Goal: Task Accomplishment & Management: Manage account settings

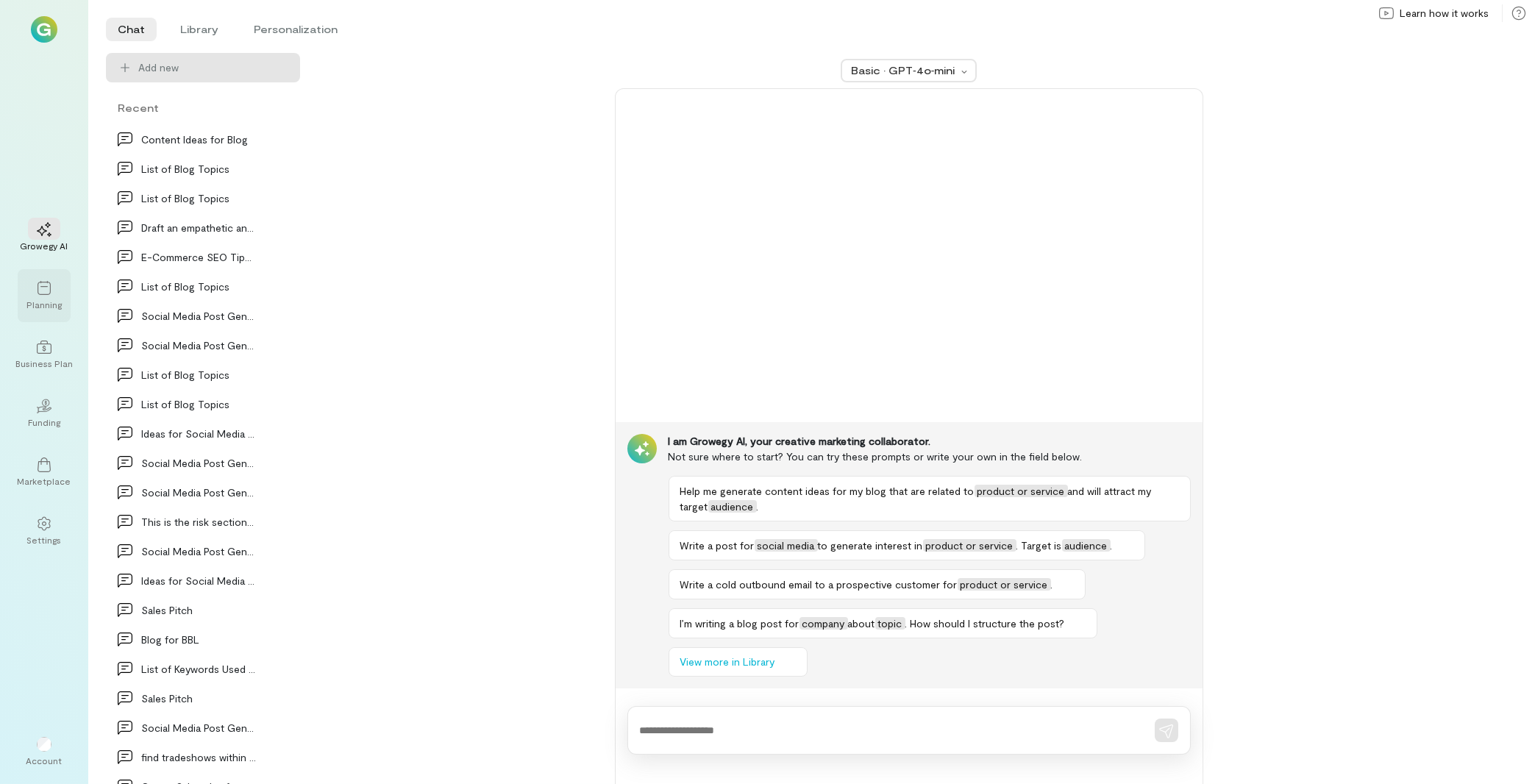
click at [49, 290] on icon at bounding box center [44, 288] width 15 height 15
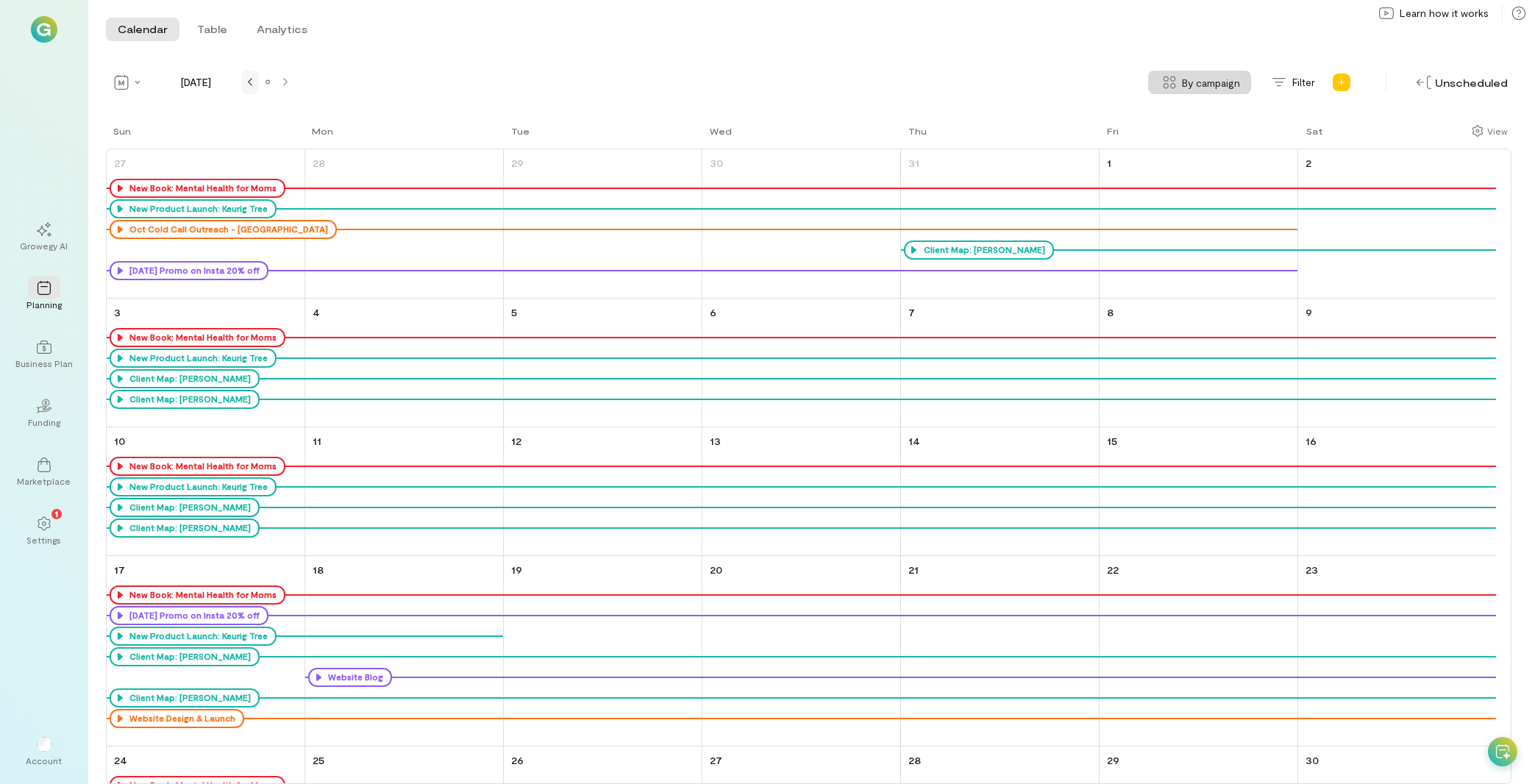
click at [255, 87] on div at bounding box center [249, 82] width 12 height 12
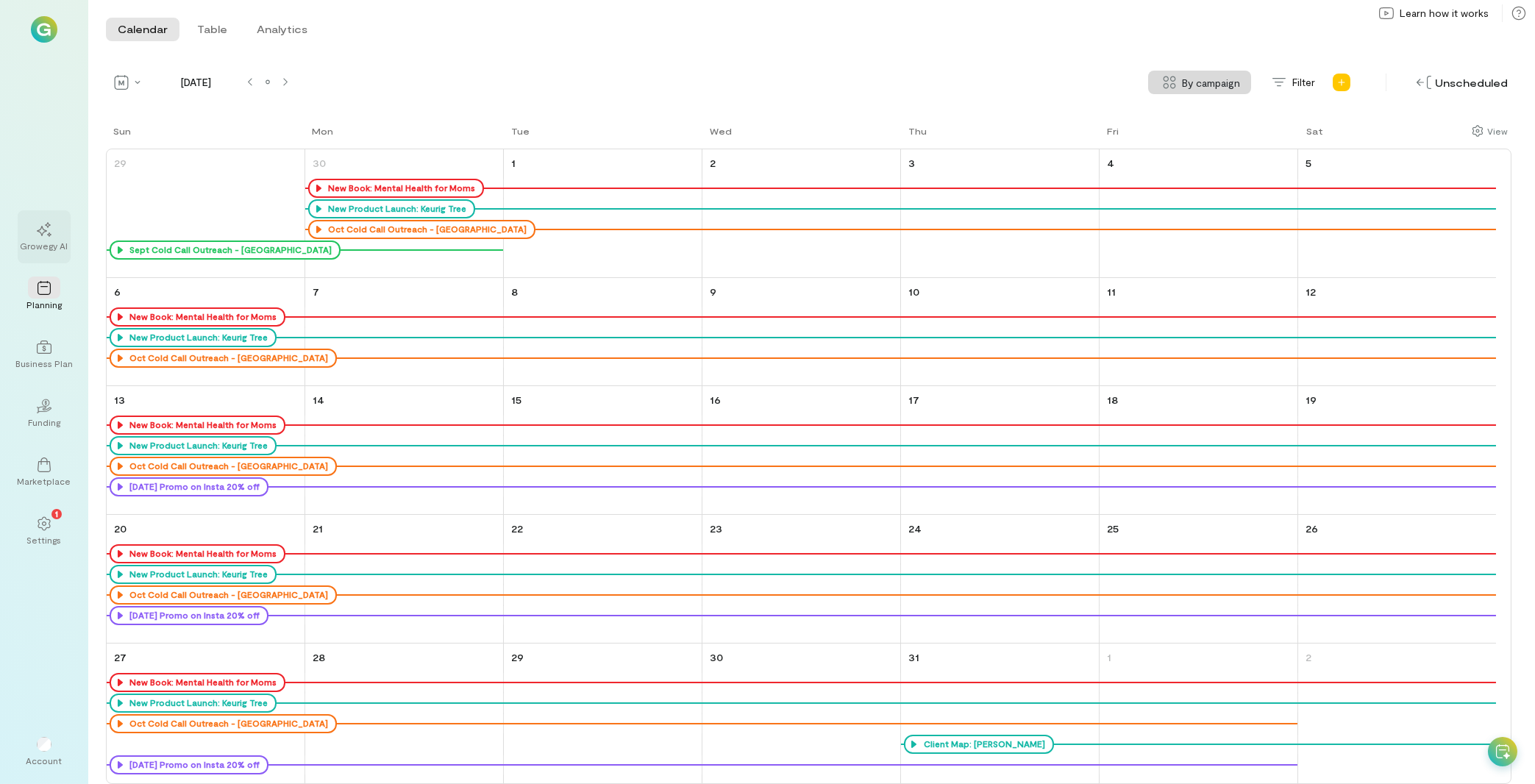
click at [61, 245] on div "Growegy AI" at bounding box center [44, 245] width 48 height 12
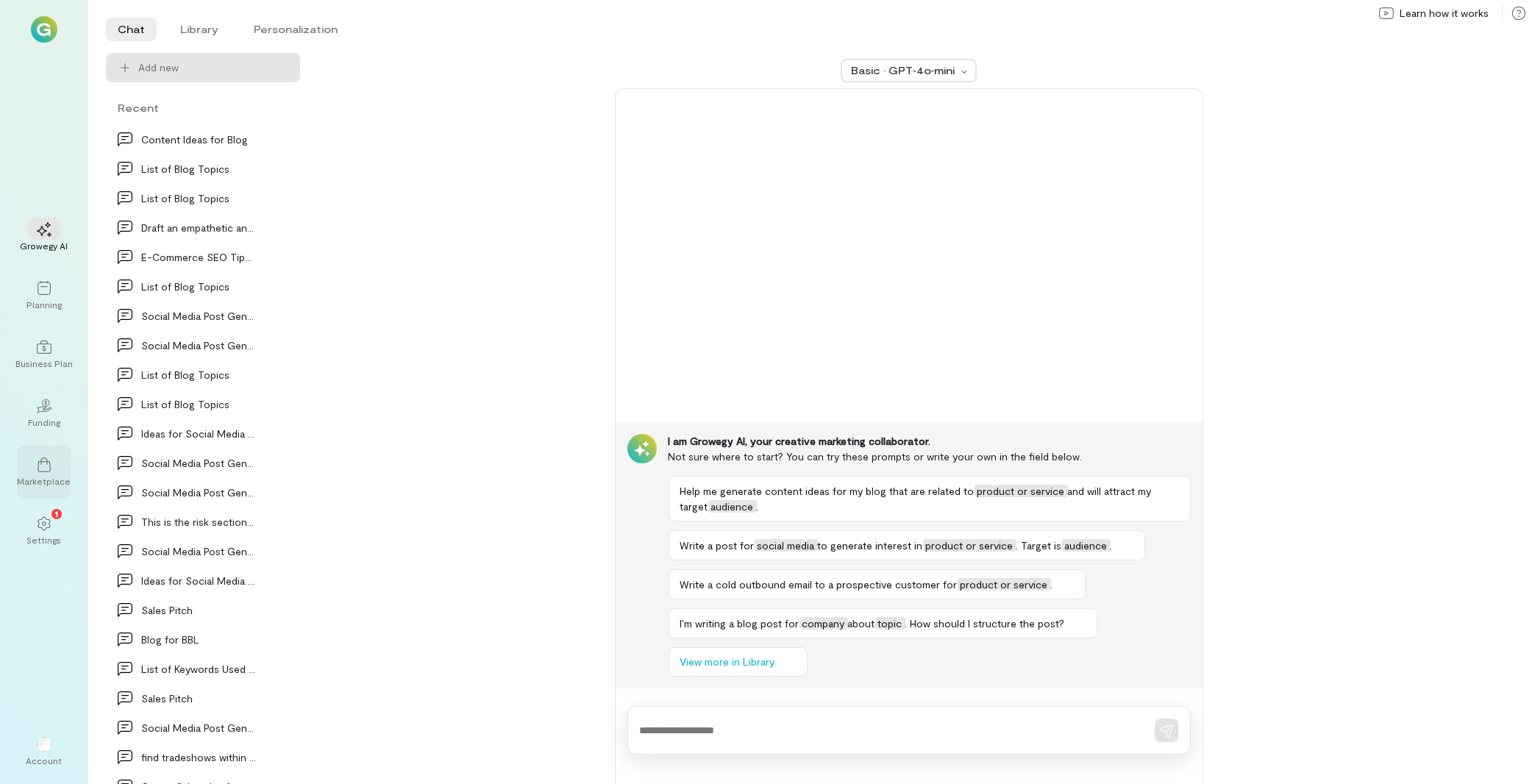
click at [49, 464] on icon at bounding box center [44, 465] width 15 height 15
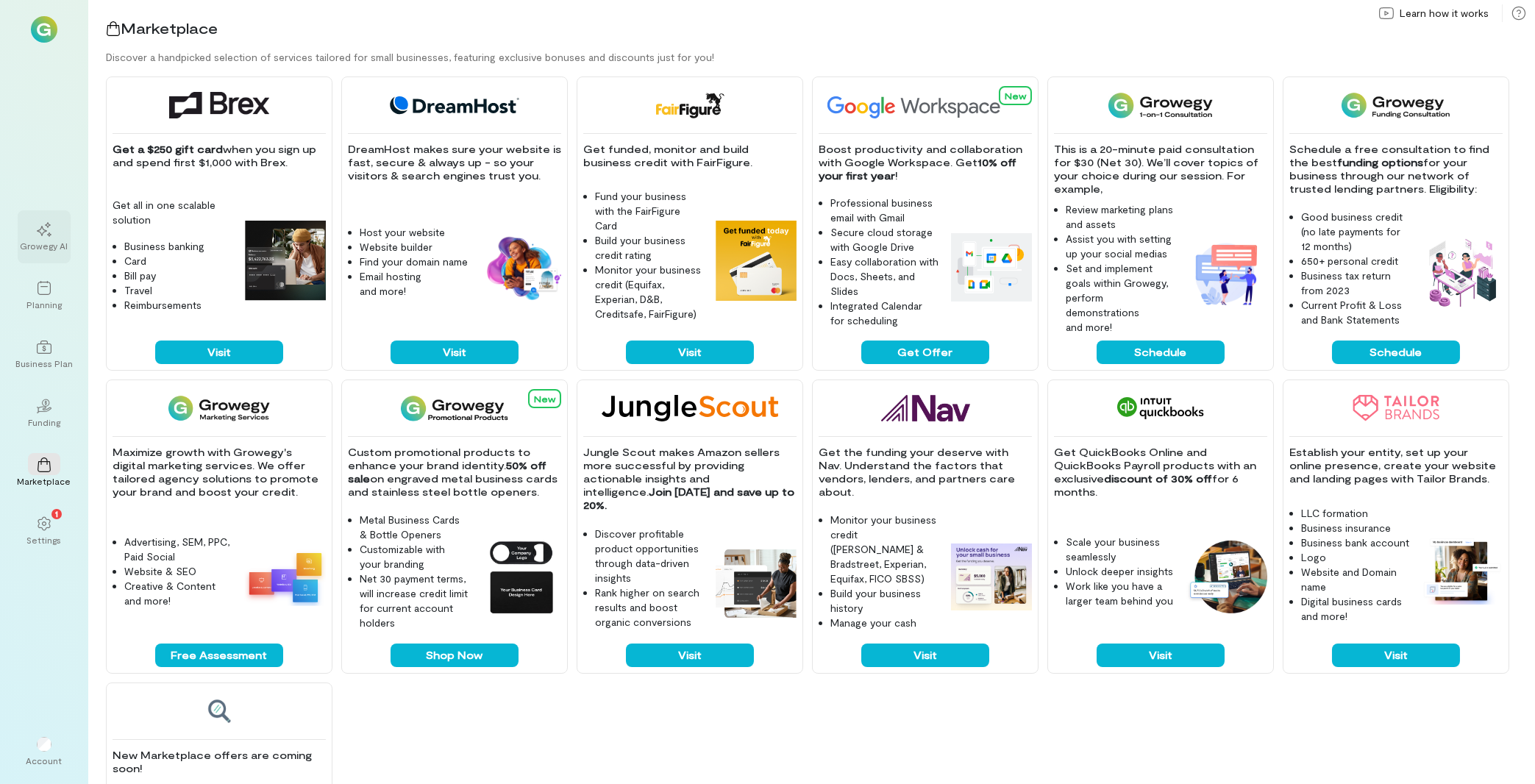
click at [57, 233] on div at bounding box center [44, 228] width 33 height 22
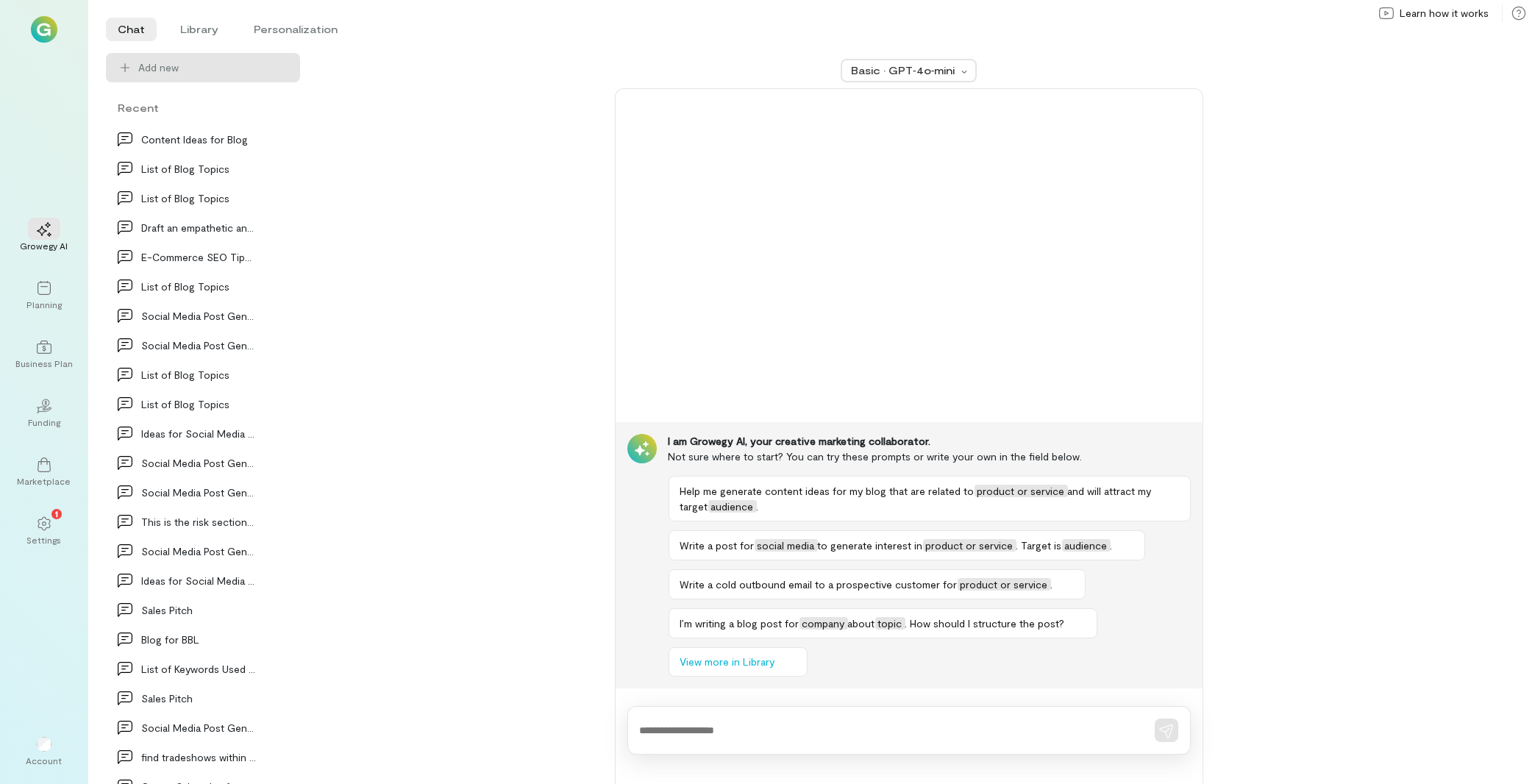
click at [942, 727] on textarea at bounding box center [889, 730] width 497 height 15
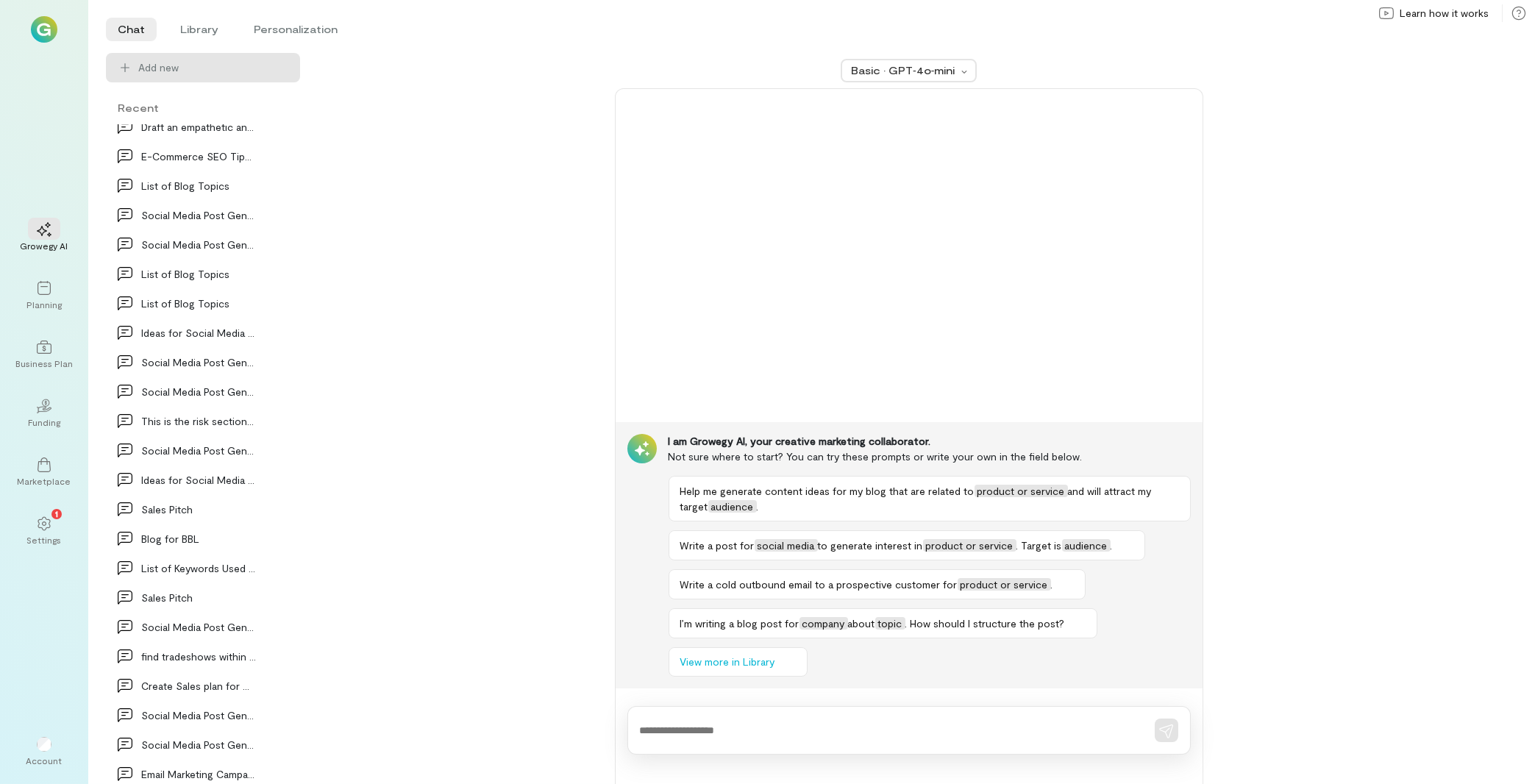
scroll to position [79, 0]
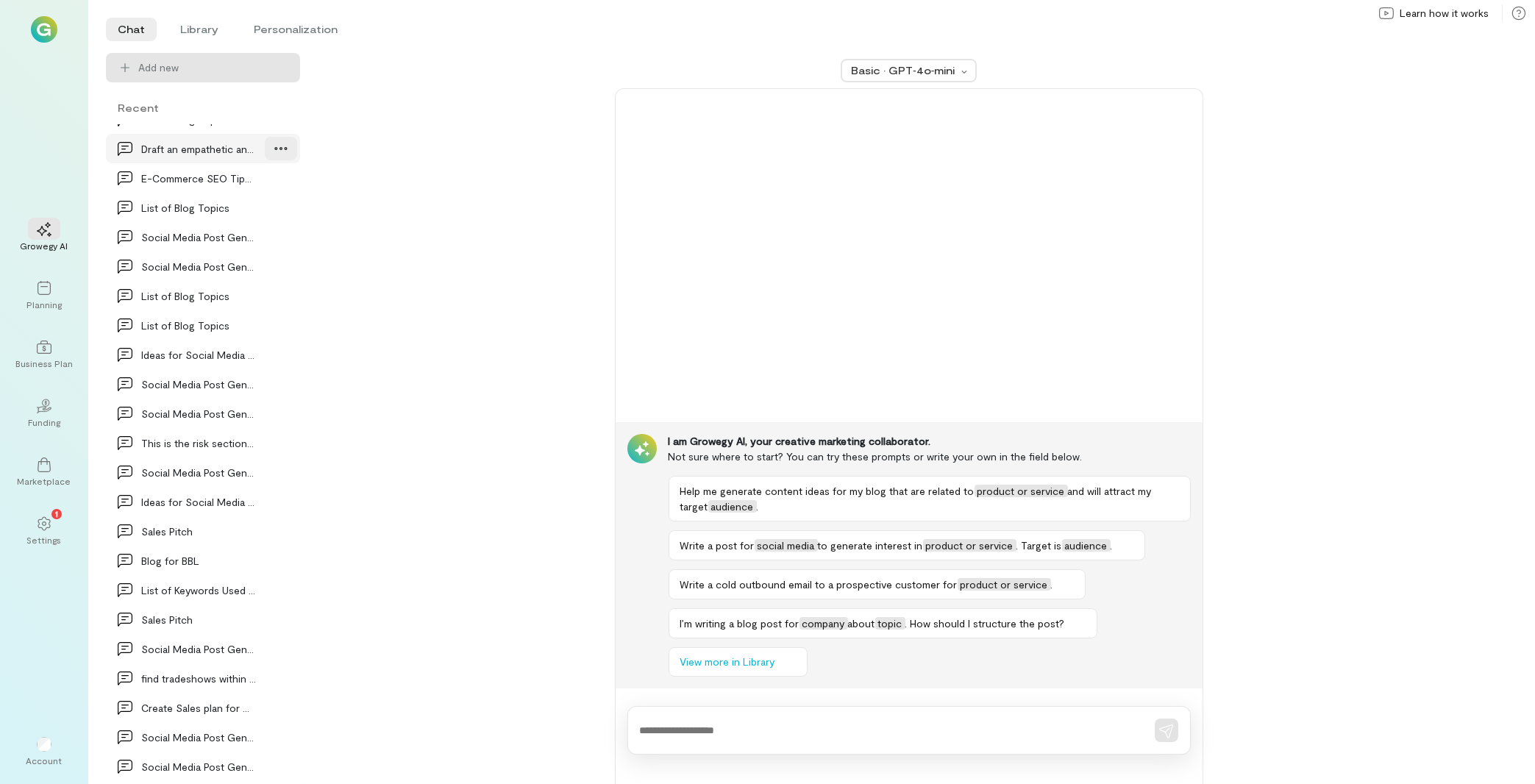
click at [274, 143] on icon at bounding box center [281, 149] width 15 height 15
click at [190, 23] on li "Library" at bounding box center [199, 29] width 62 height 24
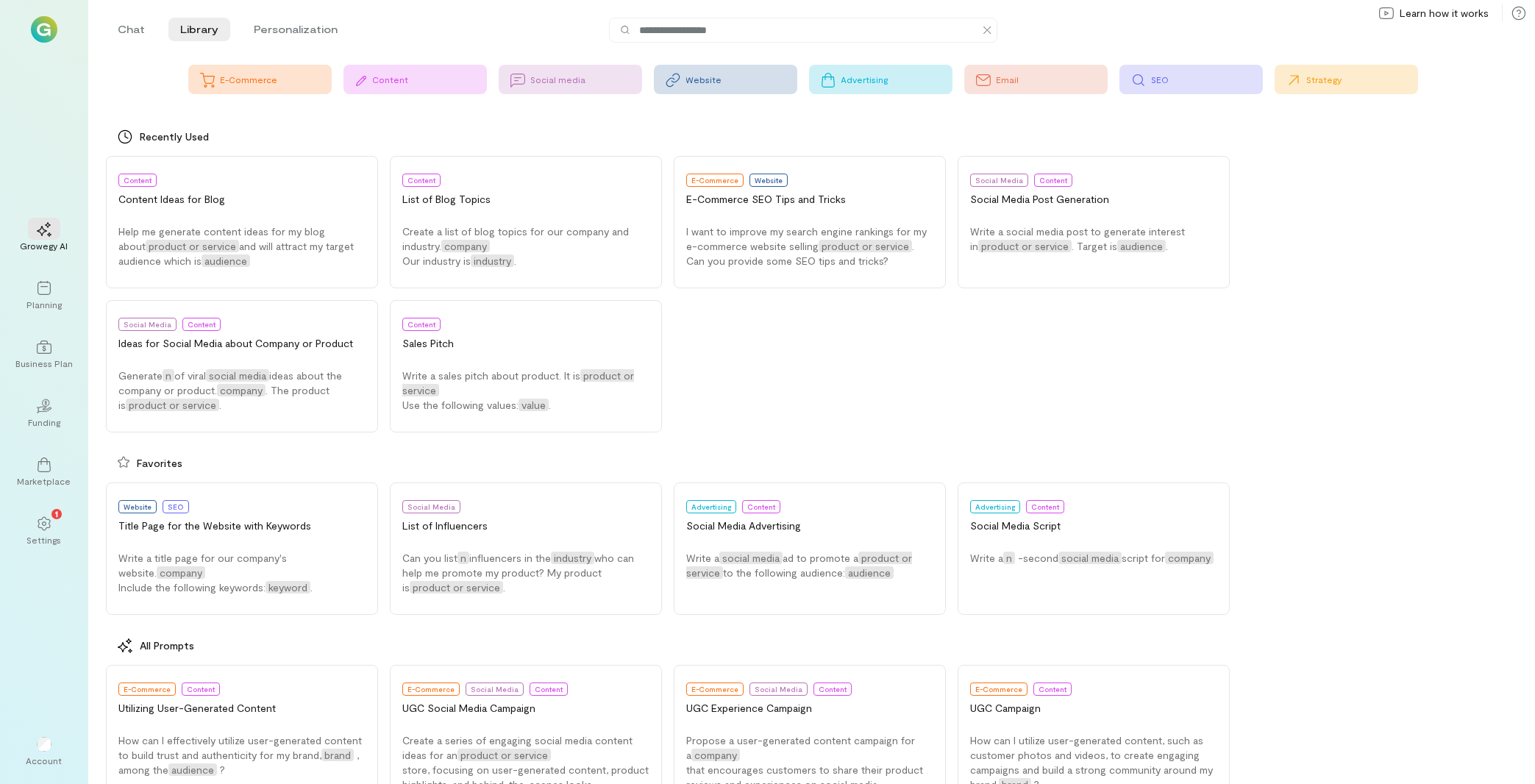
click at [1225, 82] on div "SEO" at bounding box center [1207, 79] width 111 height 12
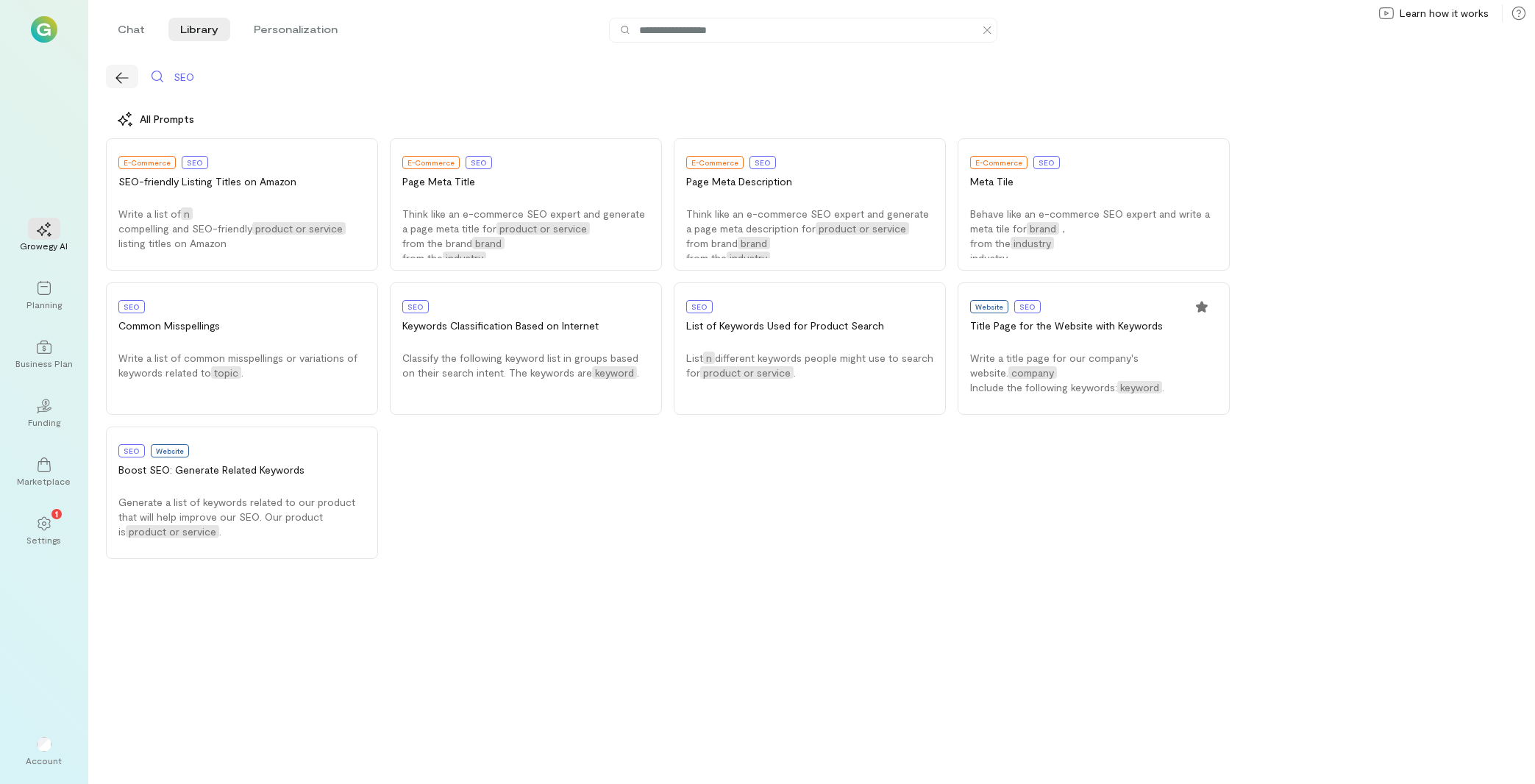
click at [121, 80] on icon "button" at bounding box center [122, 78] width 15 height 15
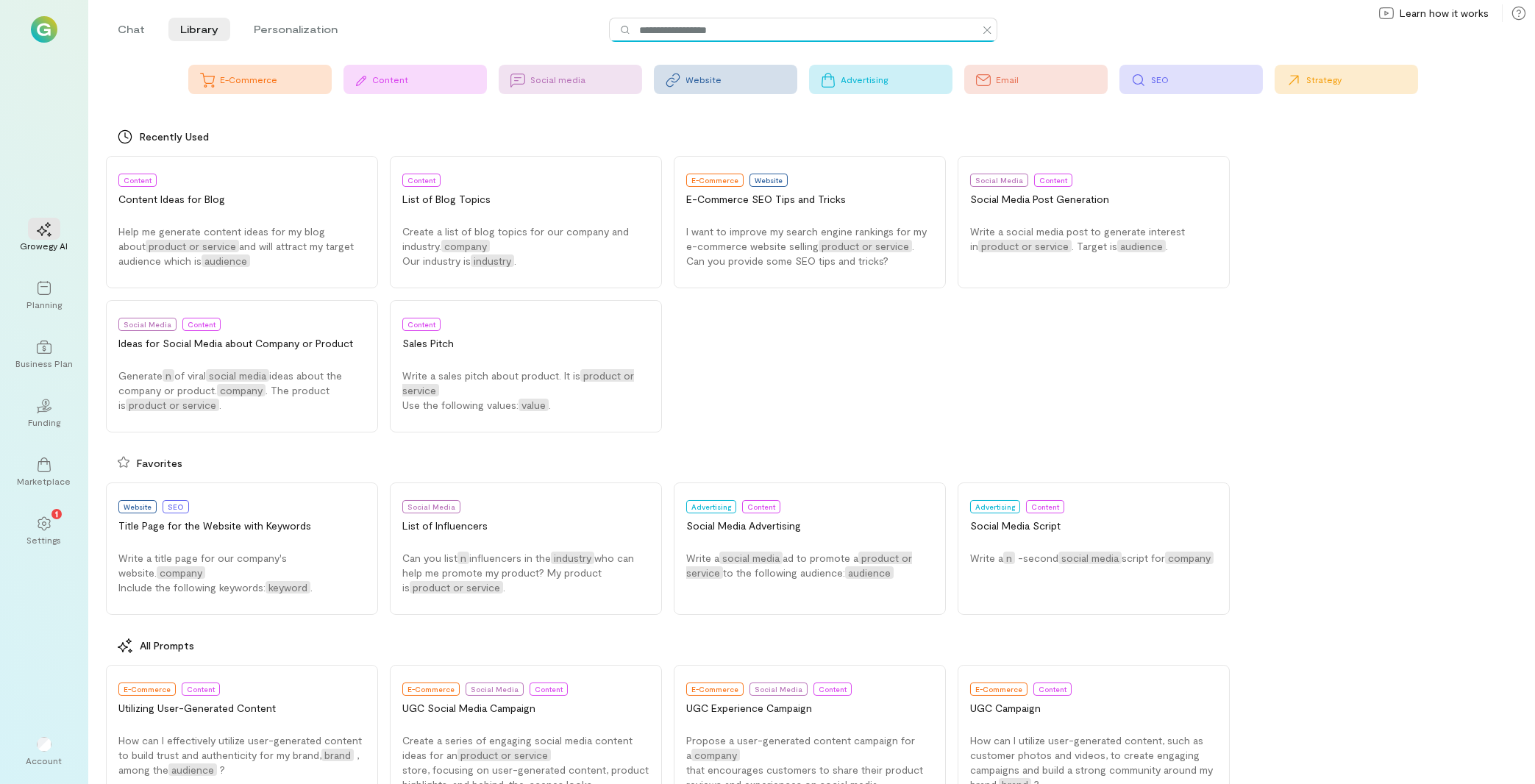
click at [718, 30] on input at bounding box center [810, 30] width 345 height 16
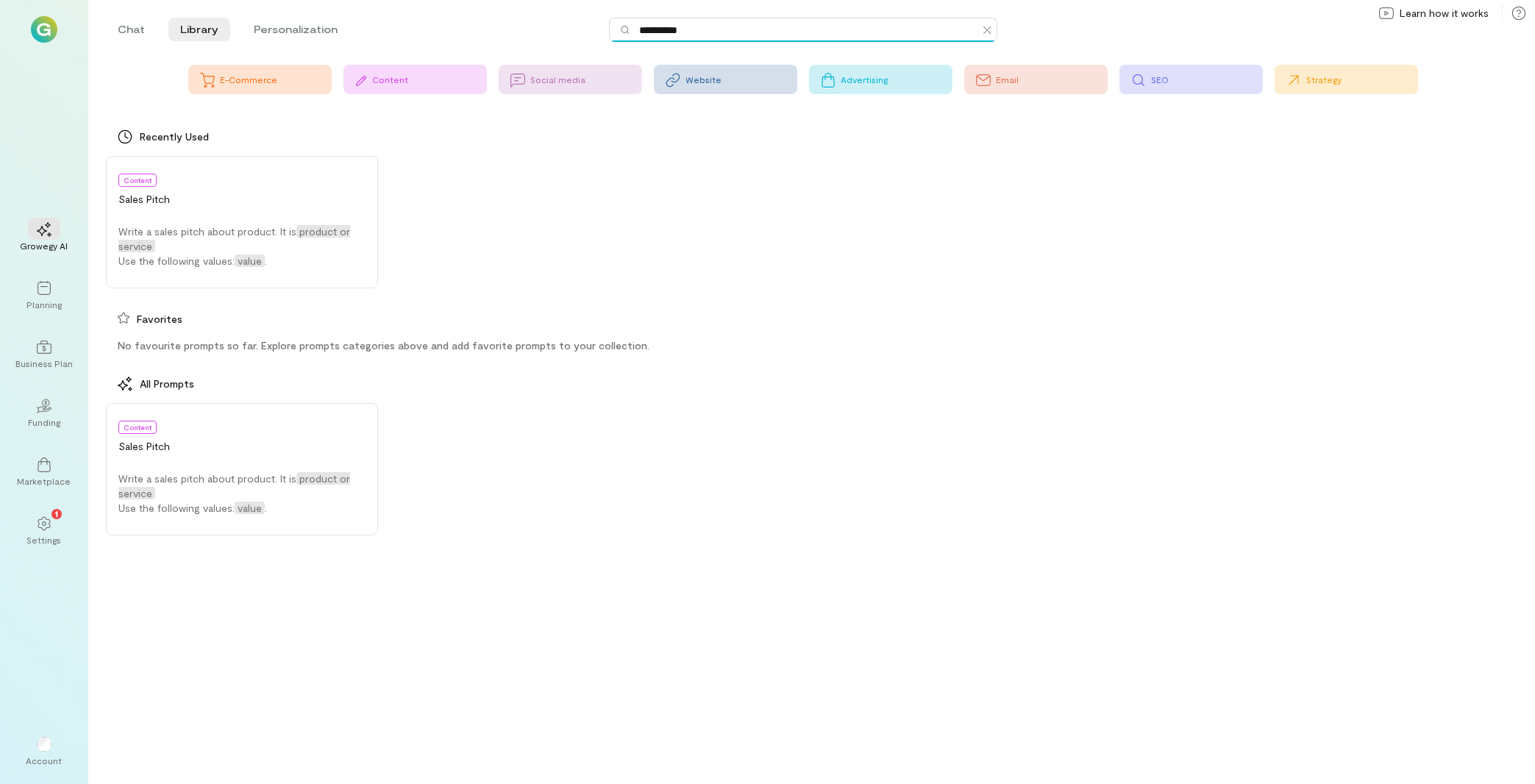
type input "**********"
click at [990, 31] on icon at bounding box center [987, 30] width 11 height 12
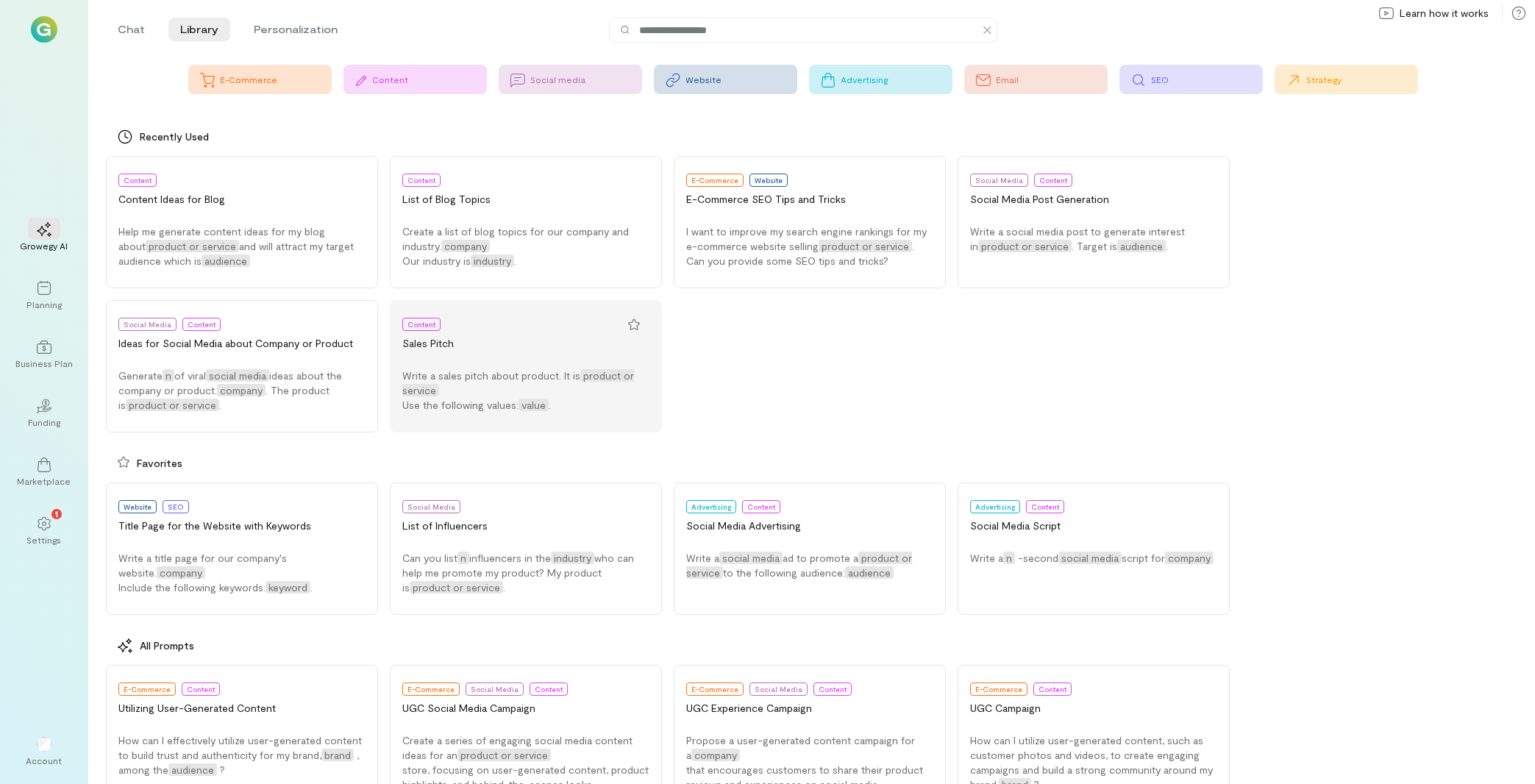
click at [557, 342] on div "Sales Pitch" at bounding box center [526, 344] width 248 height 15
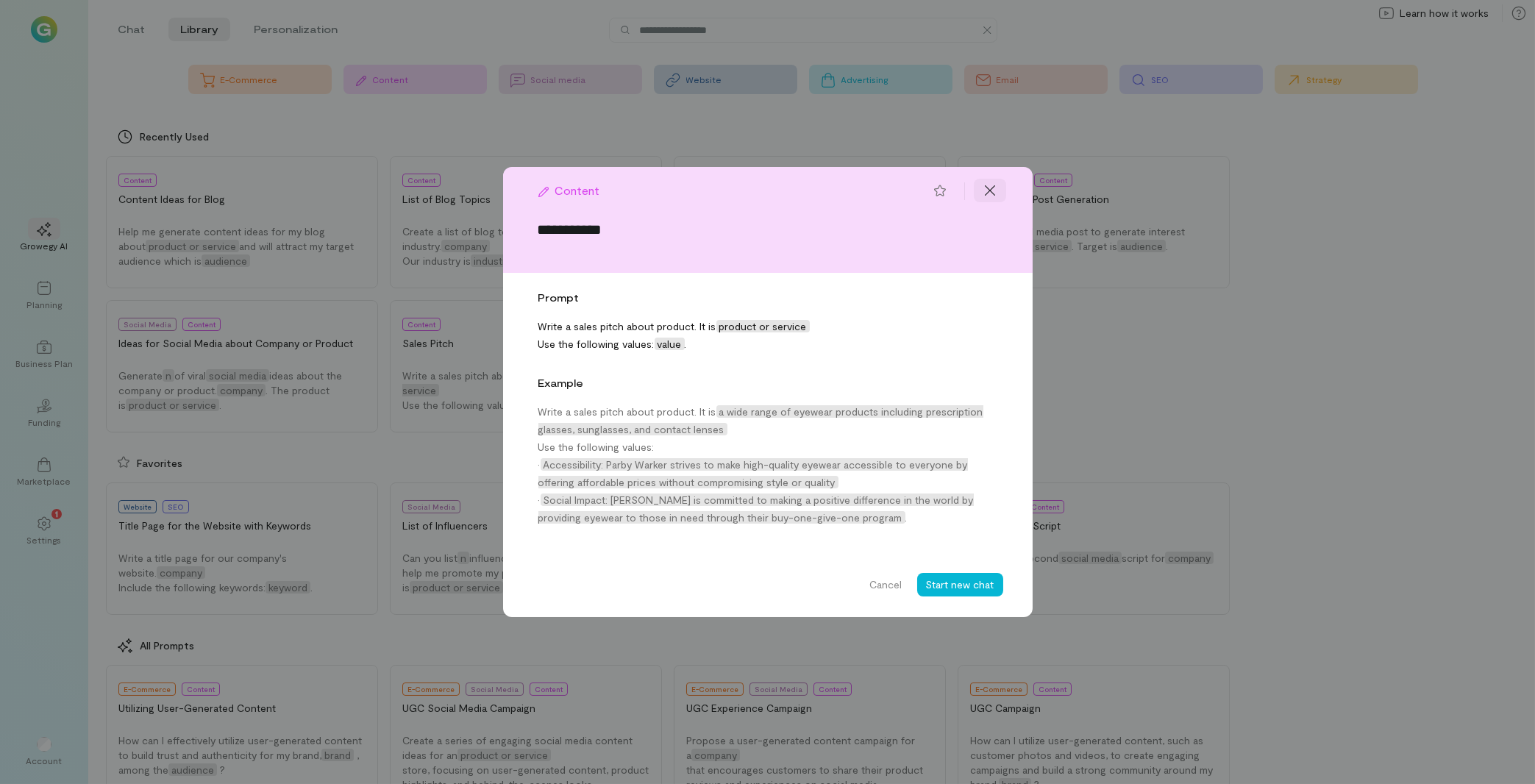
click at [998, 189] on div at bounding box center [990, 190] width 33 height 24
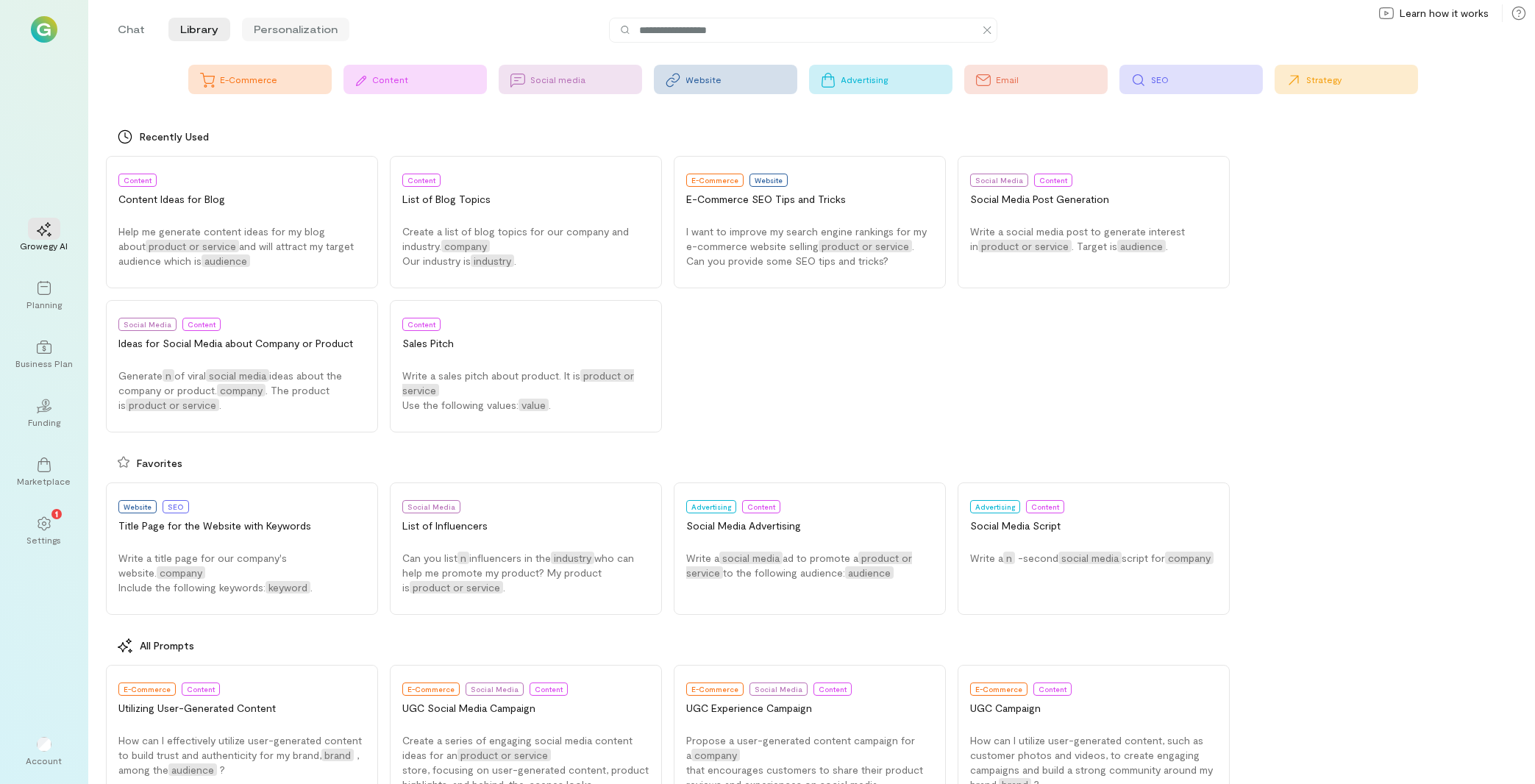
click at [293, 29] on li "Personalization" at bounding box center [296, 29] width 107 height 24
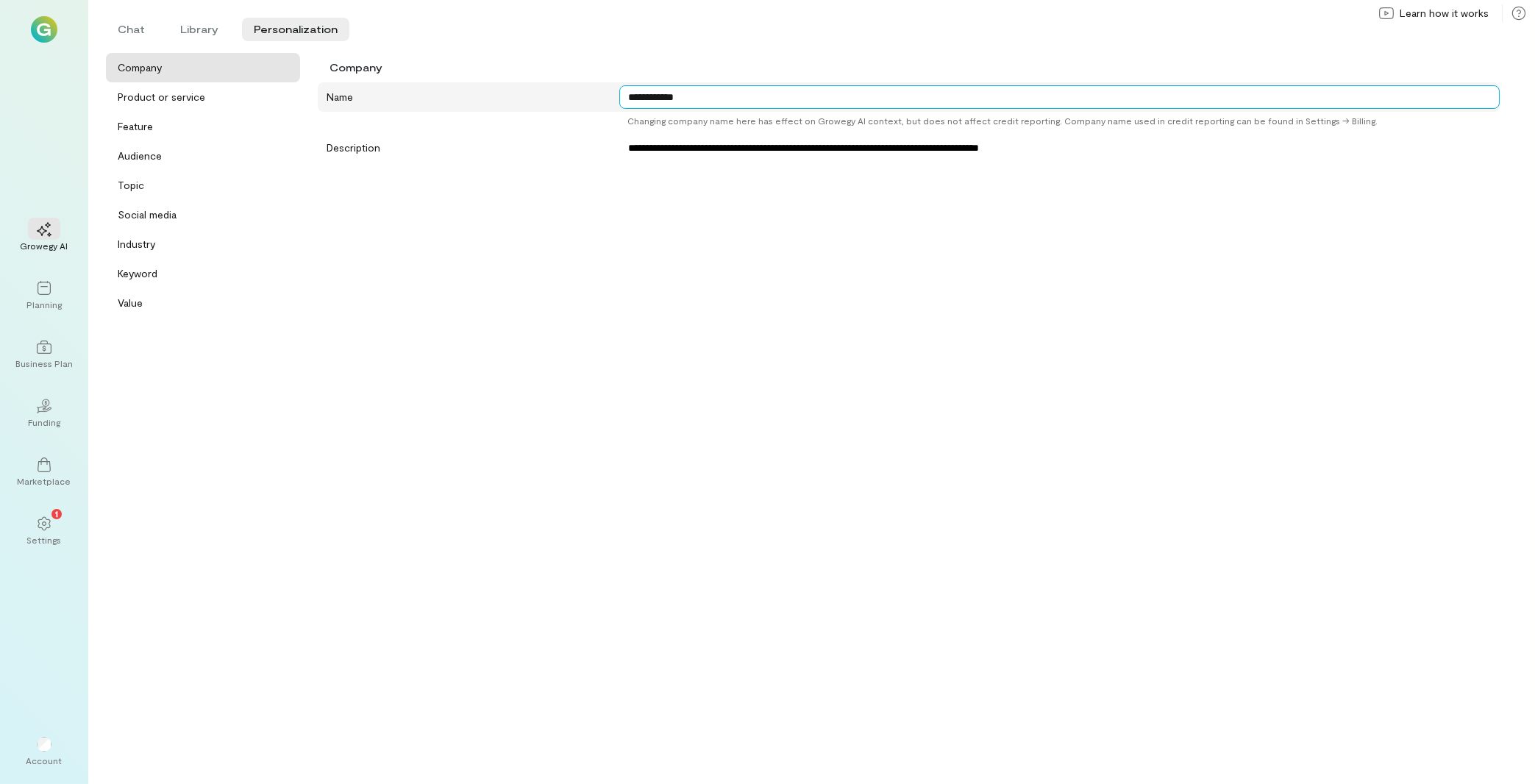
click at [757, 94] on textarea "**********" at bounding box center [1059, 97] width 880 height 24
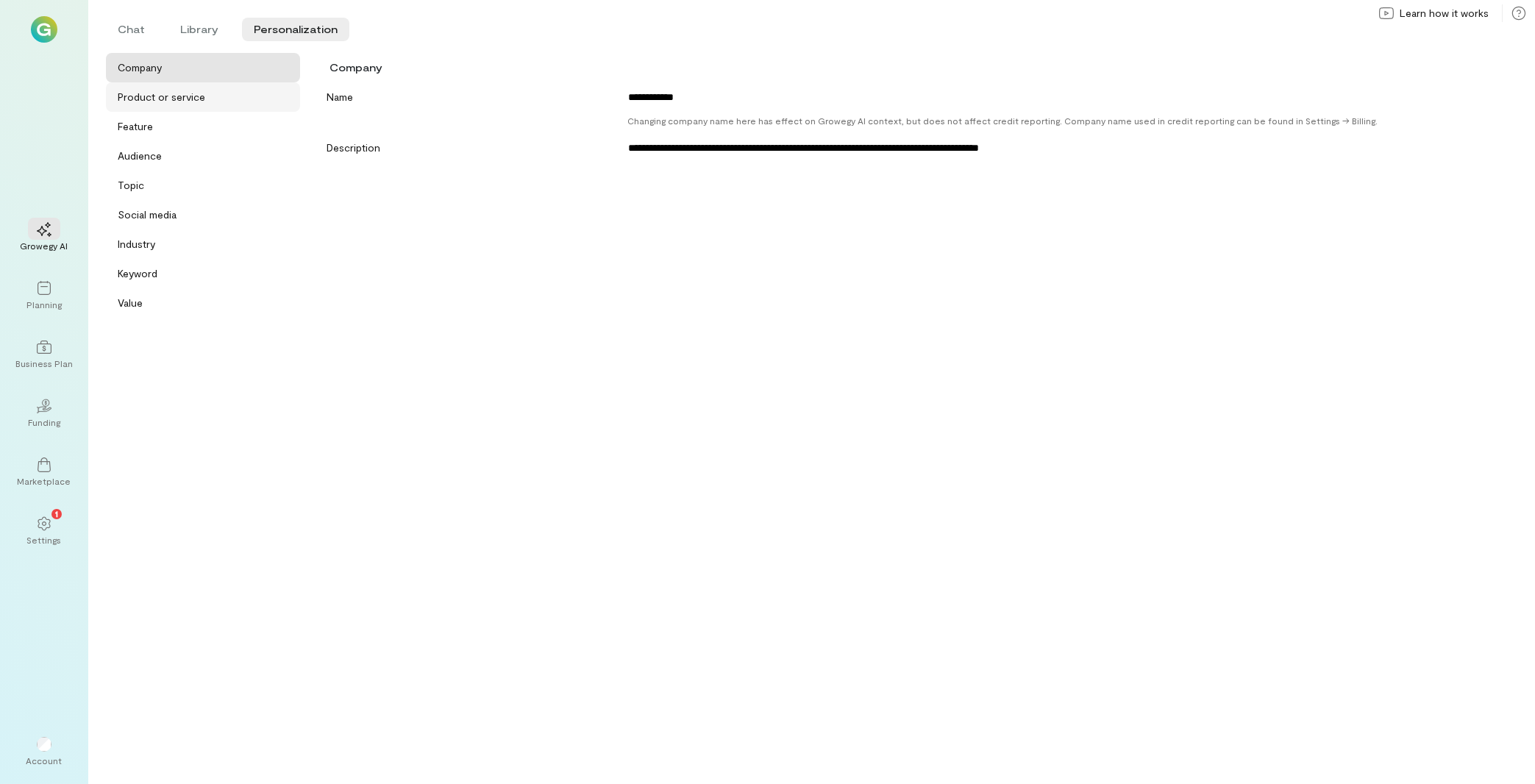
click at [213, 91] on div "Product or service" at bounding box center [208, 97] width 180 height 15
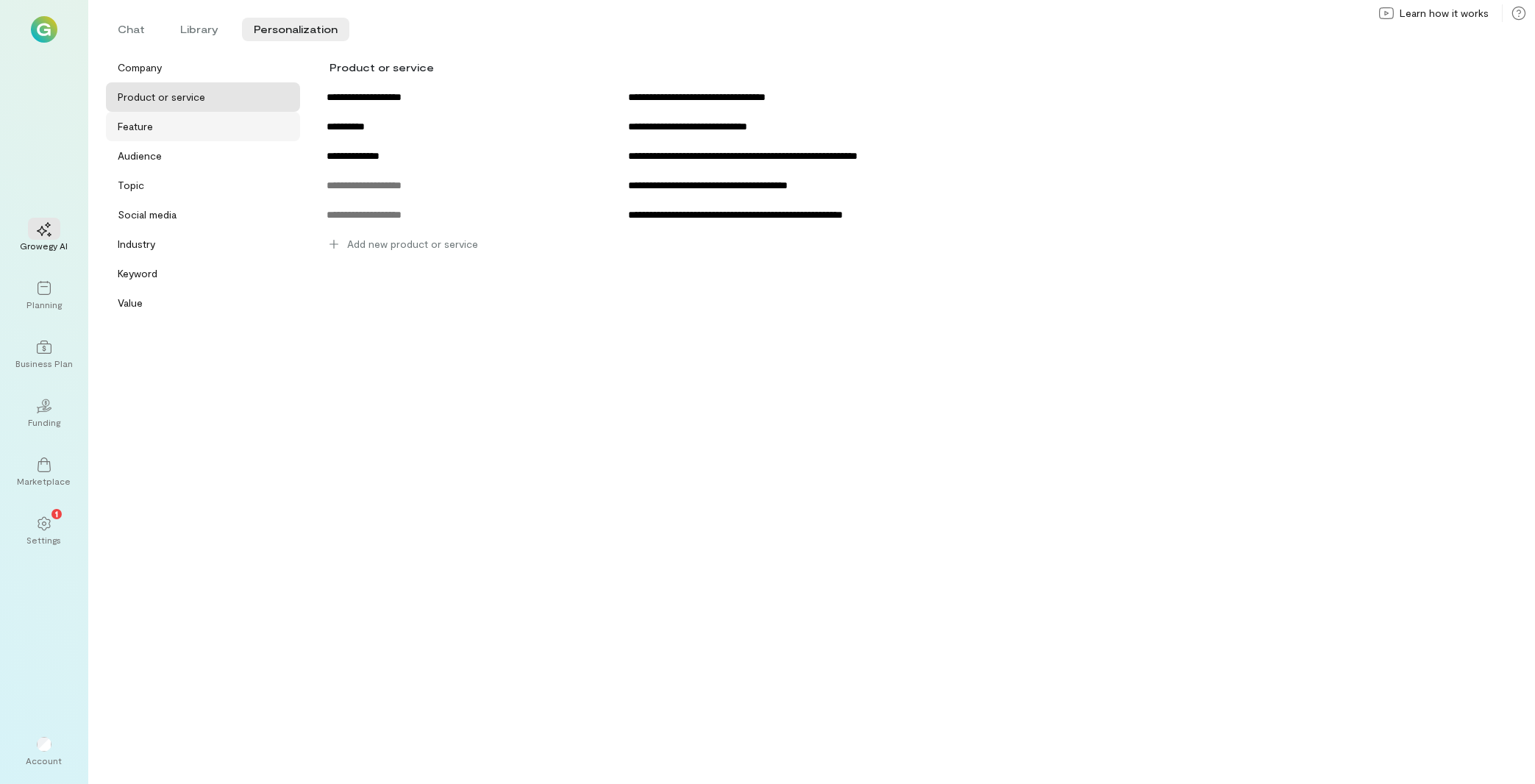
click at [206, 123] on div "Feature" at bounding box center [208, 126] width 180 height 15
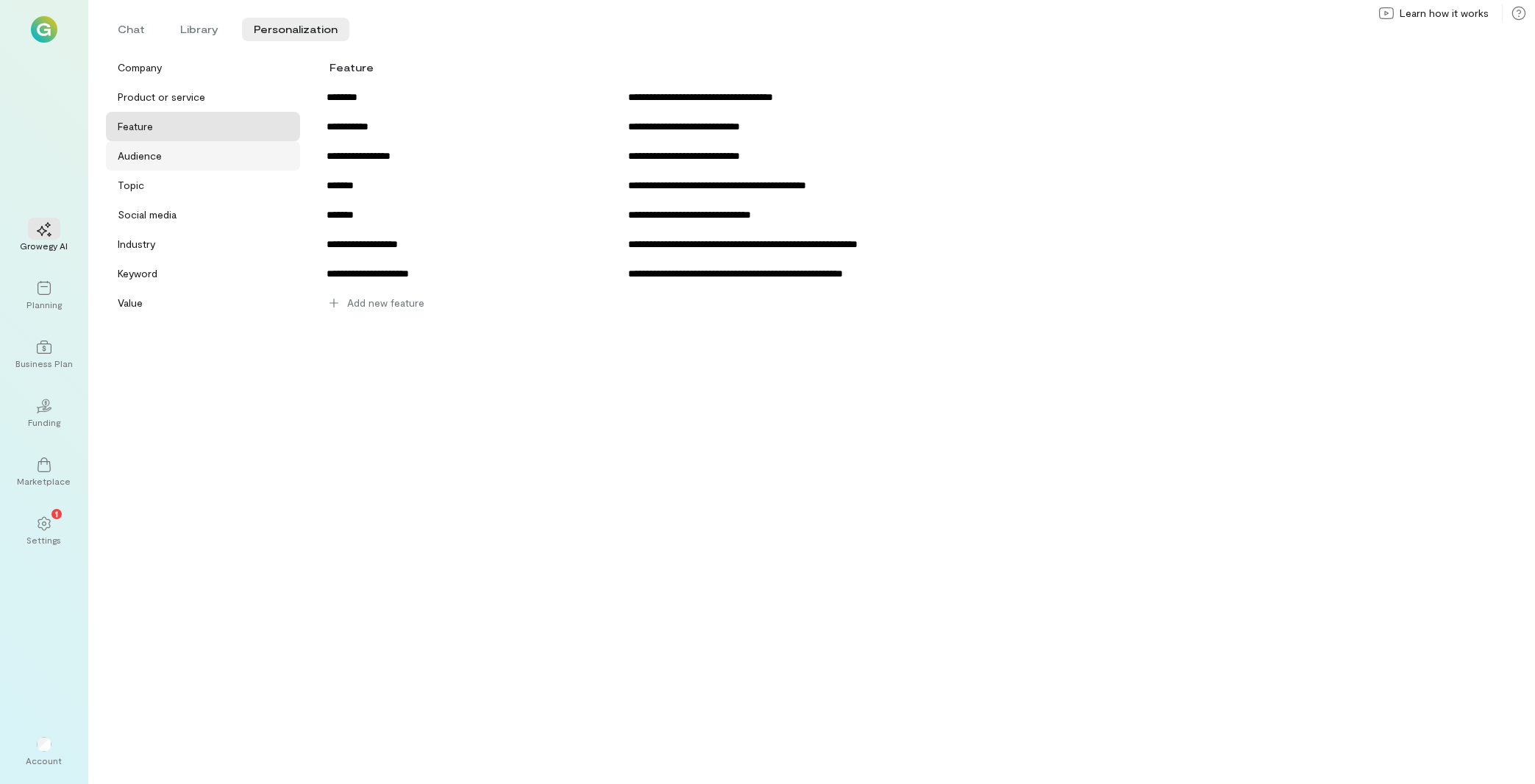
click at [236, 160] on div "Audience" at bounding box center [208, 156] width 180 height 15
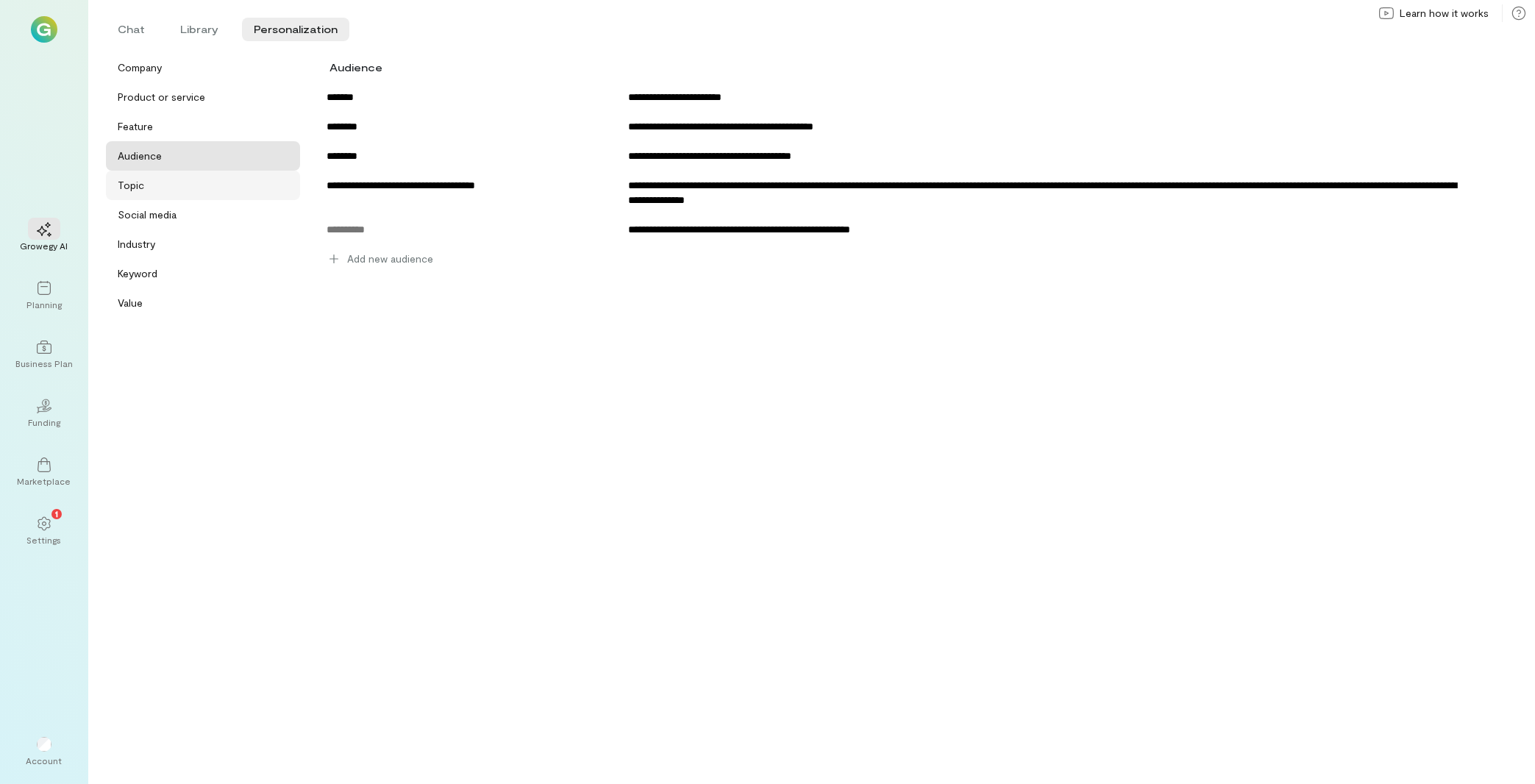
click at [267, 189] on div "Topic" at bounding box center [208, 185] width 180 height 15
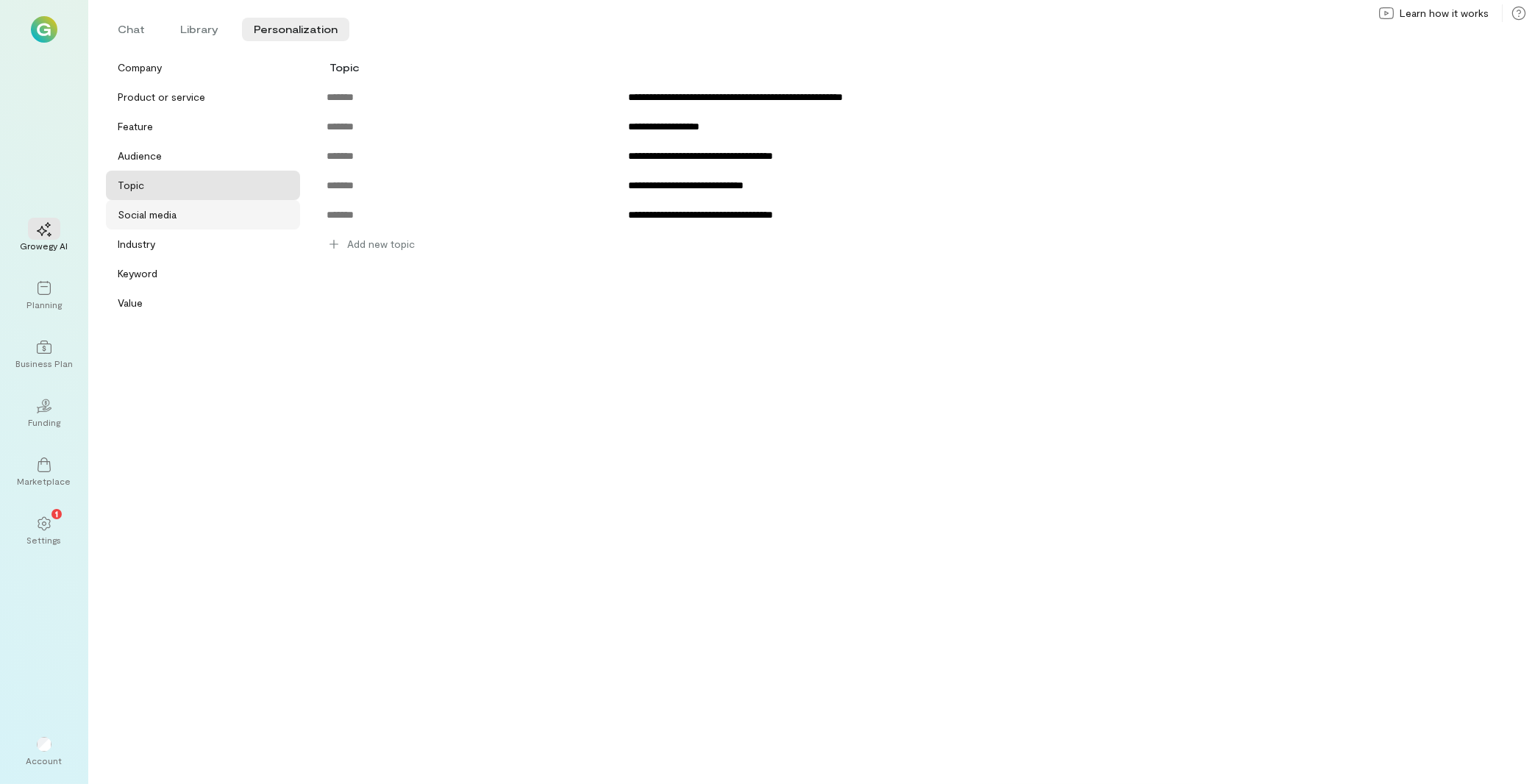
click at [160, 208] on div "Social media" at bounding box center [147, 215] width 59 height 15
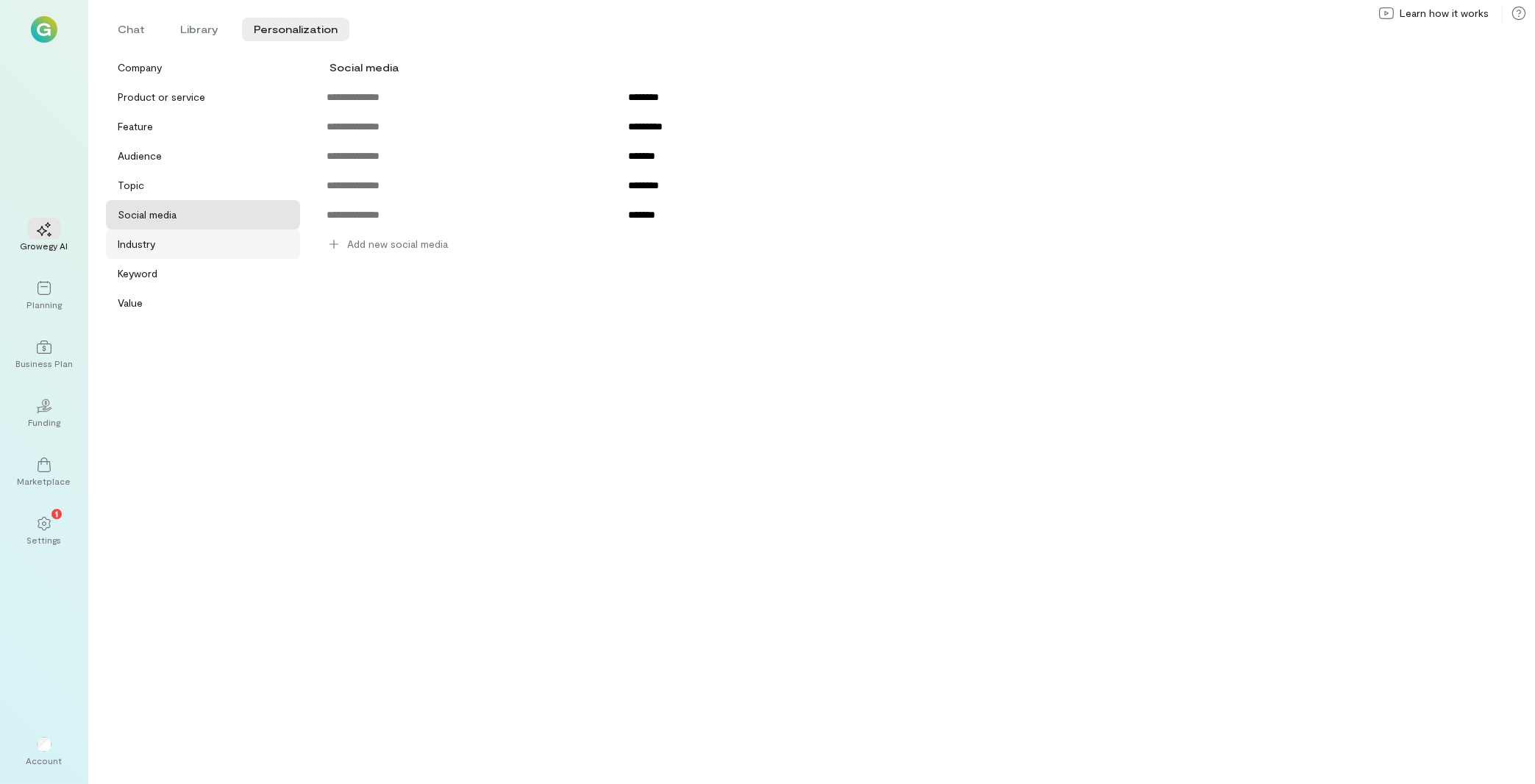
click at [158, 248] on div "Industry" at bounding box center [208, 244] width 180 height 15
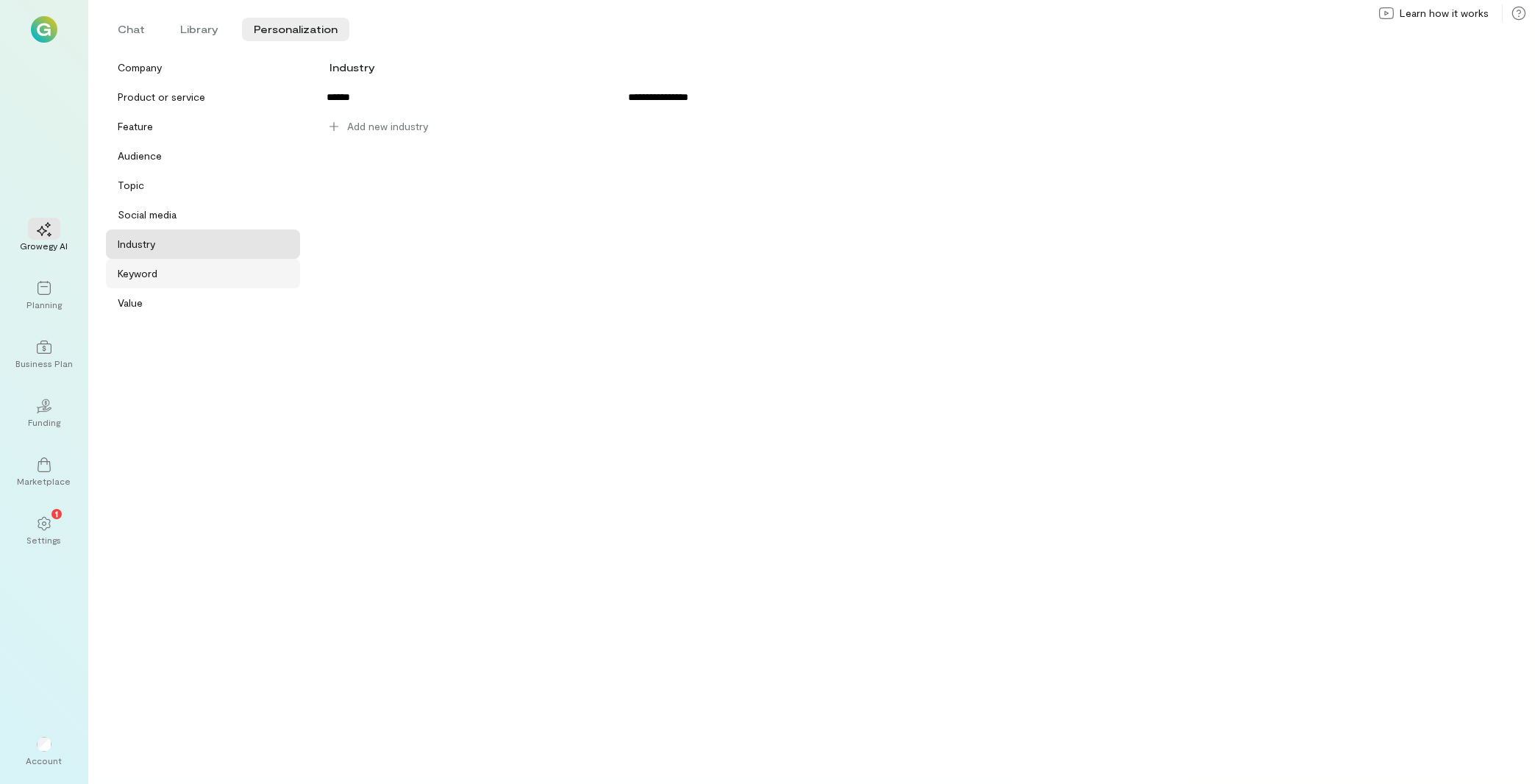
click at [167, 281] on div "Keyword" at bounding box center [208, 274] width 180 height 15
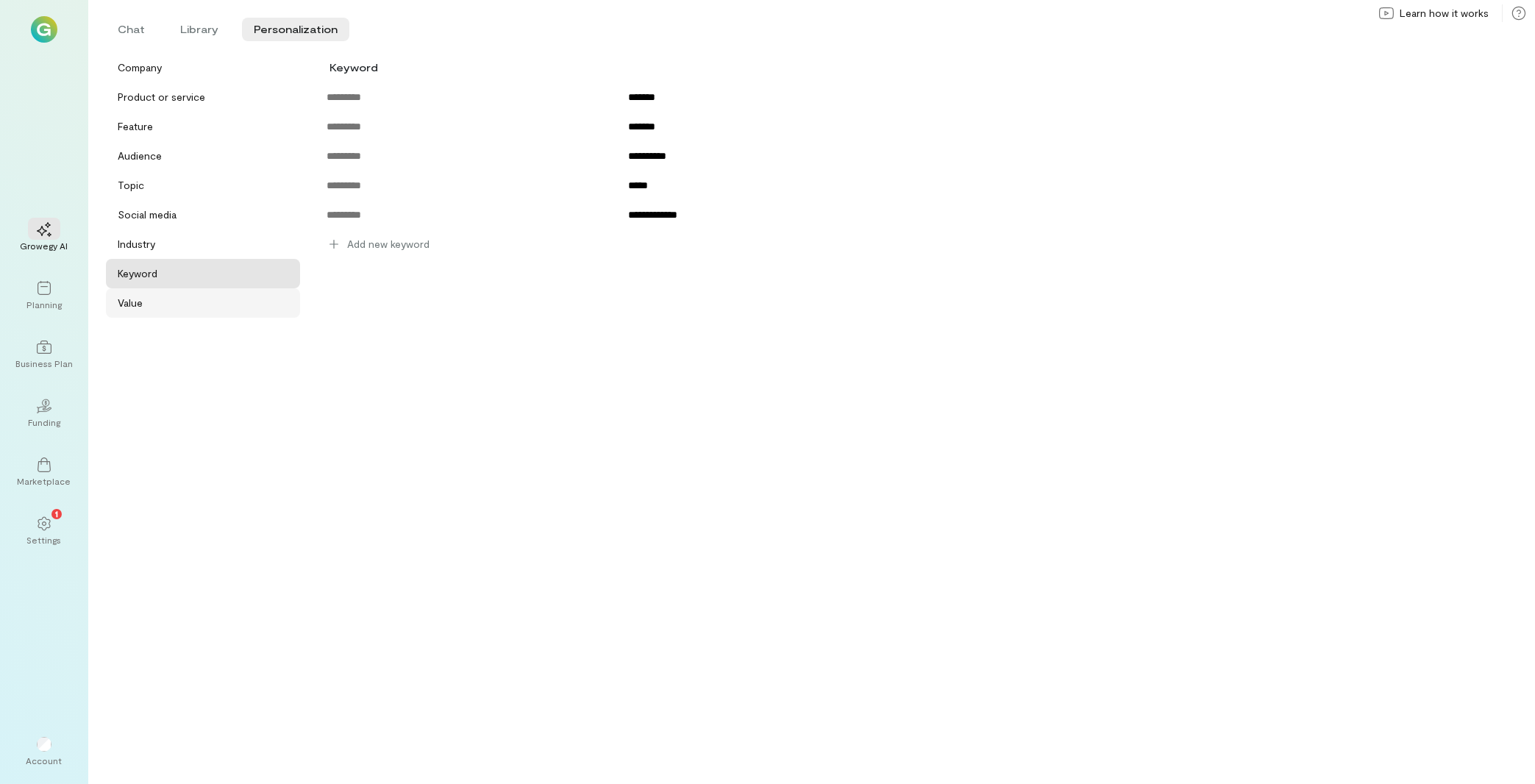
click at [158, 309] on div "Value" at bounding box center [208, 303] width 180 height 15
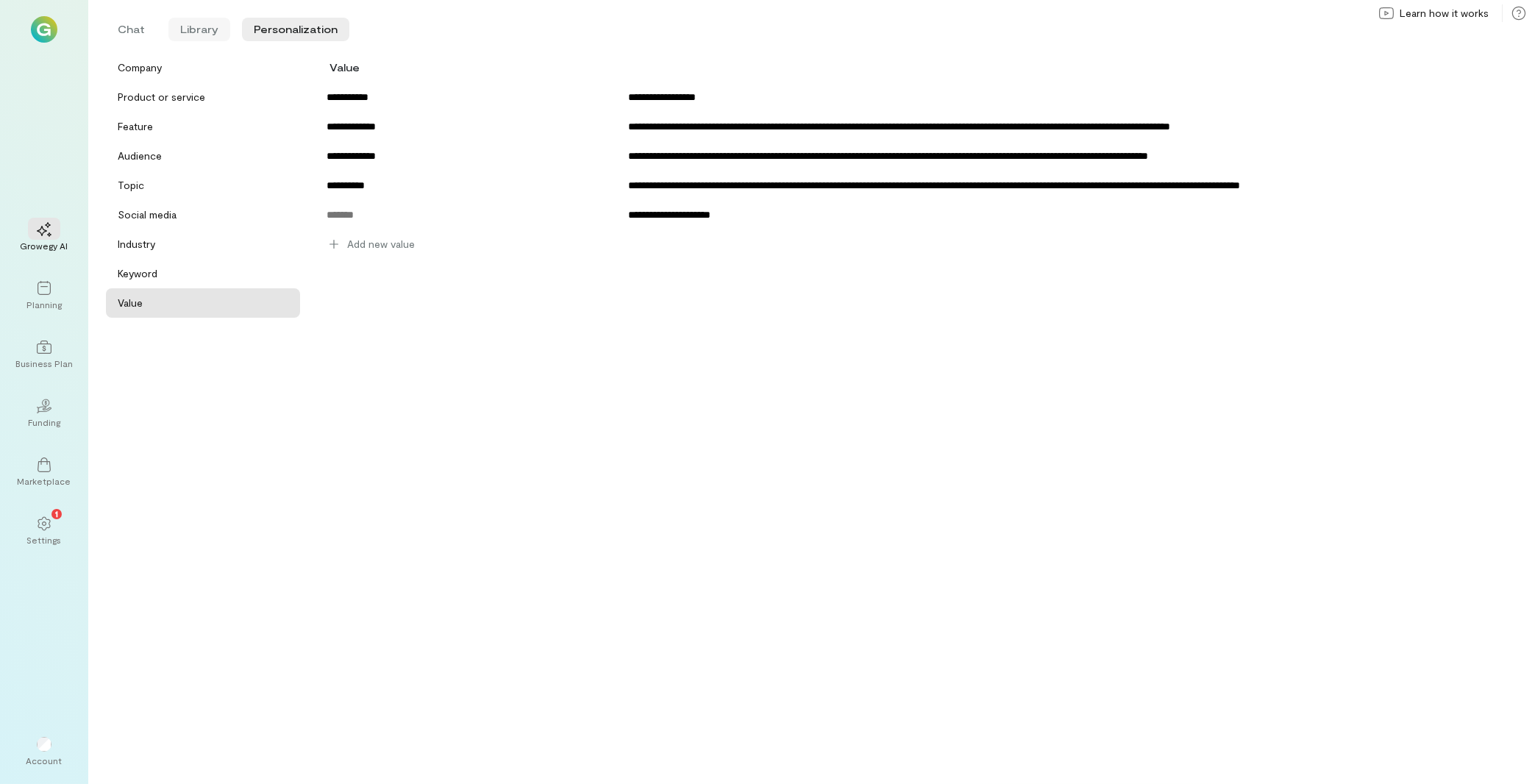
click at [192, 35] on li "Library" at bounding box center [199, 29] width 62 height 24
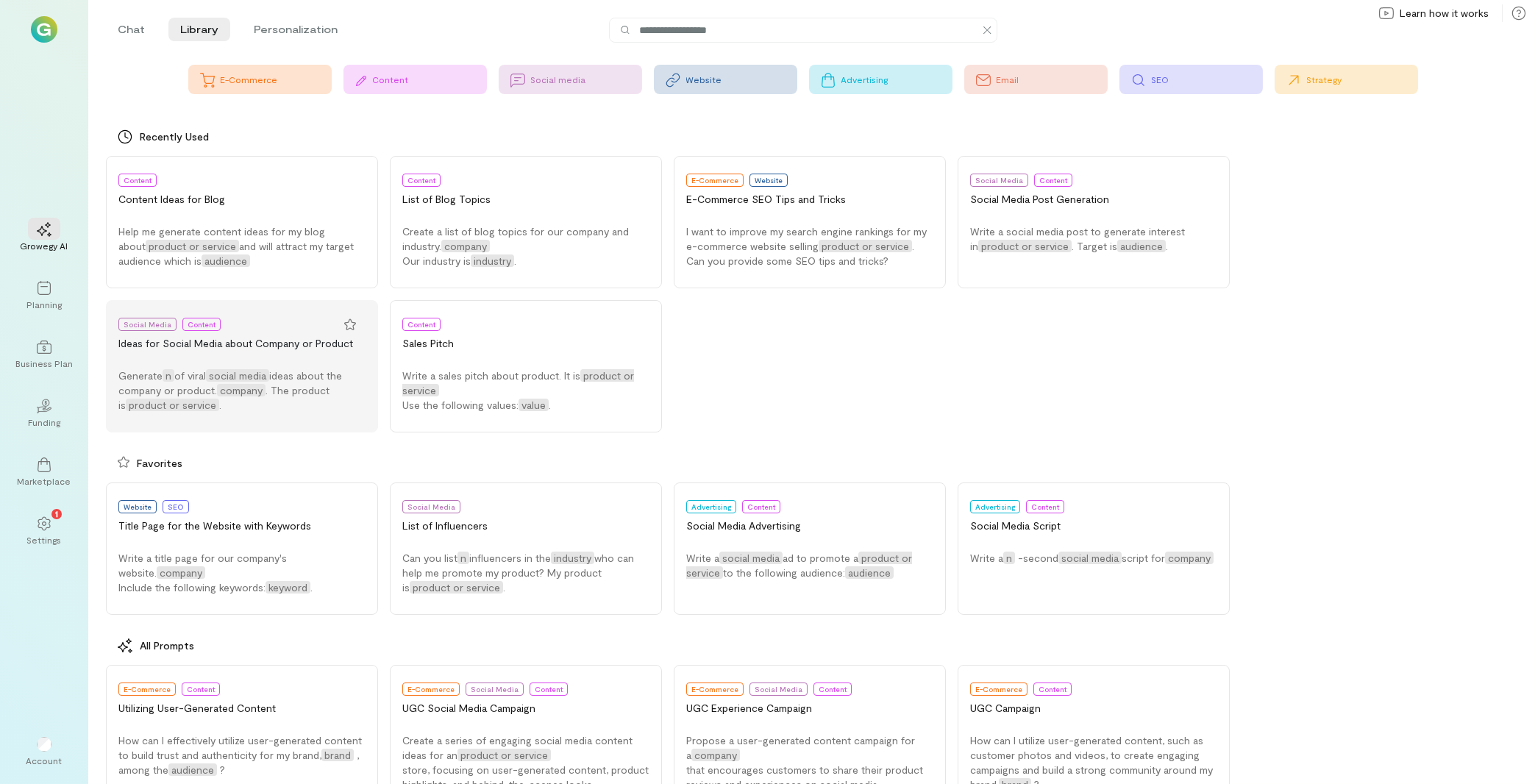
click at [217, 366] on button "Social Media Content Ideas for Social Media about Company or Product Generate n…" at bounding box center [242, 366] width 272 height 132
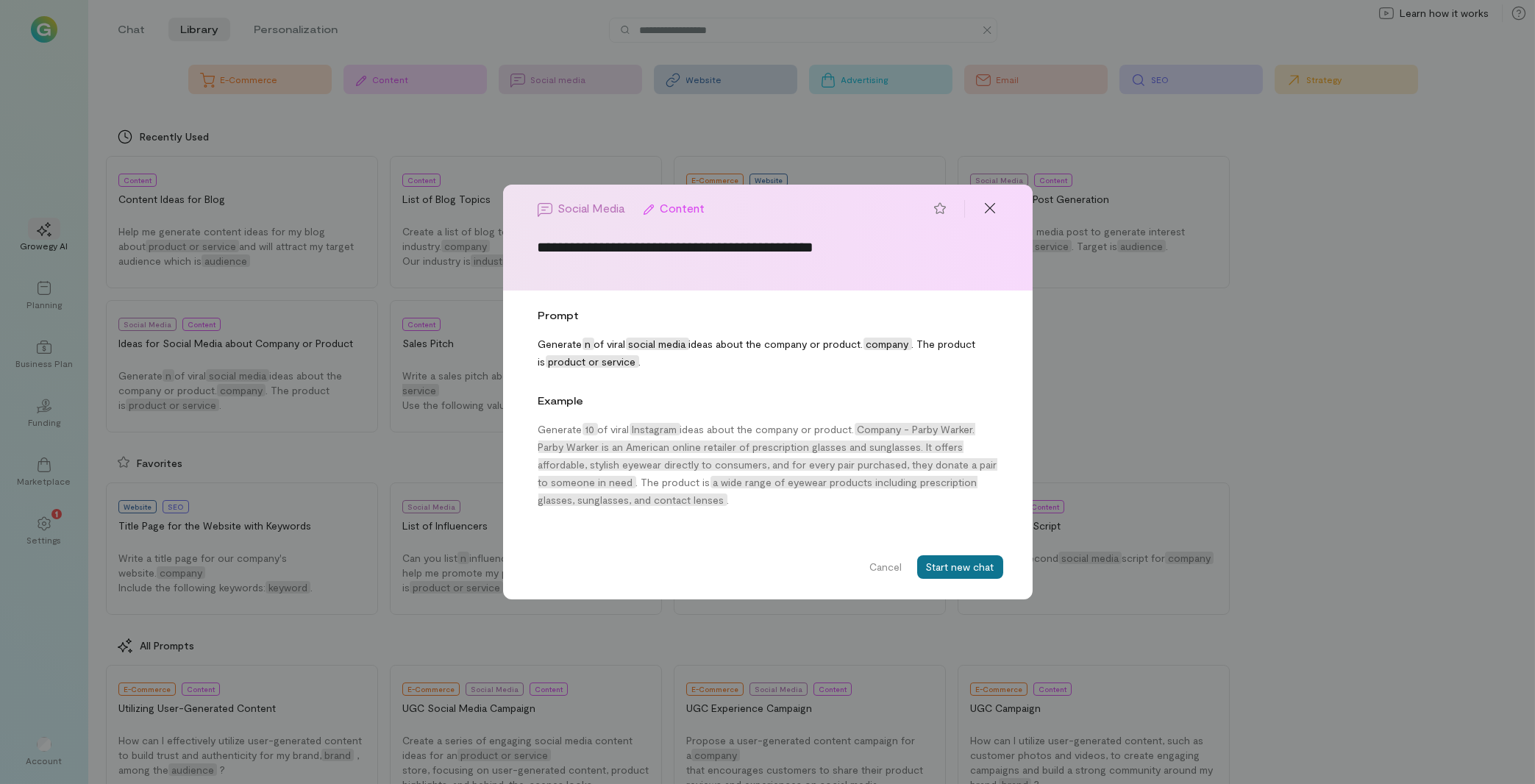
click at [960, 567] on button "Start new chat" at bounding box center [959, 566] width 86 height 24
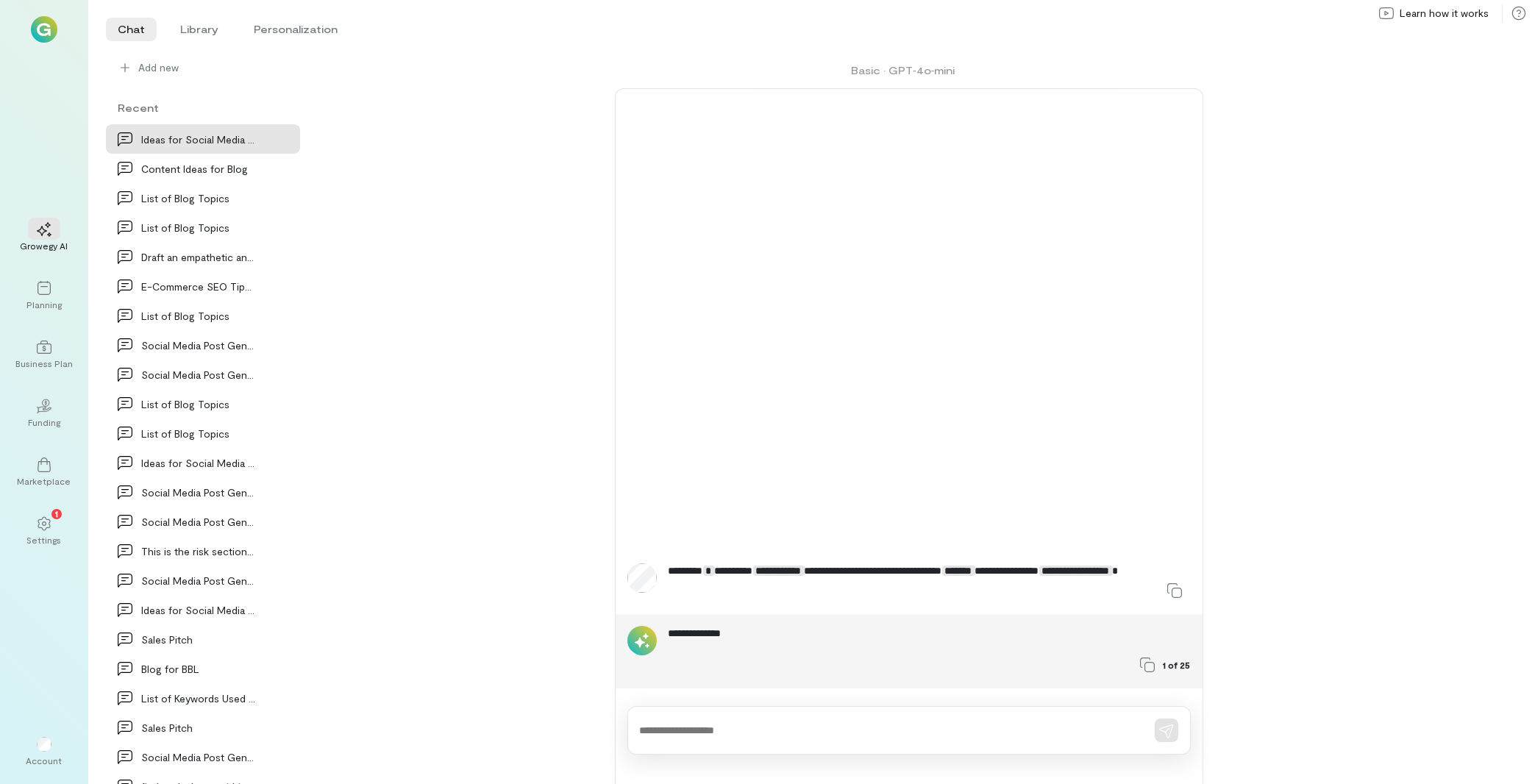
click at [761, 737] on textarea at bounding box center [889, 730] width 497 height 15
type textarea "**"
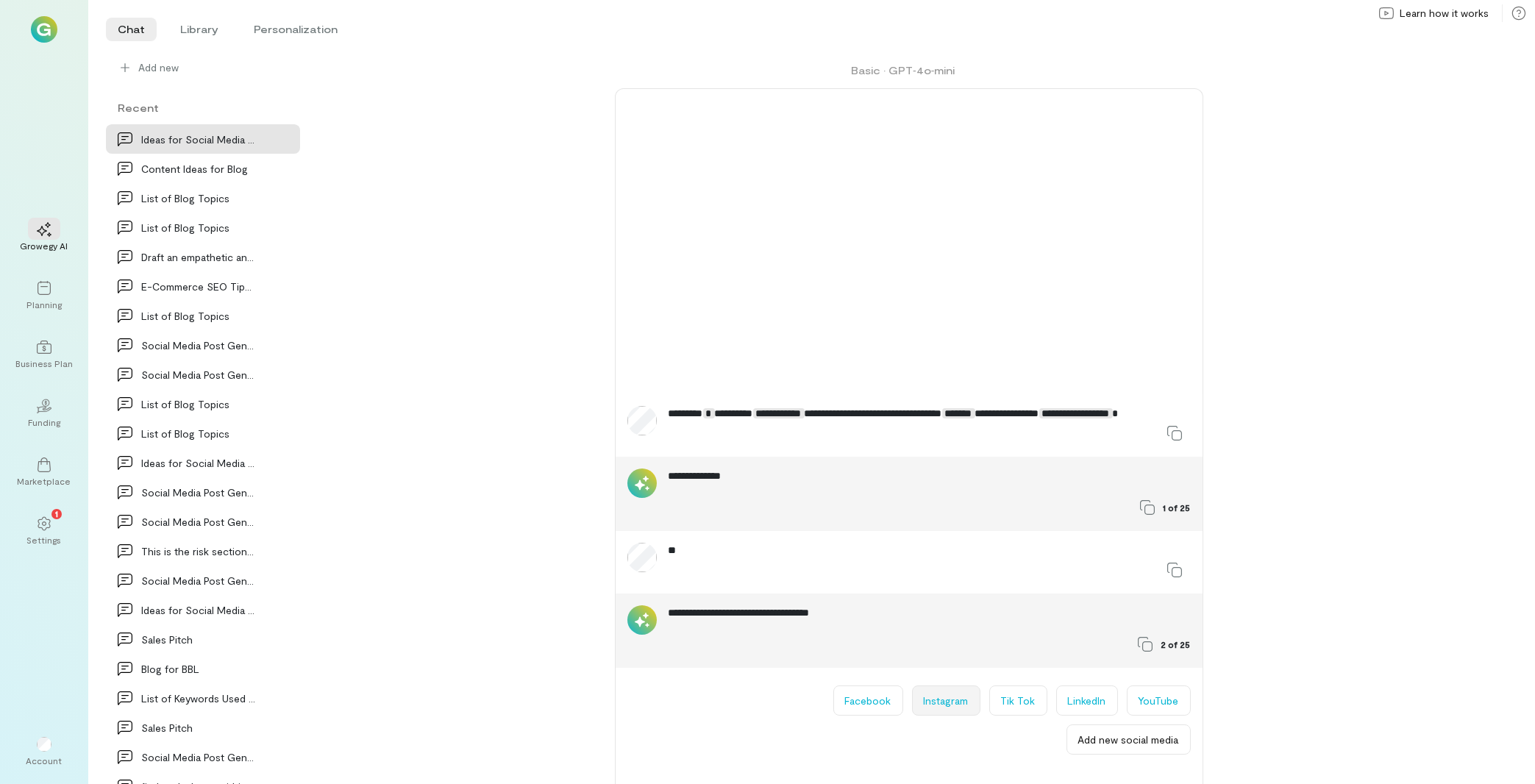
click at [947, 708] on button "Instagram" at bounding box center [946, 700] width 68 height 30
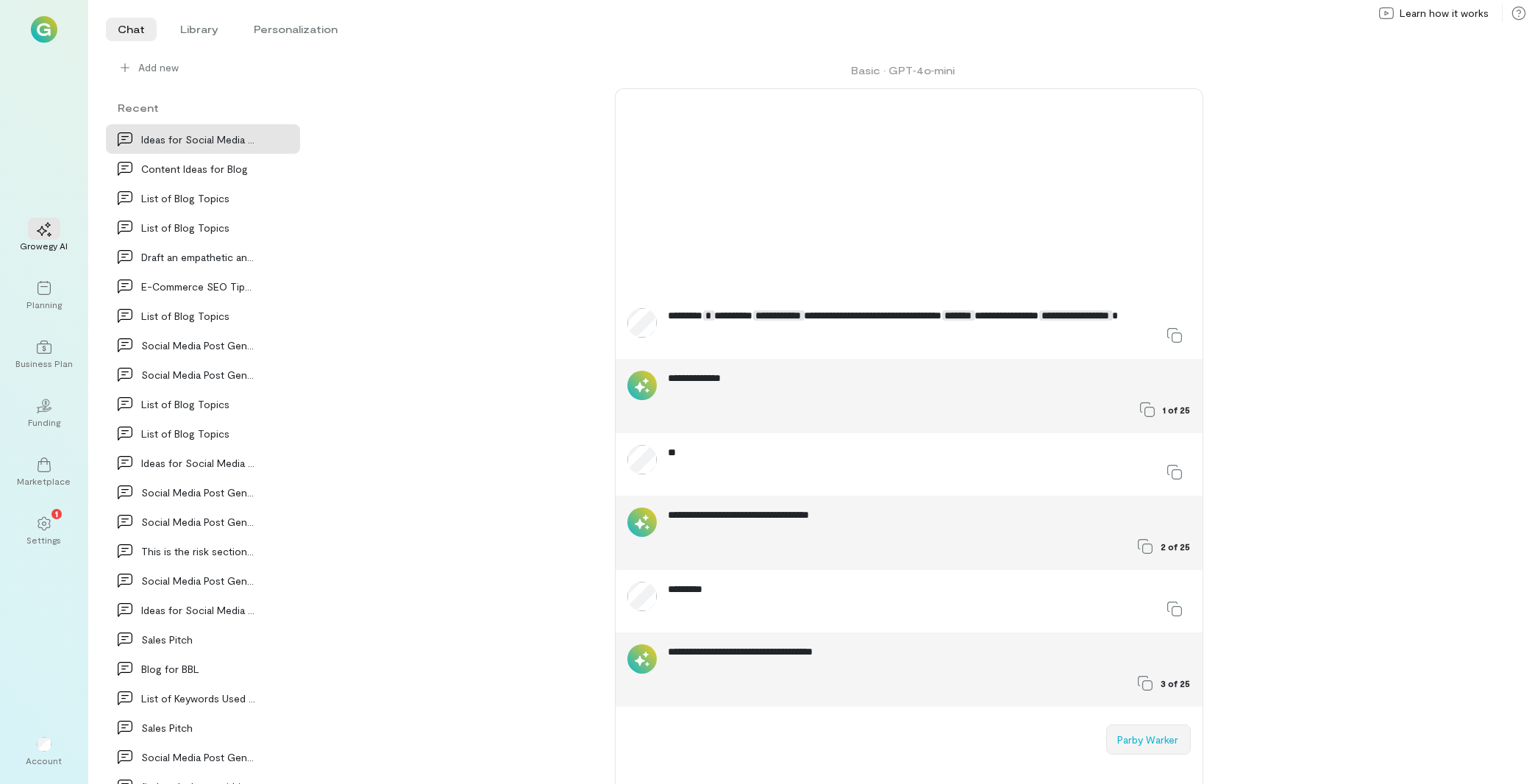
click at [1166, 738] on button "Parby Warker" at bounding box center [1148, 739] width 84 height 30
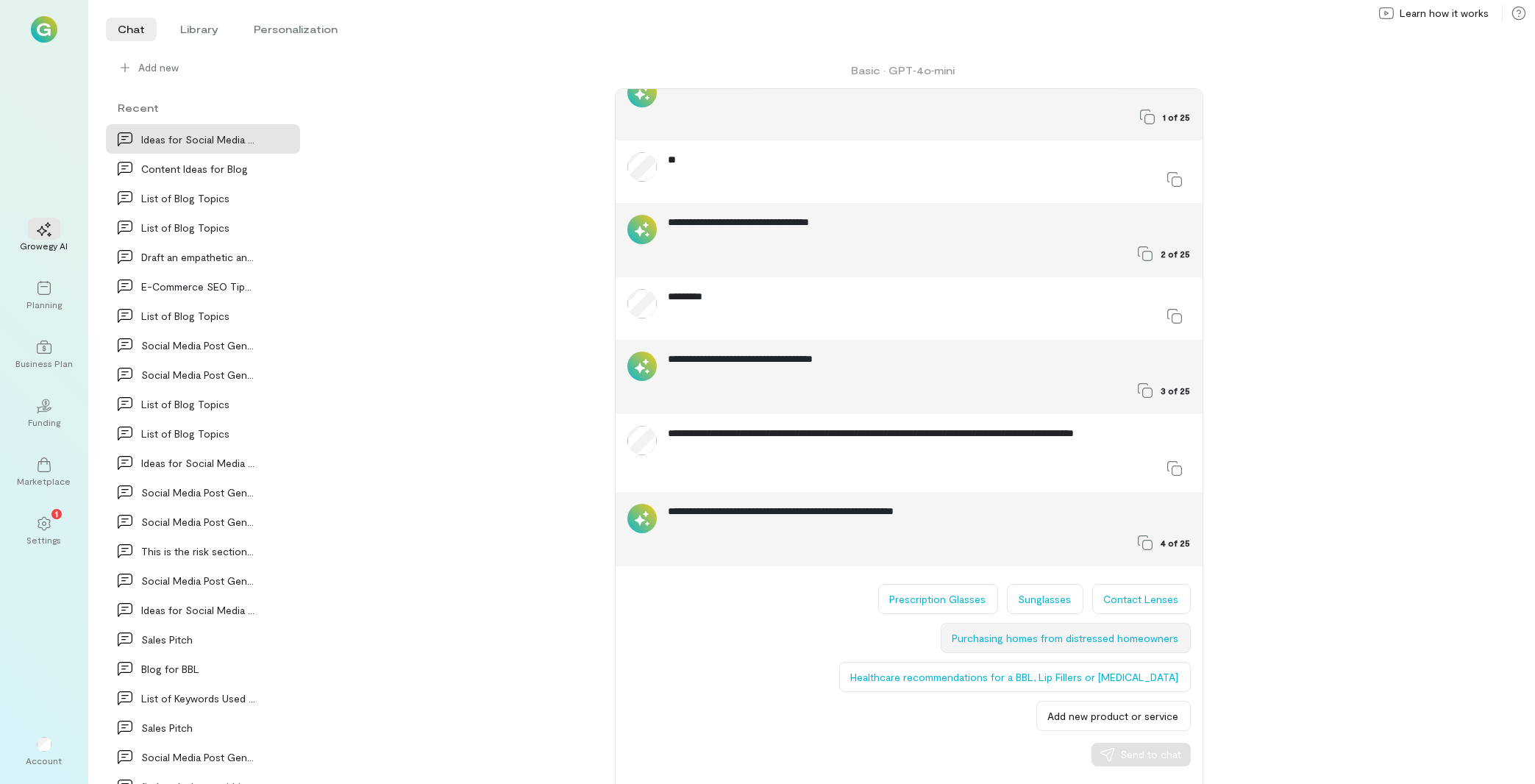
scroll to position [101, 0]
click at [955, 604] on button "Prescription Glasses" at bounding box center [938, 598] width 120 height 30
click at [1125, 750] on span "Send to chat" at bounding box center [1151, 754] width 61 height 15
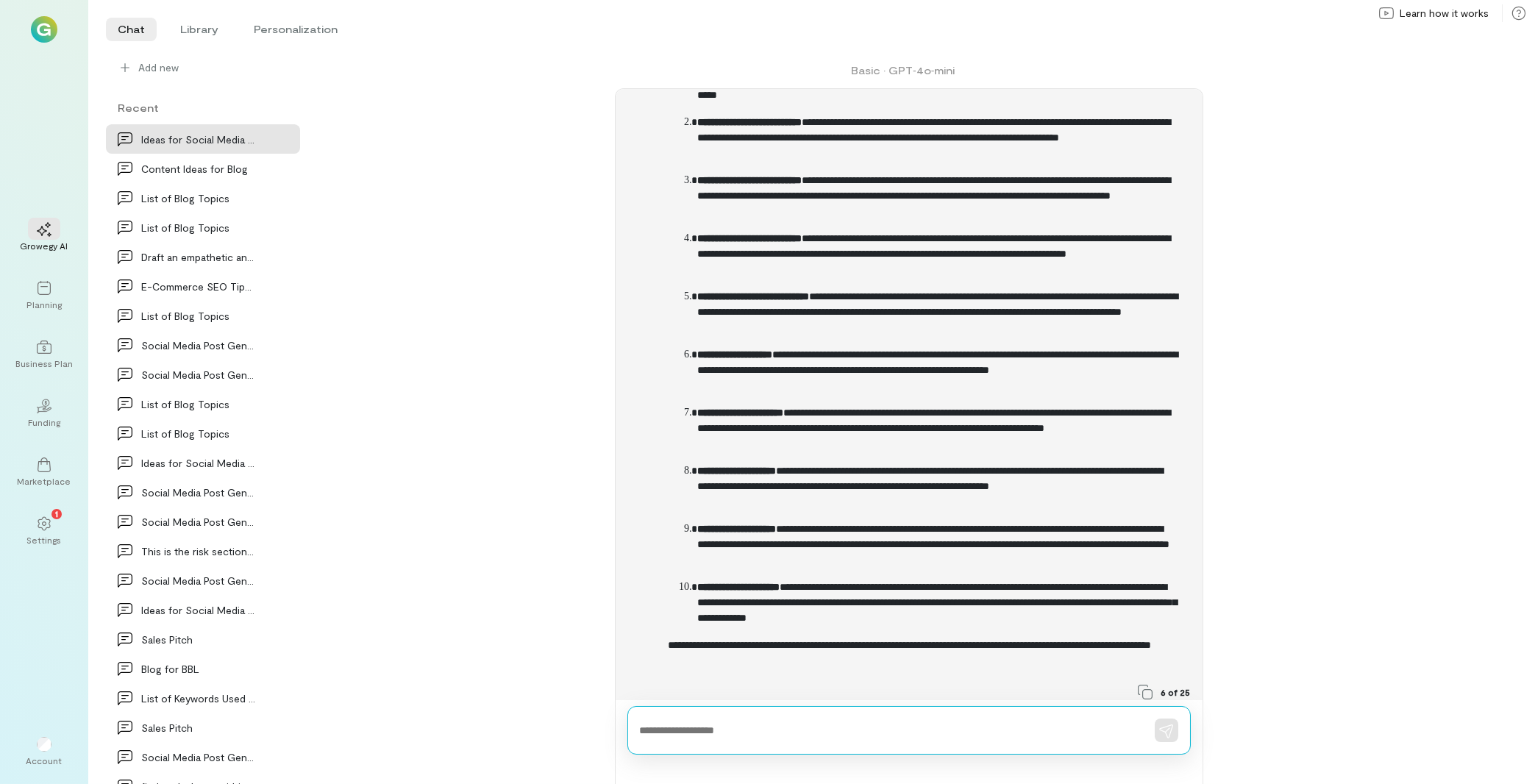
scroll to position [828, 0]
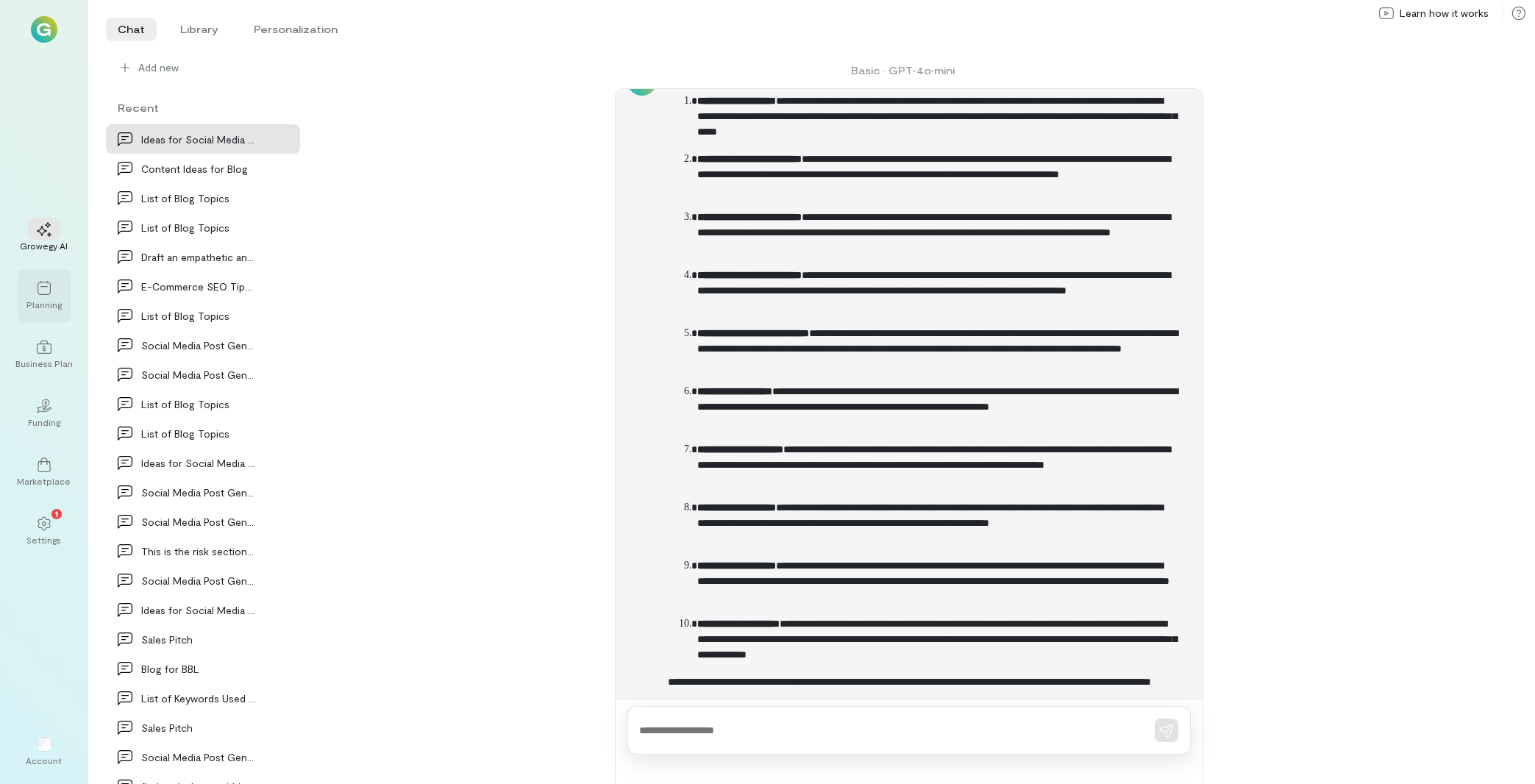
click at [40, 294] on icon at bounding box center [44, 287] width 14 height 14
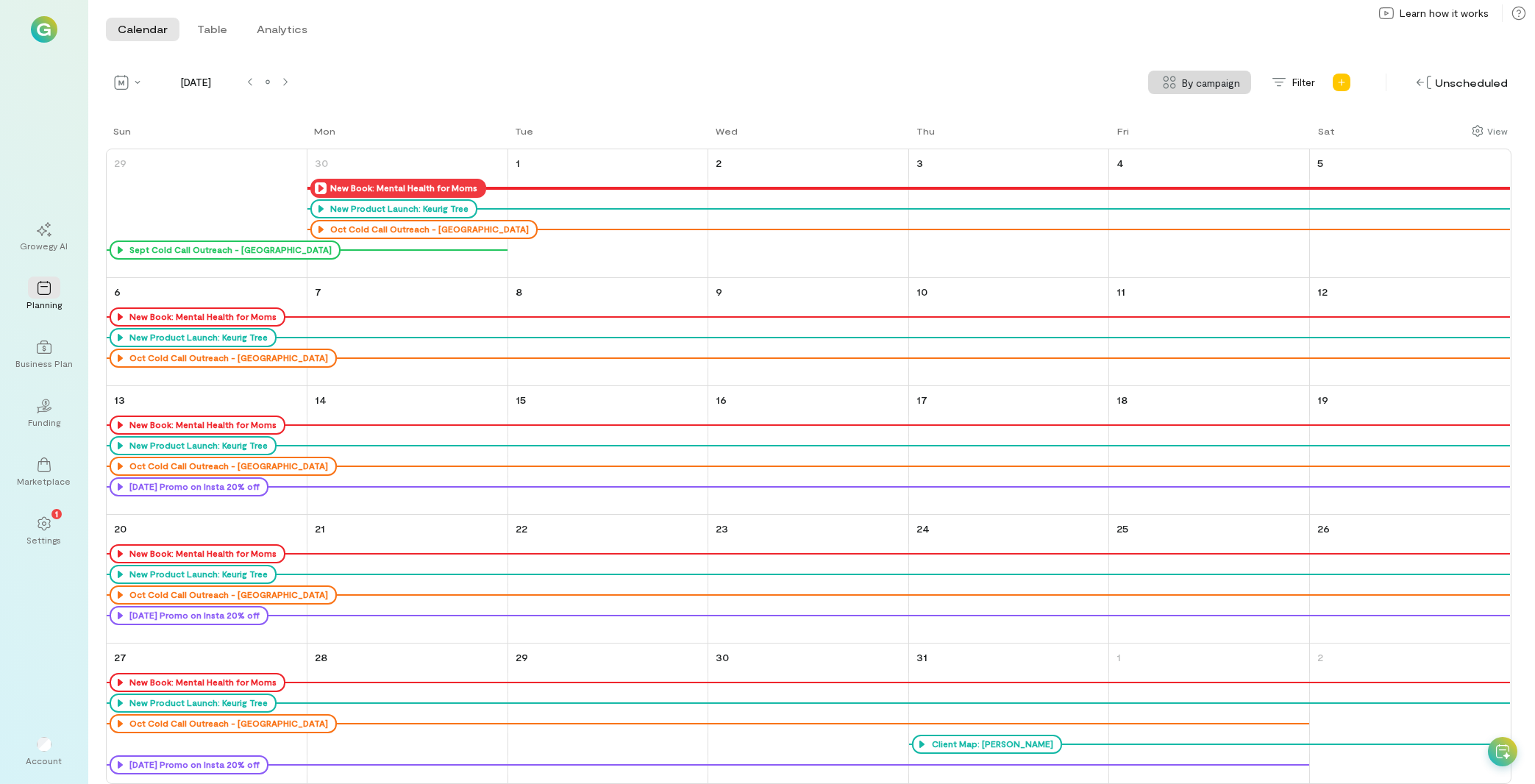
click at [317, 185] on icon at bounding box center [320, 188] width 12 height 12
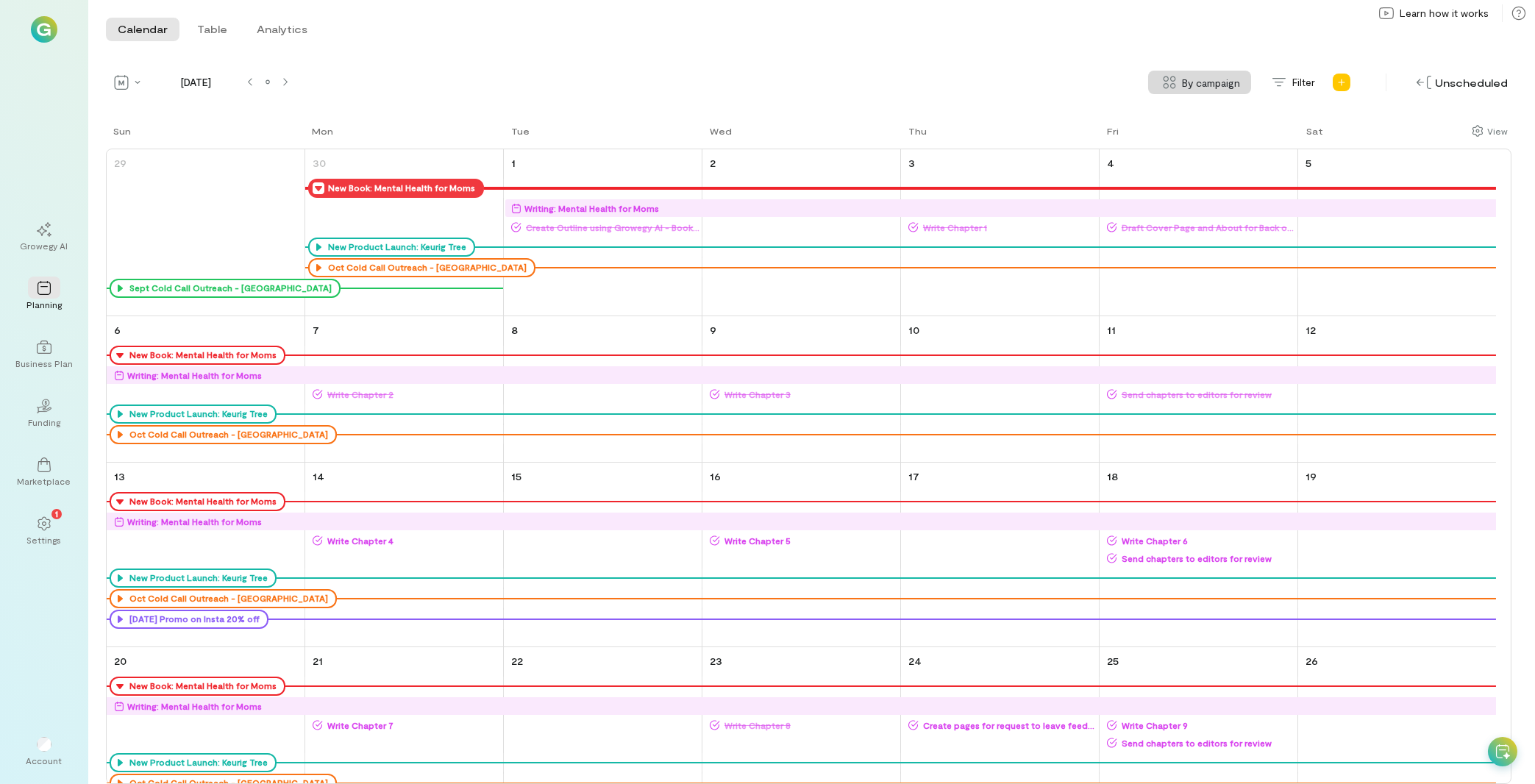
click at [1162, 394] on span "Send chapters to editors for review" at bounding box center [1206, 393] width 179 height 12
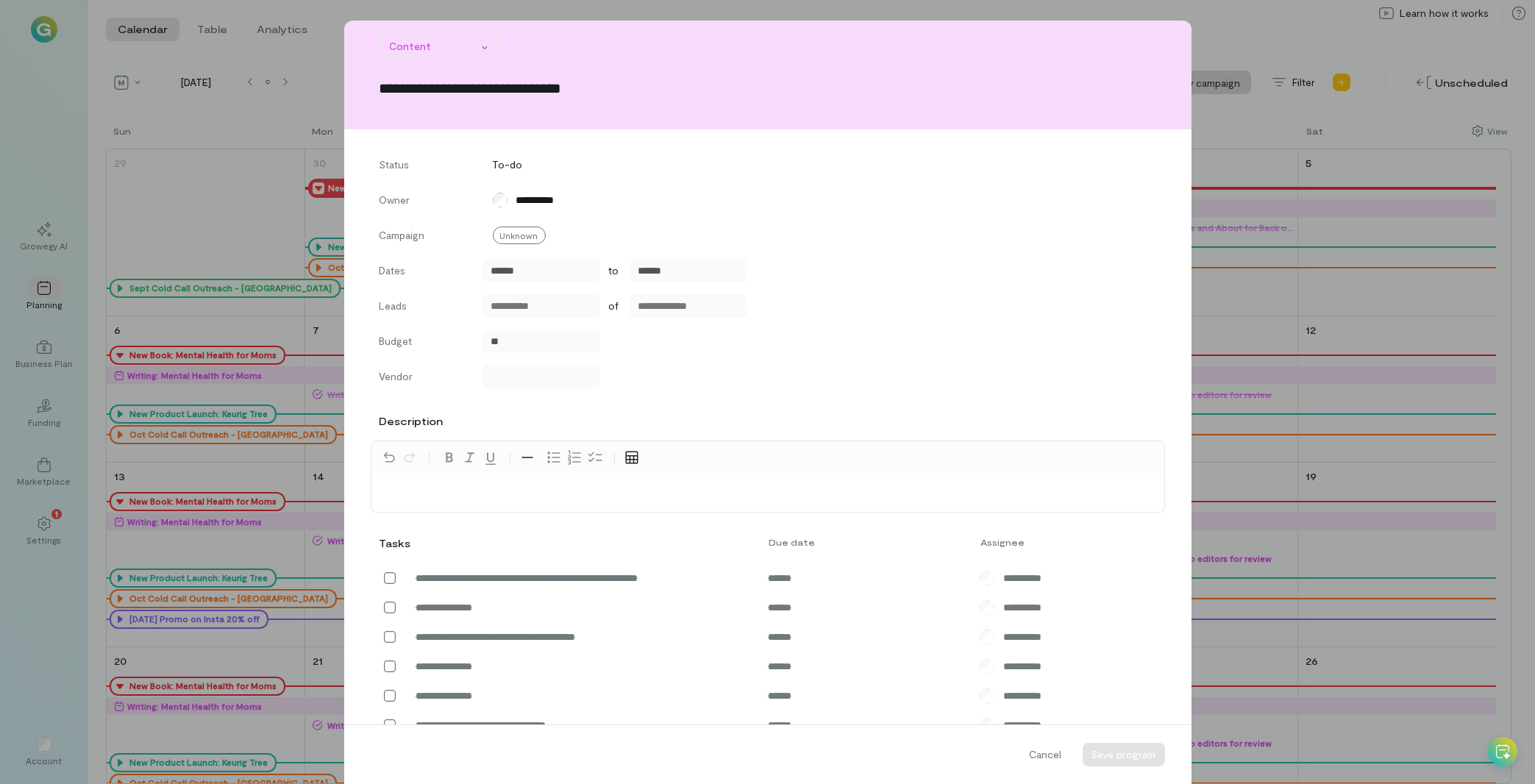
scroll to position [333, 0]
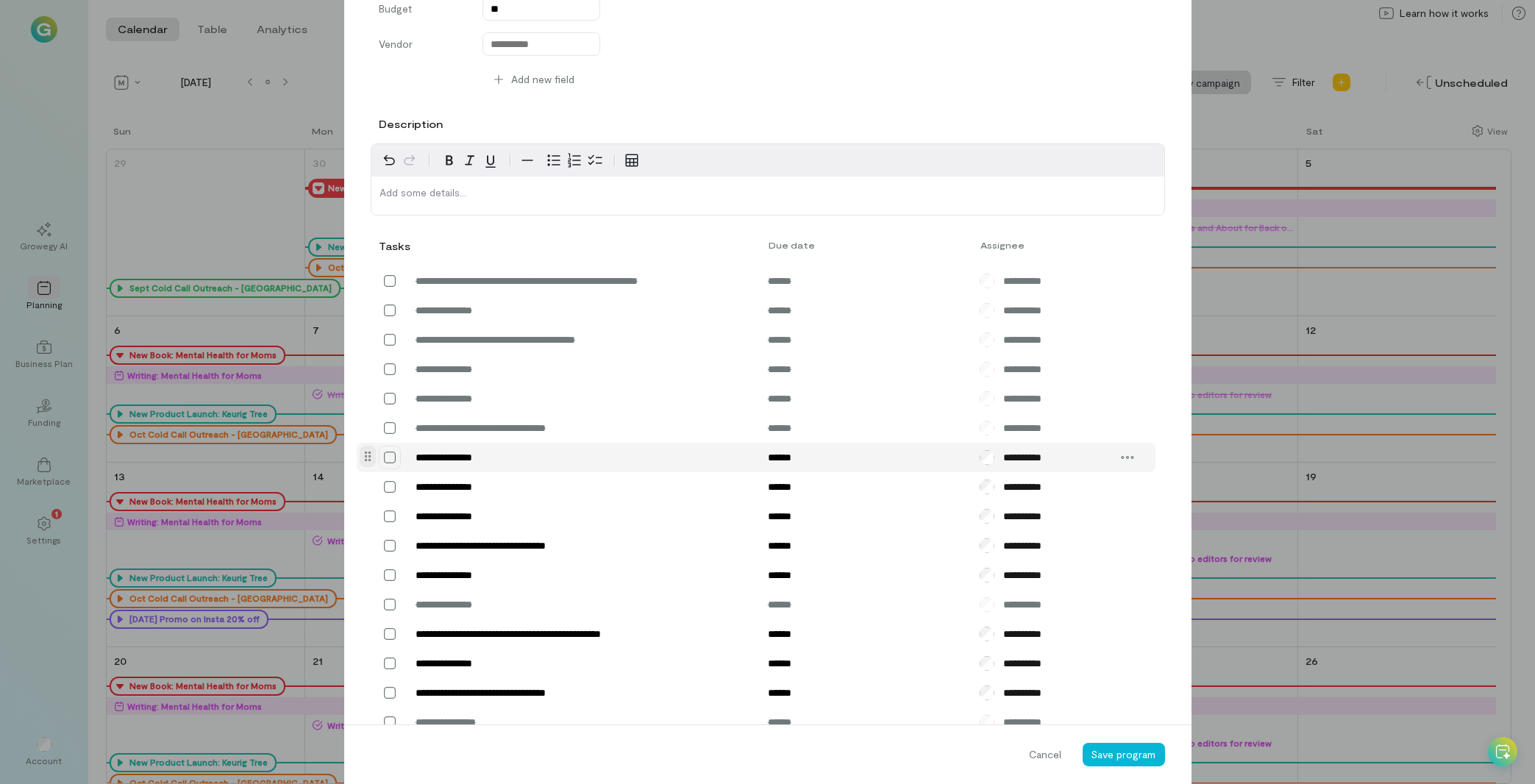
click at [385, 460] on icon at bounding box center [390, 457] width 15 height 15
click at [1115, 750] on span "Save program" at bounding box center [1123, 754] width 64 height 13
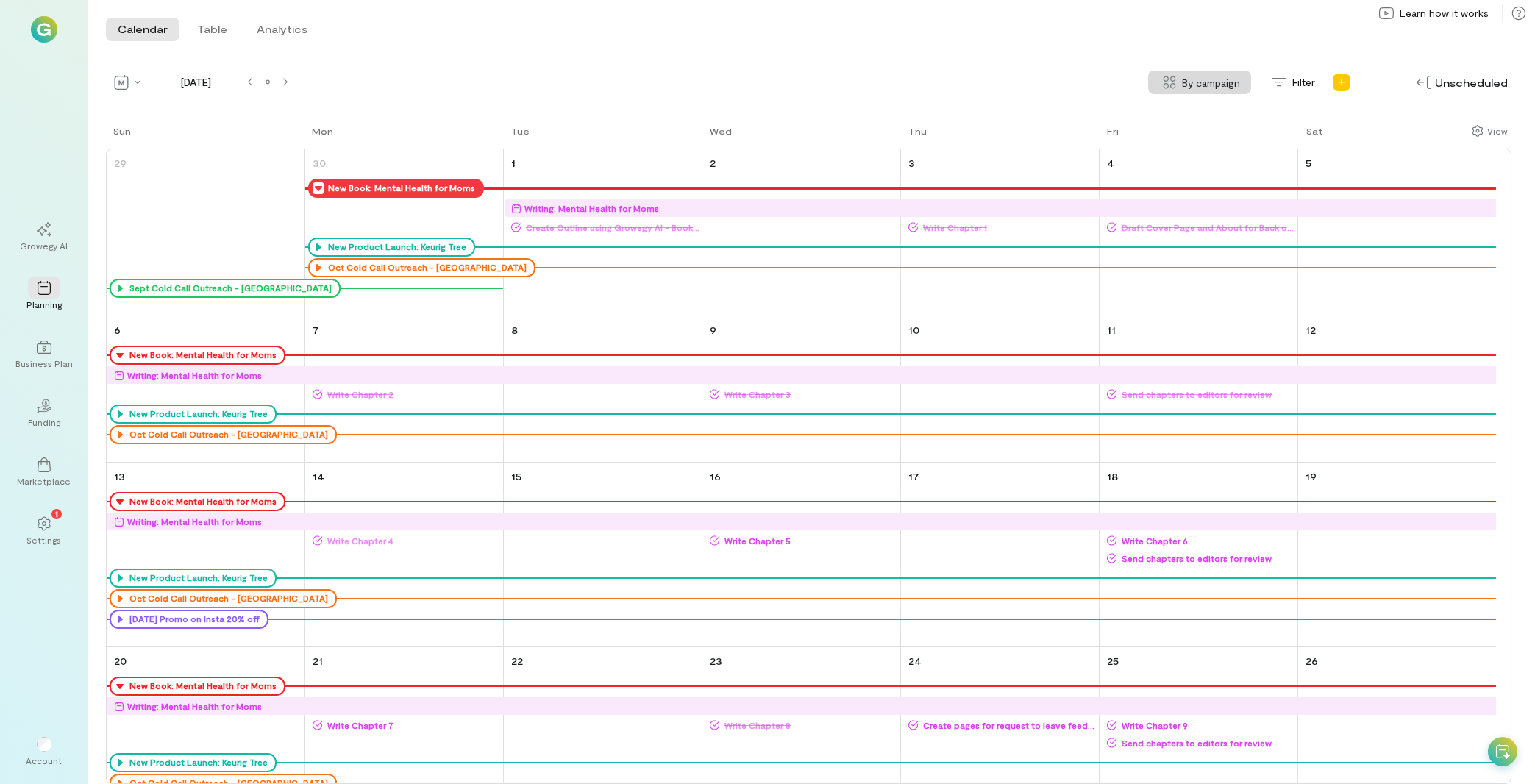
click at [319, 185] on icon at bounding box center [318, 188] width 12 height 12
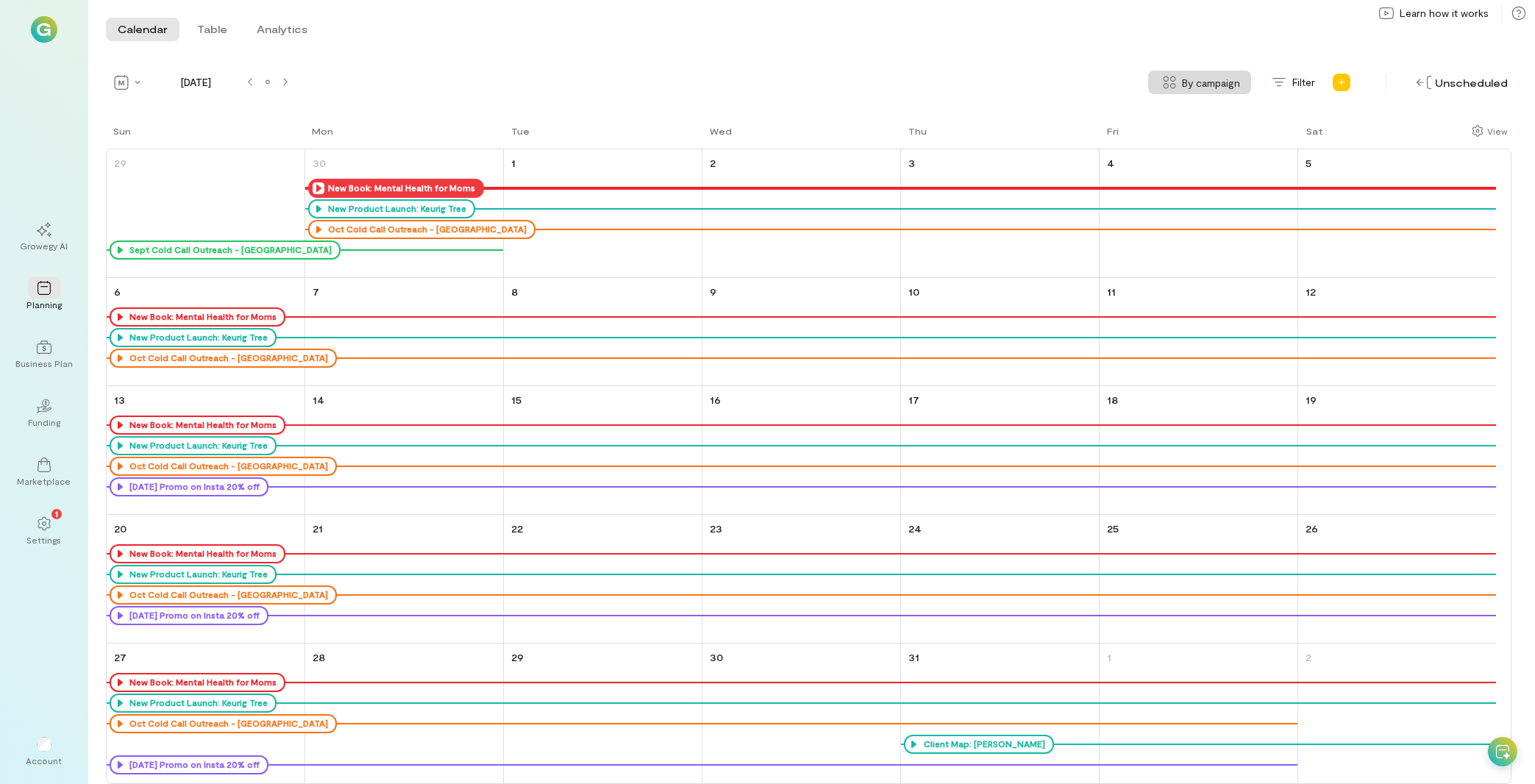
click at [317, 181] on div "New Book: Mental Health for Moms" at bounding box center [396, 188] width 176 height 19
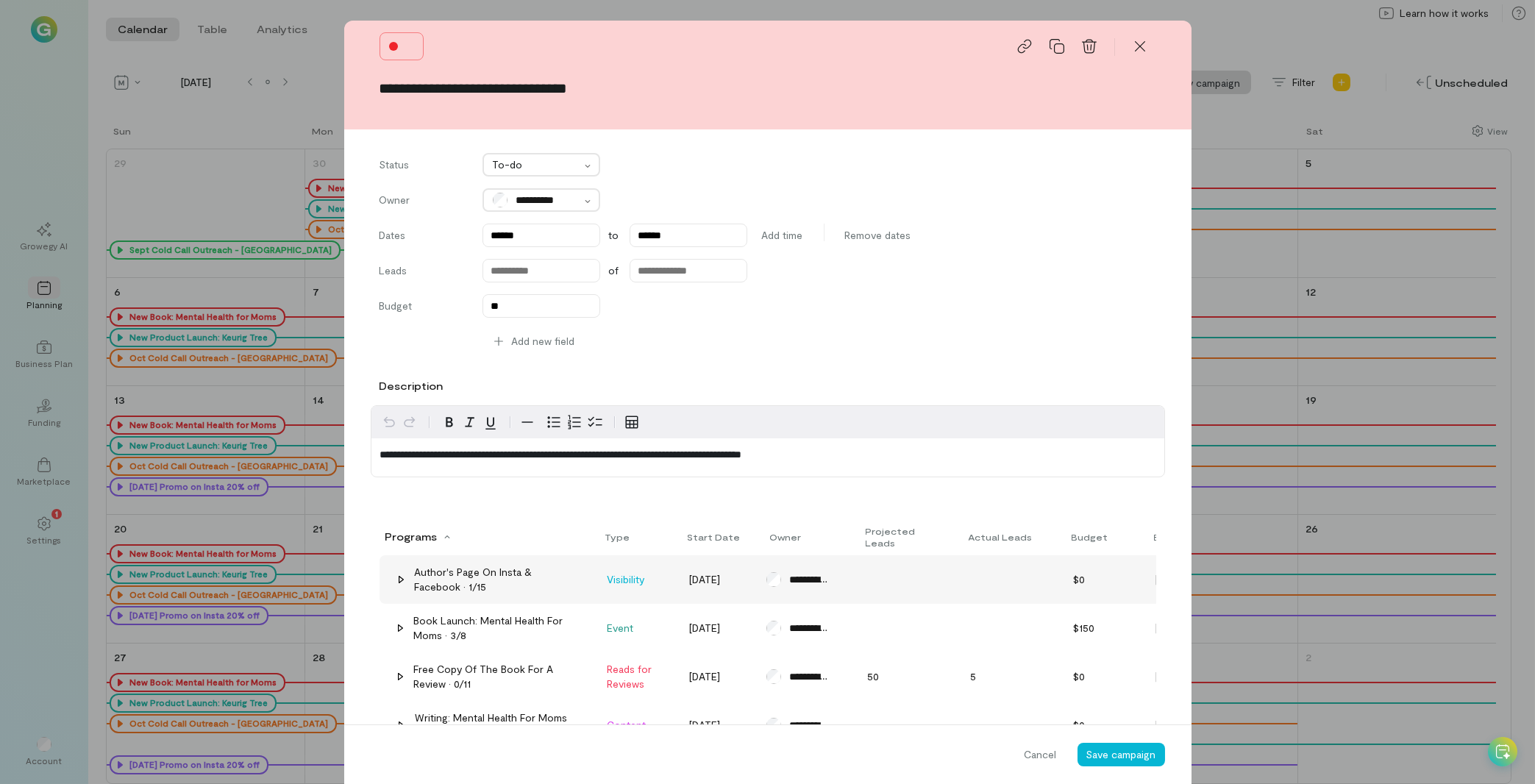
click at [467, 578] on div "Author's Page on Insta & Facebook · 1/15" at bounding box center [492, 579] width 157 height 29
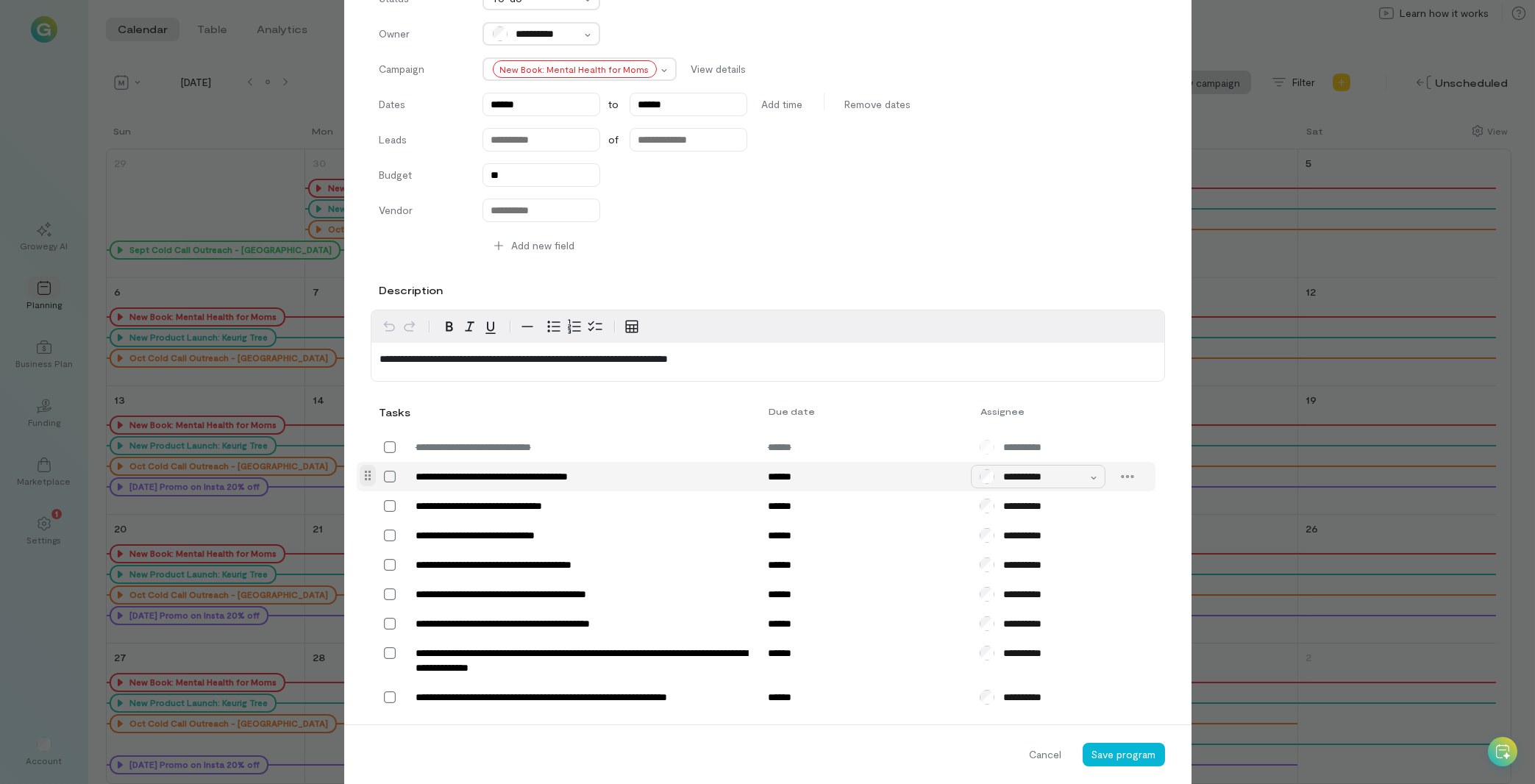
scroll to position [167, 0]
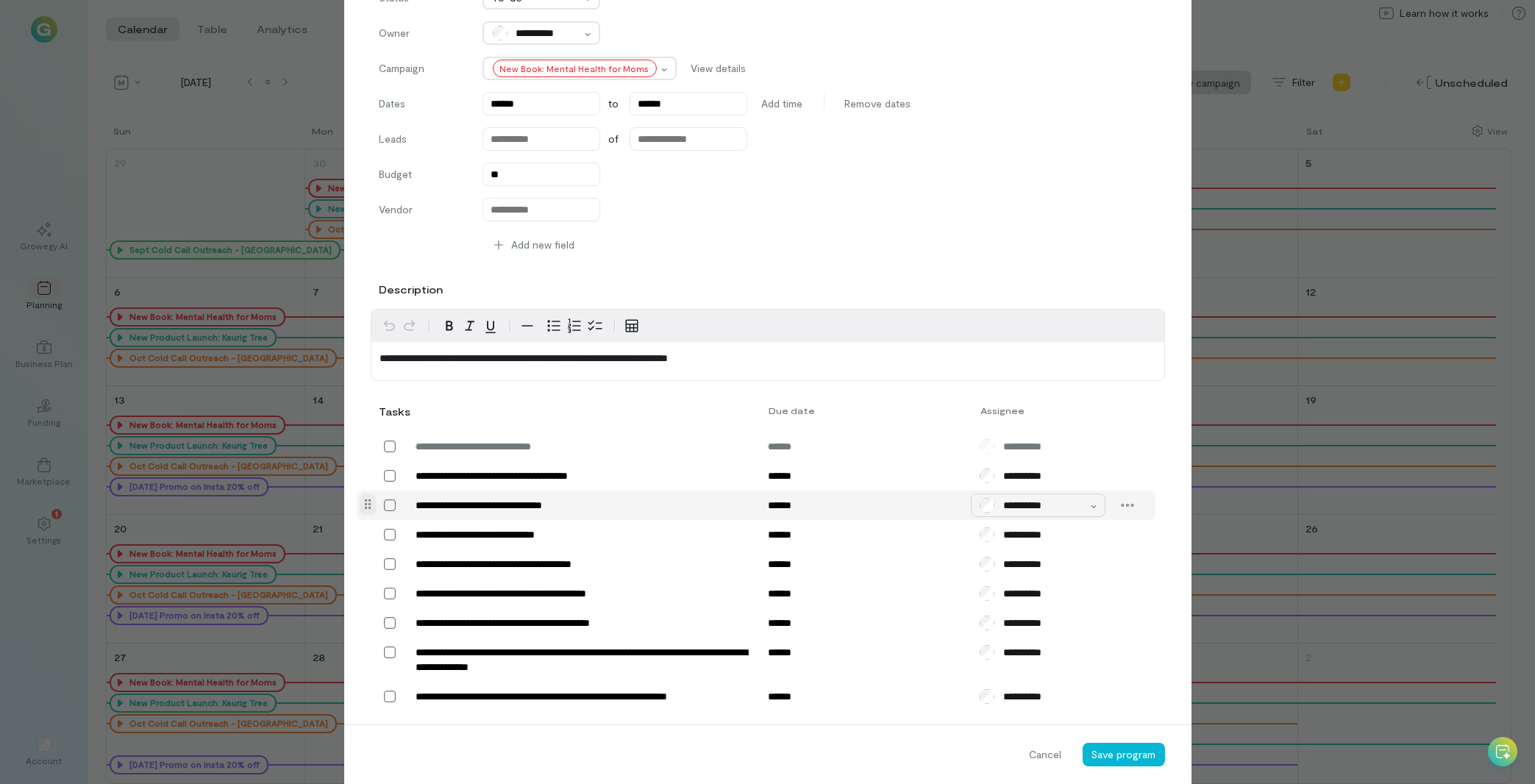
click at [1077, 504] on div "**********" at bounding box center [1033, 505] width 108 height 15
click at [1077, 504] on div at bounding box center [1033, 505] width 104 height 17
click at [1039, 761] on span "Cancel" at bounding box center [1046, 754] width 33 height 15
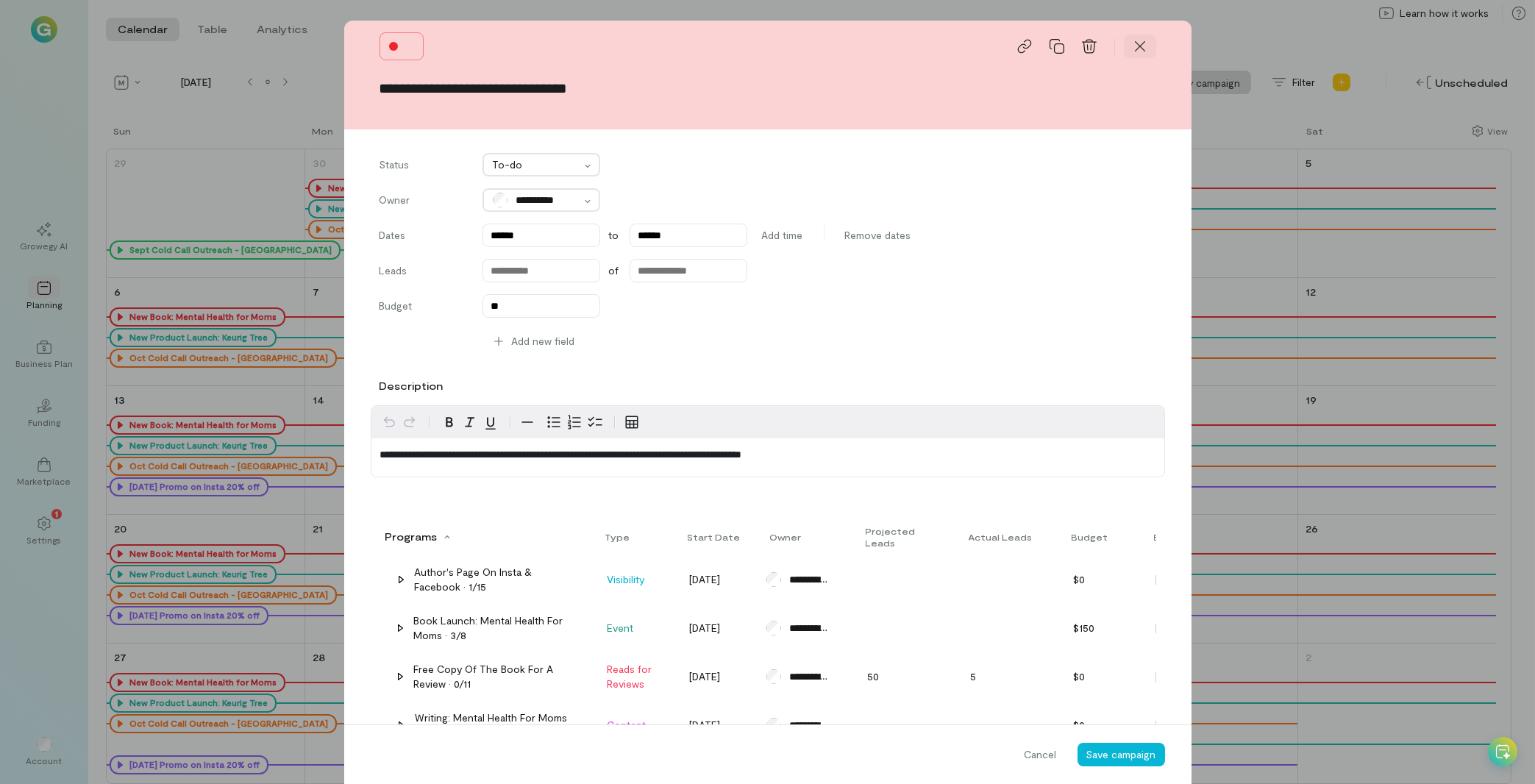
click at [1129, 57] on div at bounding box center [1140, 46] width 33 height 24
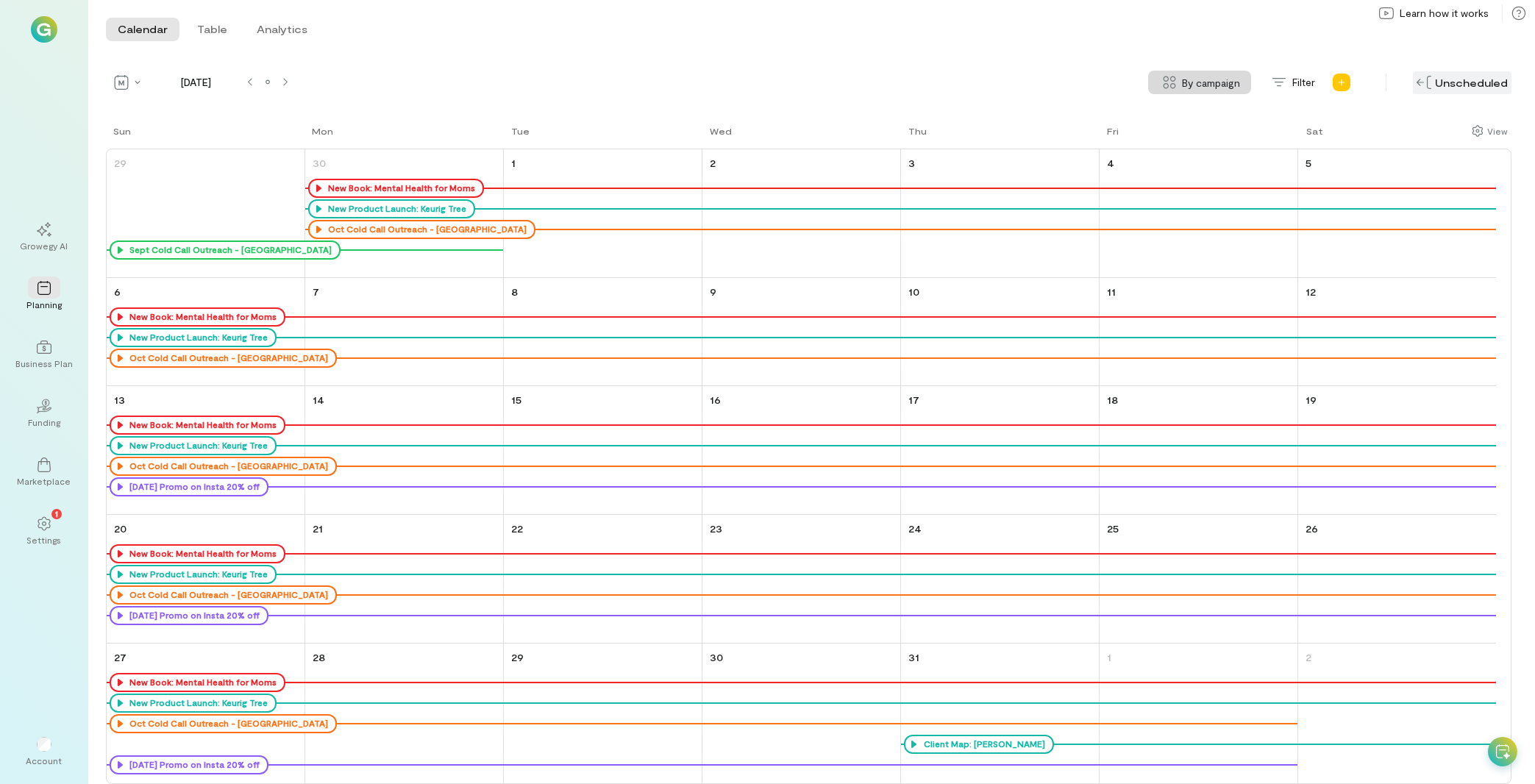
click at [1427, 83] on img at bounding box center [1423, 82] width 15 height 14
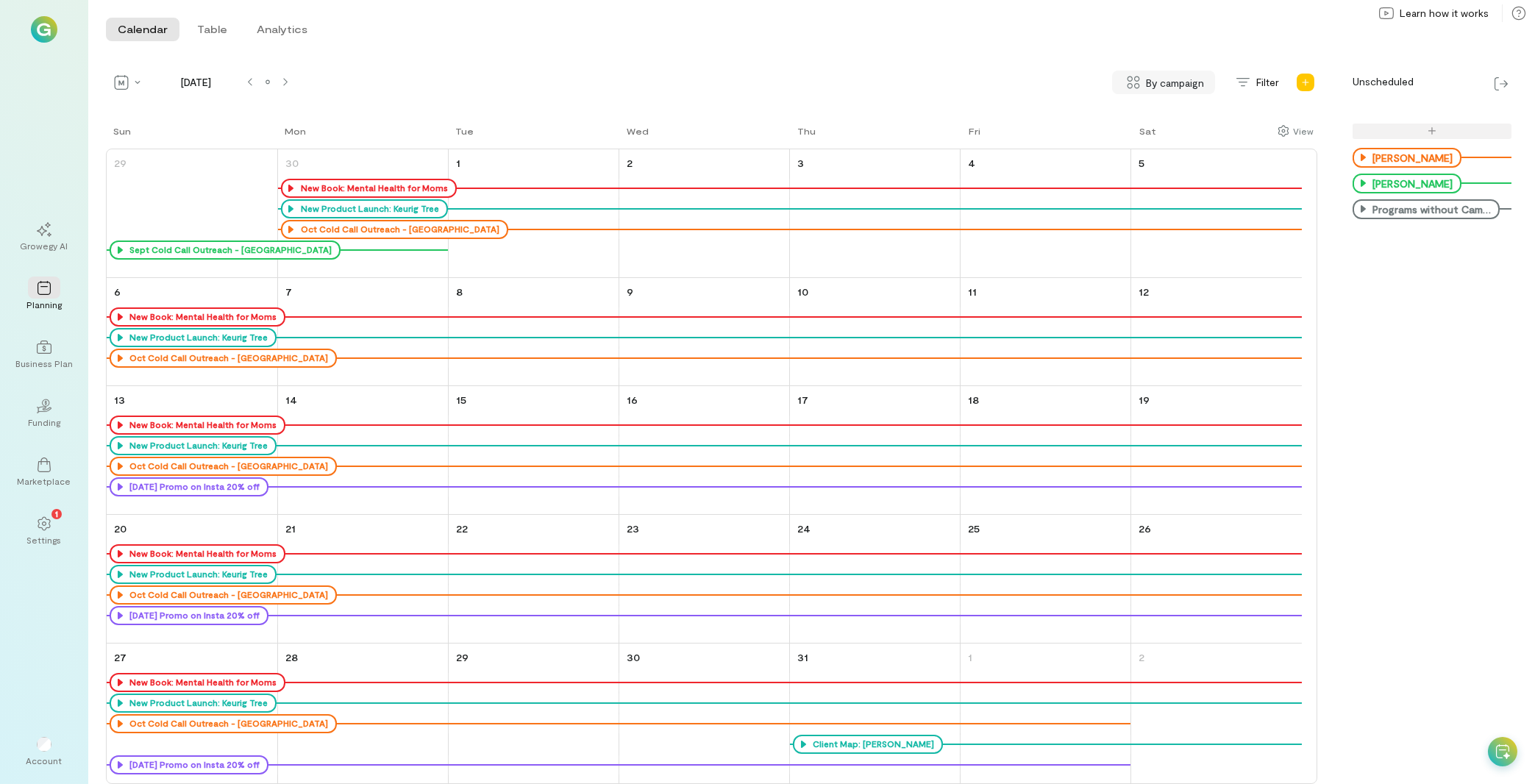
click at [1160, 80] on span "By campaign" at bounding box center [1176, 82] width 58 height 15
click at [1153, 146] on span "No grouping" at bounding box center [1171, 146] width 87 height 15
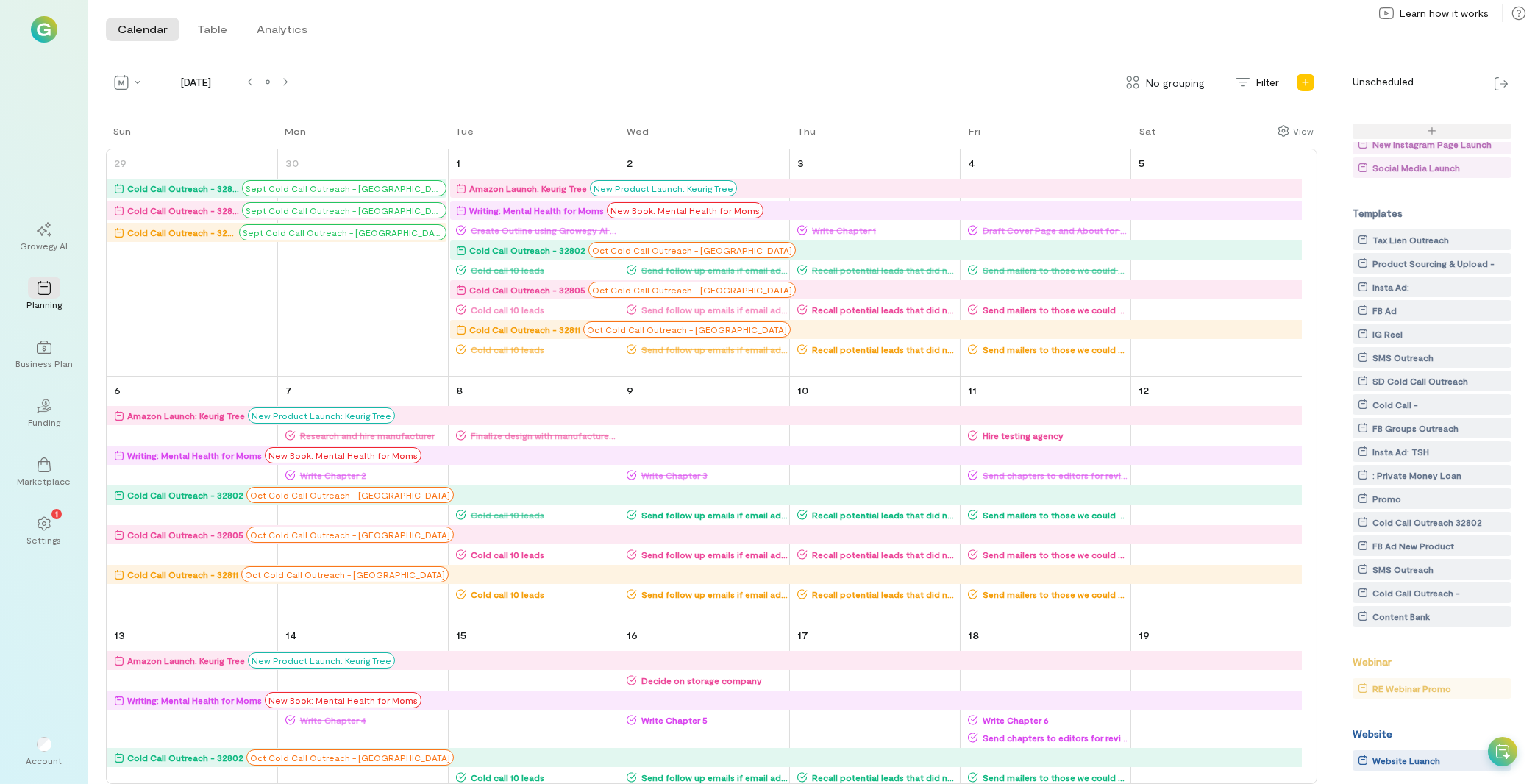
scroll to position [117, 0]
drag, startPoint x: 1404, startPoint y: 239, endPoint x: 1423, endPoint y: 239, distance: 19.0
click at [1423, 239] on body "Growegy AI Planning Business Plan 02 Funding Marketplace 1 Settings Account Cal…" at bounding box center [767, 392] width 1535 height 784
click at [1423, 239] on div "Tax Lien Outreach" at bounding box center [1411, 239] width 76 height 15
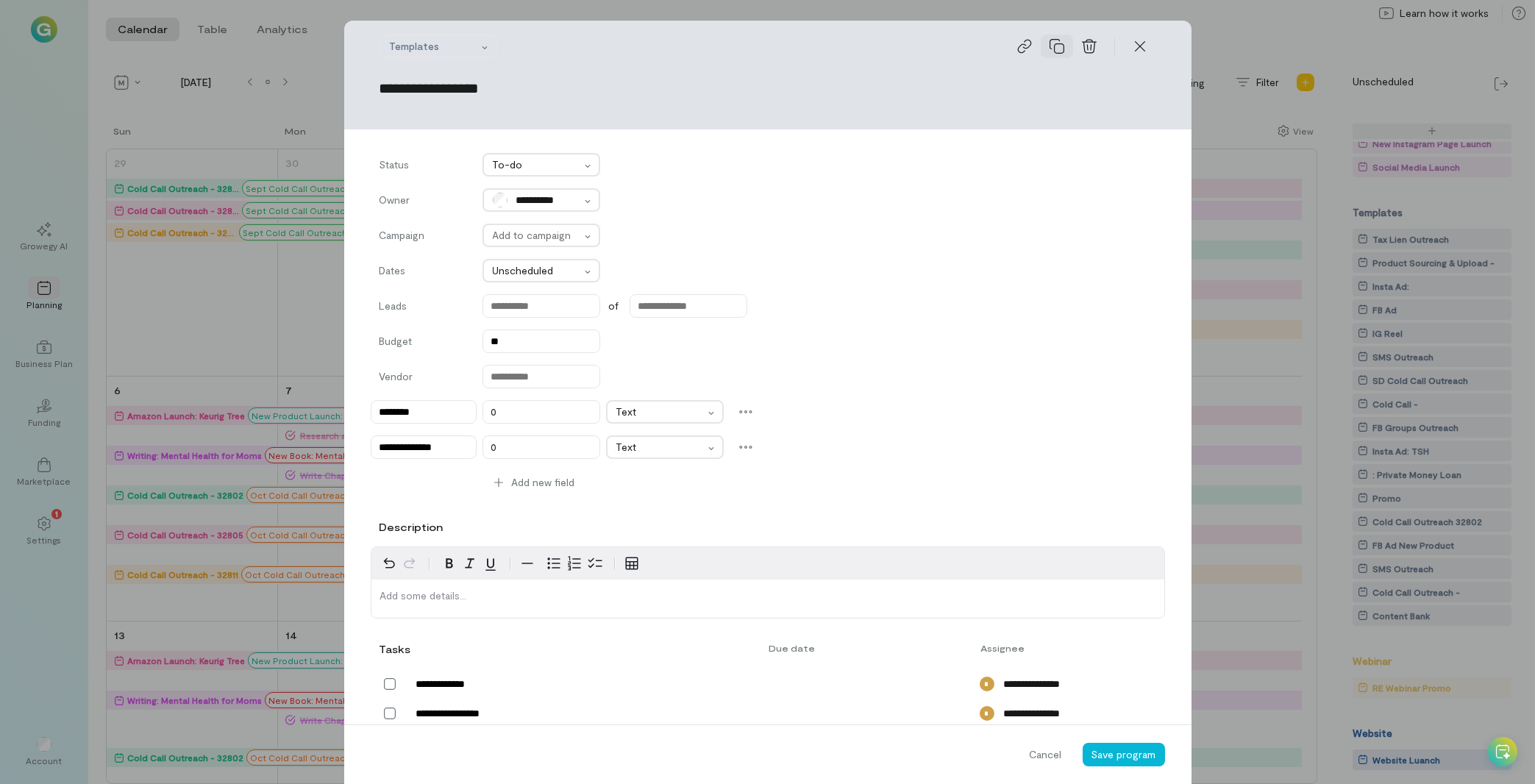
click at [1049, 47] on icon at bounding box center [1056, 46] width 15 height 15
type input "**********"
click at [533, 263] on div at bounding box center [536, 270] width 88 height 17
click at [516, 303] on span "Scheduled" at bounding box center [541, 305] width 100 height 15
click at [1136, 51] on icon at bounding box center [1140, 46] width 15 height 15
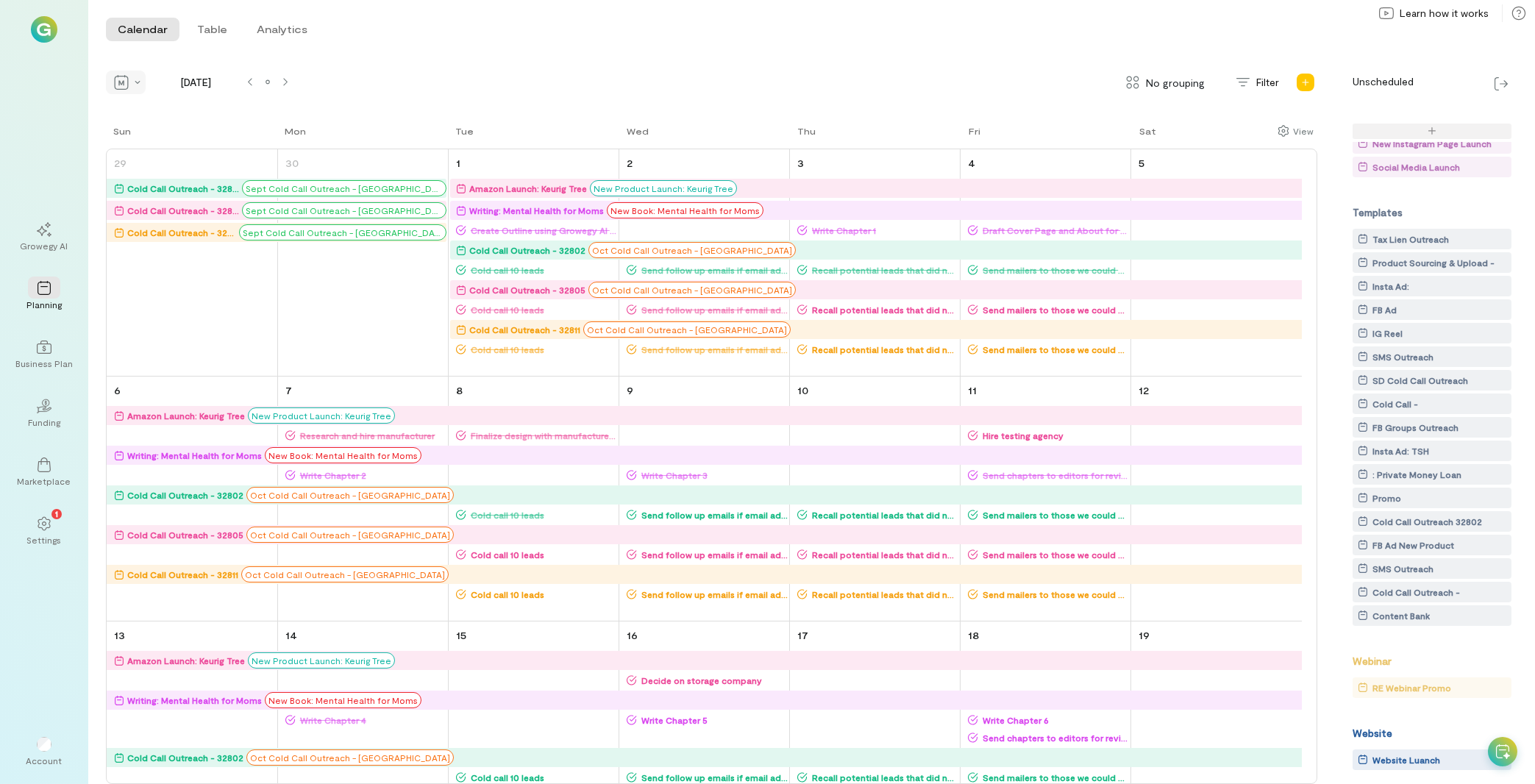
click at [134, 89] on div at bounding box center [126, 82] width 40 height 24
click at [1241, 82] on icon at bounding box center [1242, 82] width 14 height 8
click at [1307, 77] on div "Add new" at bounding box center [1306, 82] width 24 height 24
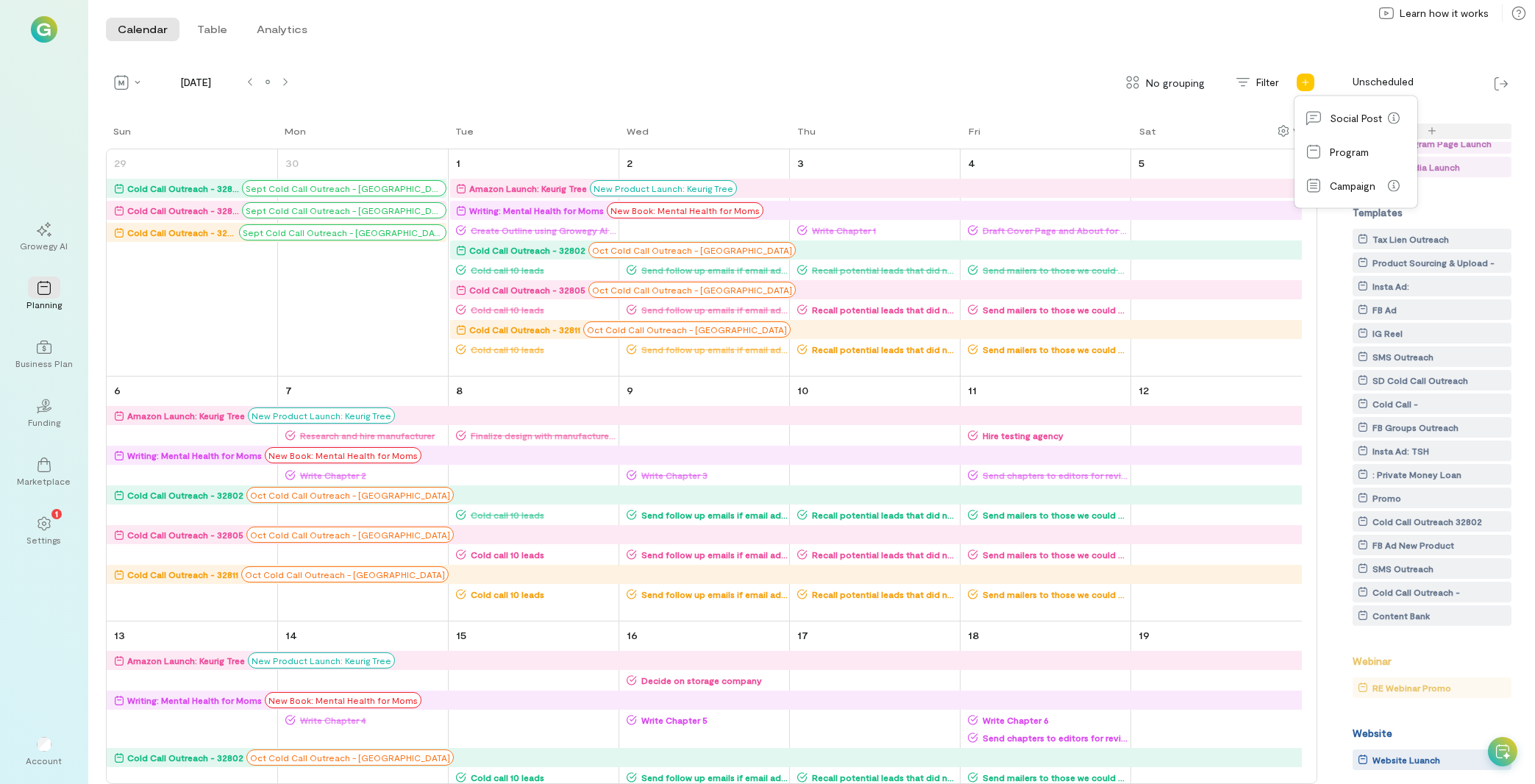
click at [1378, 41] on div "Calendar Table Analytics Calendar Table Analytics" at bounding box center [811, 29] width 1446 height 59
click at [1505, 79] on img at bounding box center [1501, 83] width 14 height 14
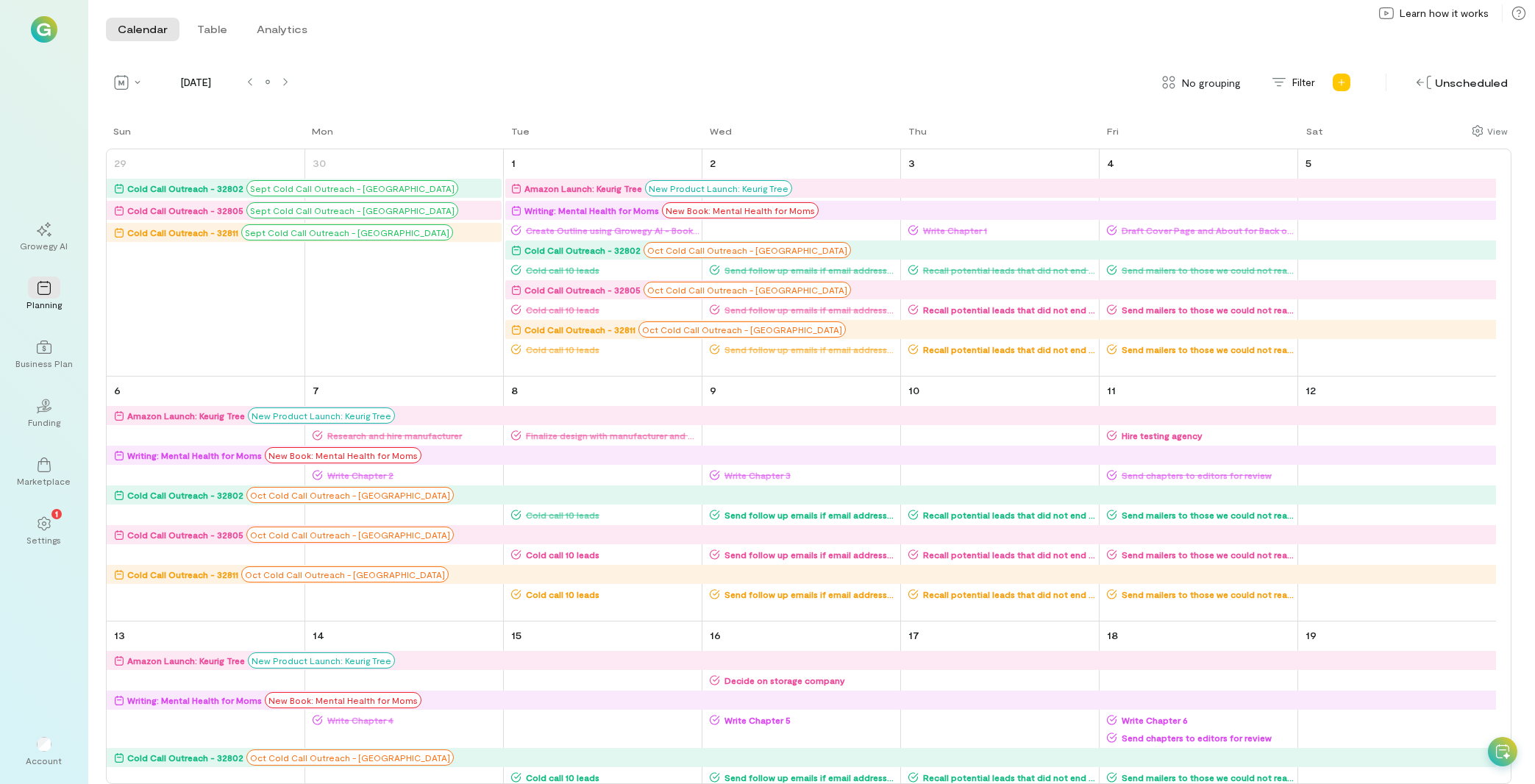
click at [1503, 754] on icon at bounding box center [1502, 751] width 15 height 15
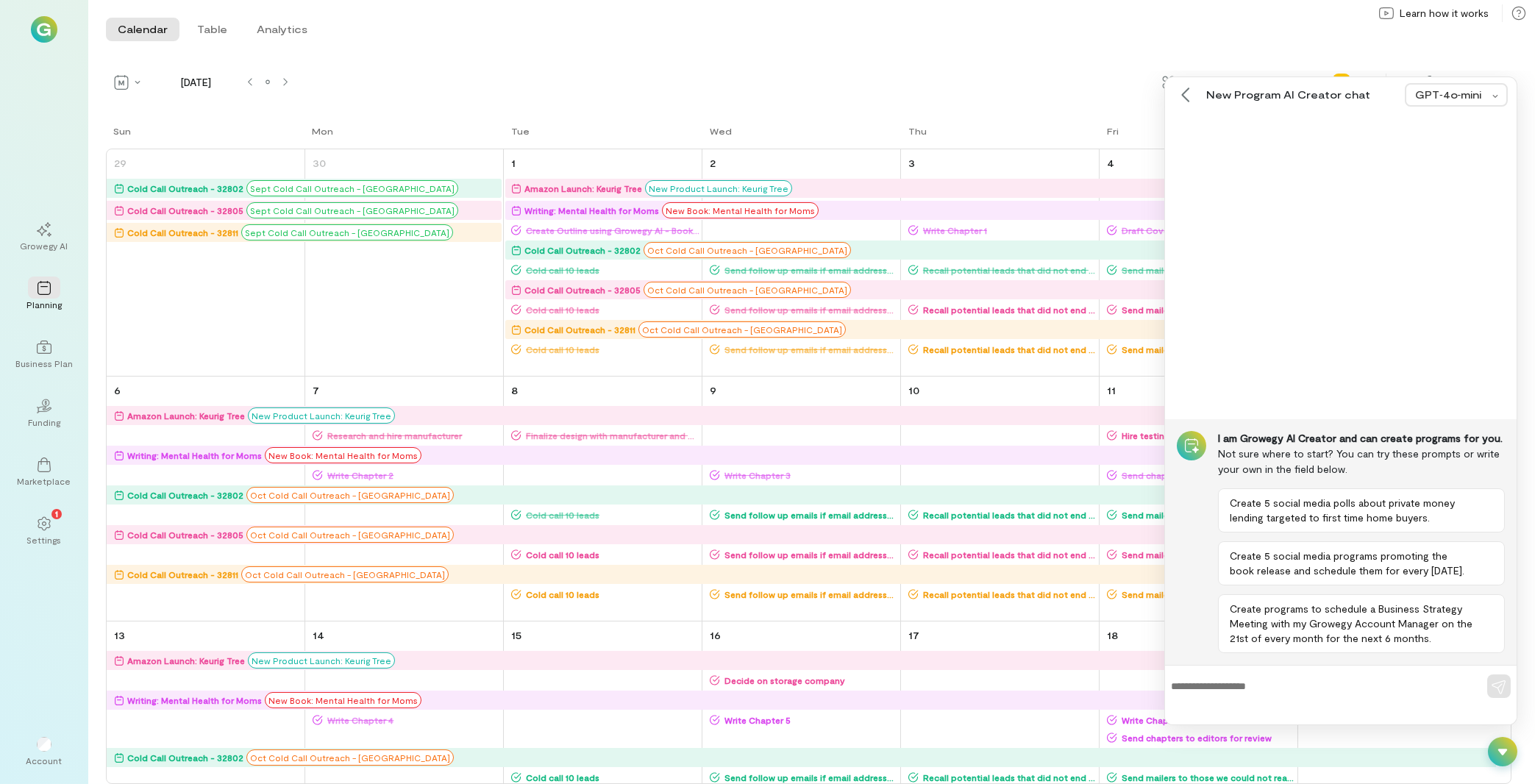
click at [1501, 759] on icon at bounding box center [1502, 751] width 15 height 15
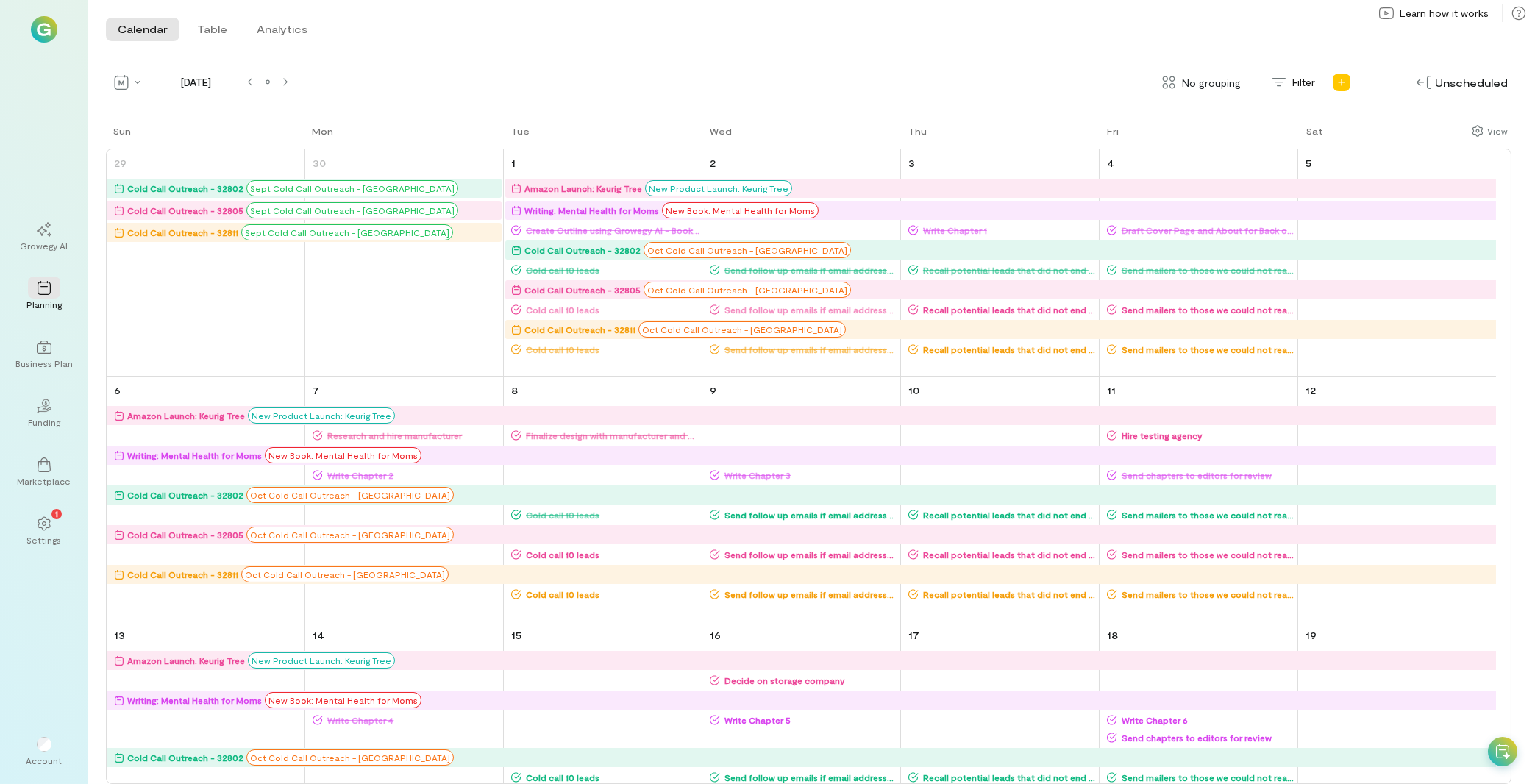
click at [1511, 753] on div at bounding box center [1502, 751] width 29 height 29
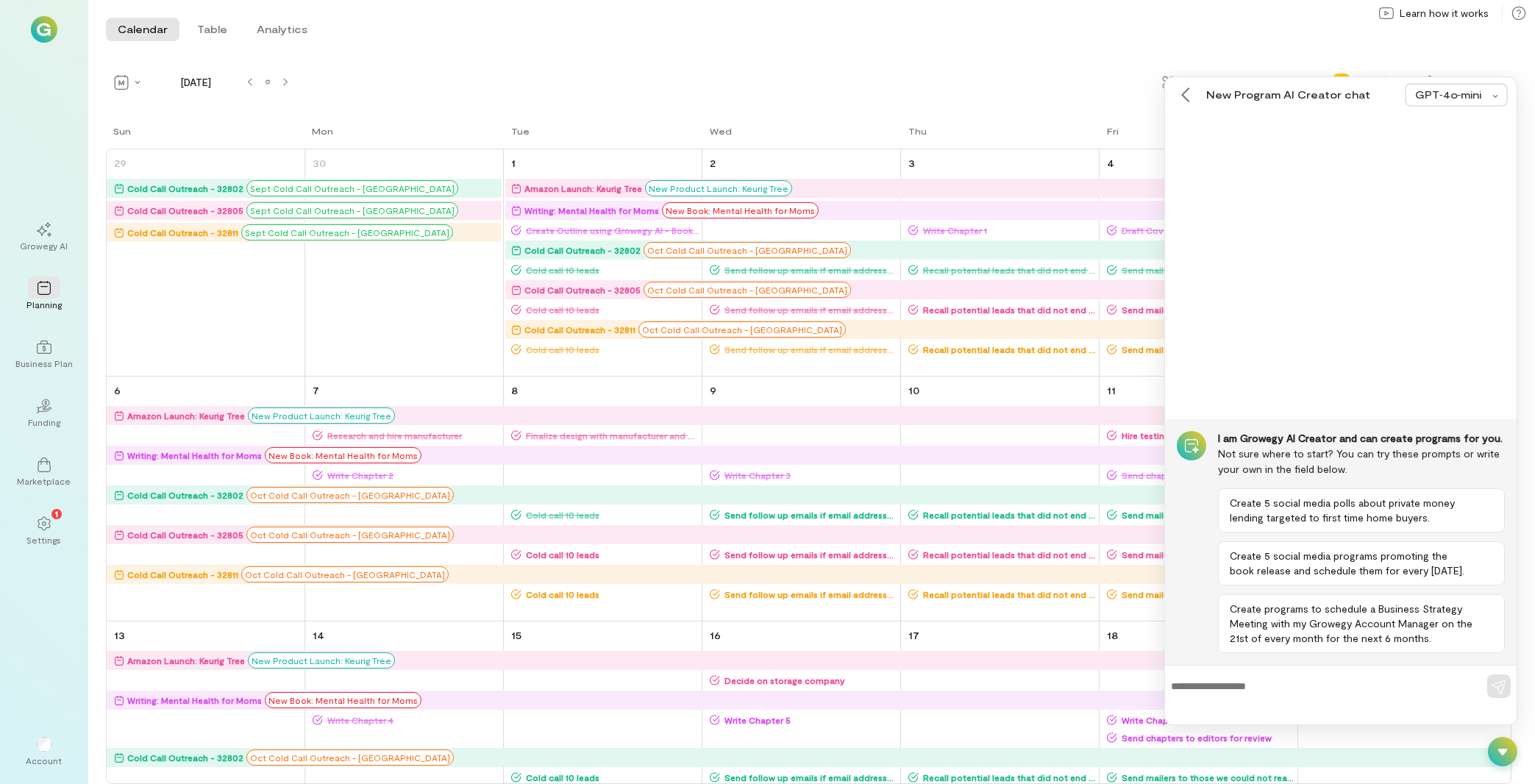
click at [1501, 759] on icon at bounding box center [1502, 751] width 15 height 15
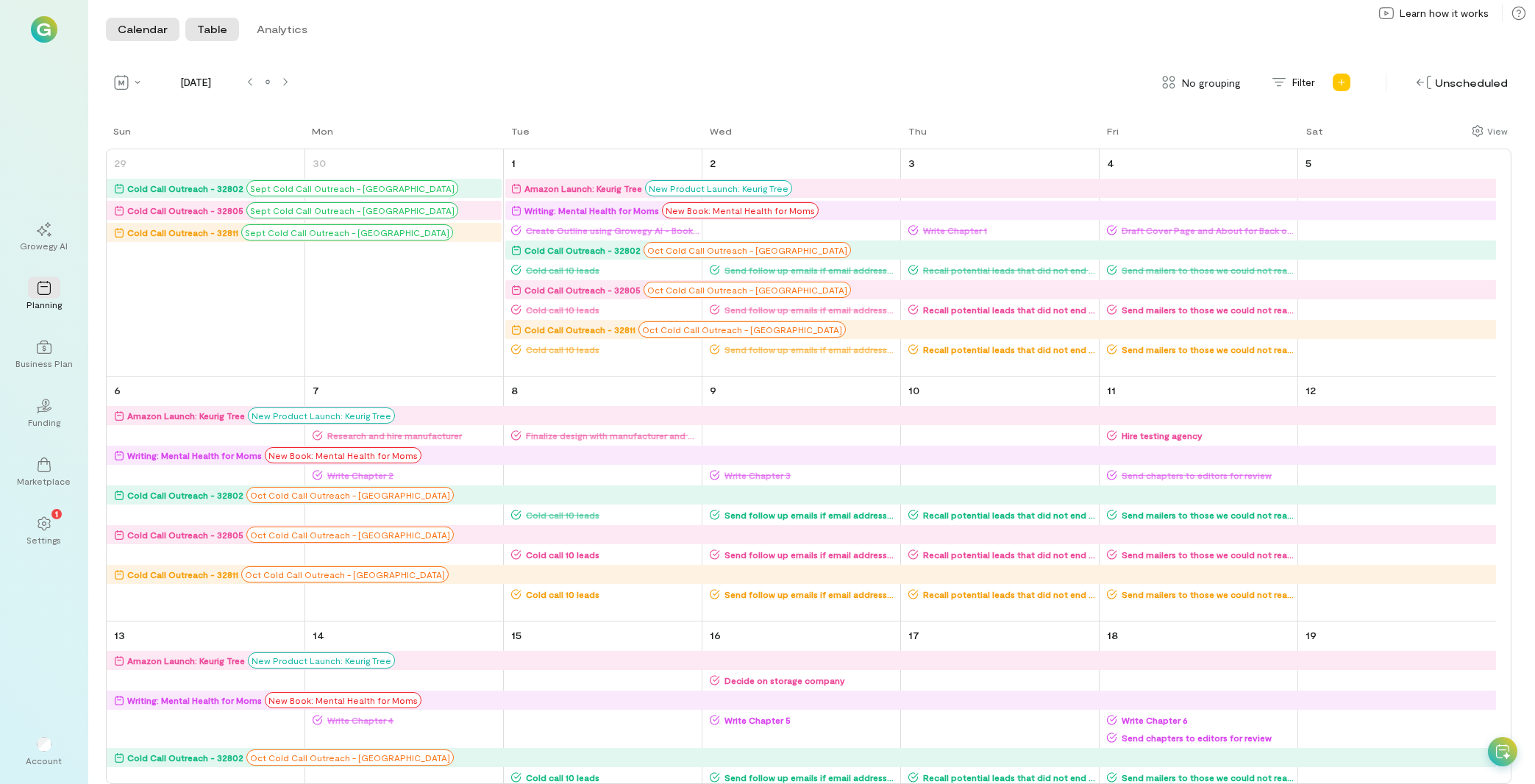
click at [196, 34] on button "Table" at bounding box center [211, 29] width 53 height 24
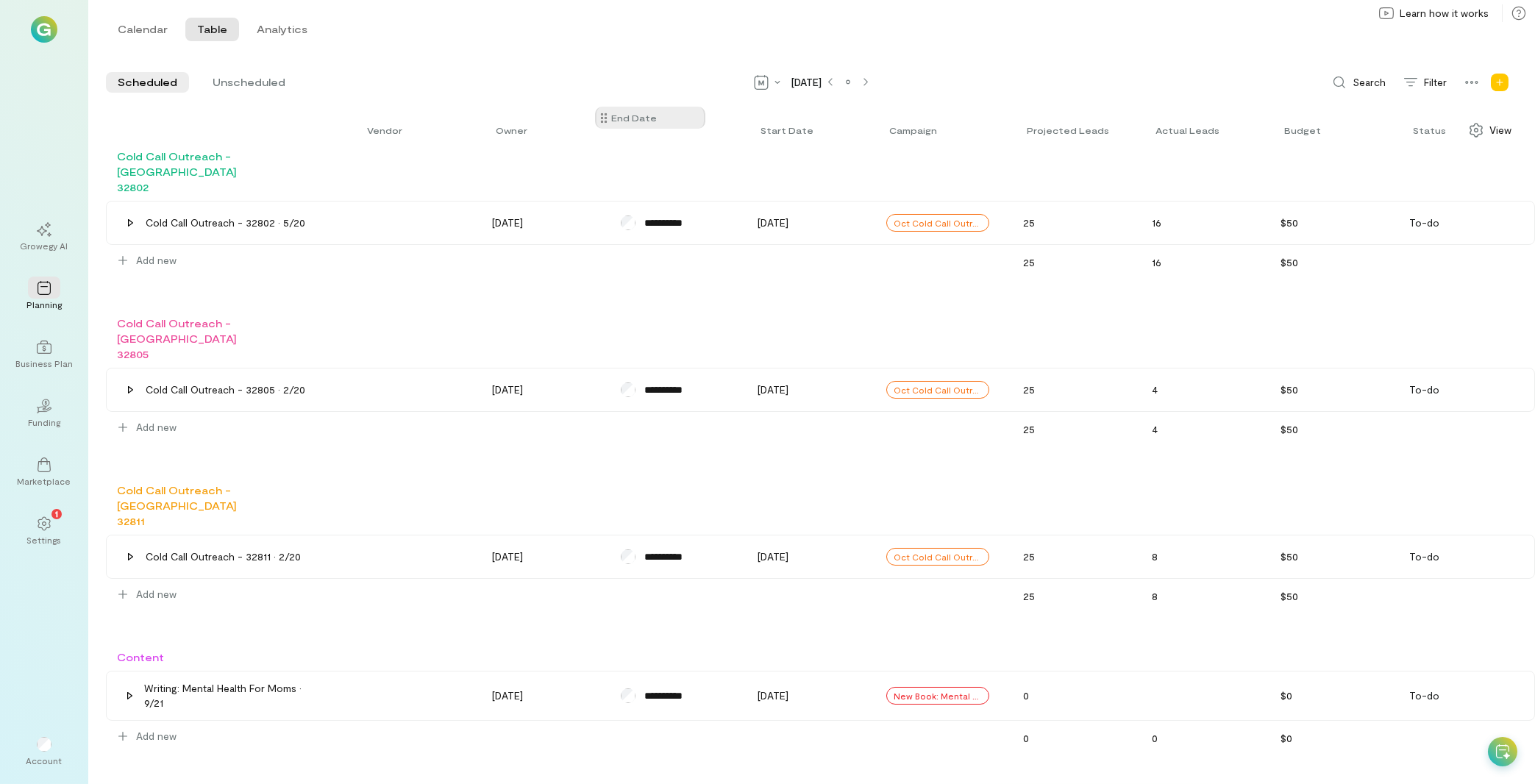
drag, startPoint x: 484, startPoint y: 133, endPoint x: 610, endPoint y: 120, distance: 126.7
click at [610, 120] on div "Vendor End date Owner Start date Campaign Projected leads Actual leads Budget S…" at bounding box center [821, 130] width 1429 height 37
click at [1493, 139] on div "View" at bounding box center [1490, 131] width 61 height 24
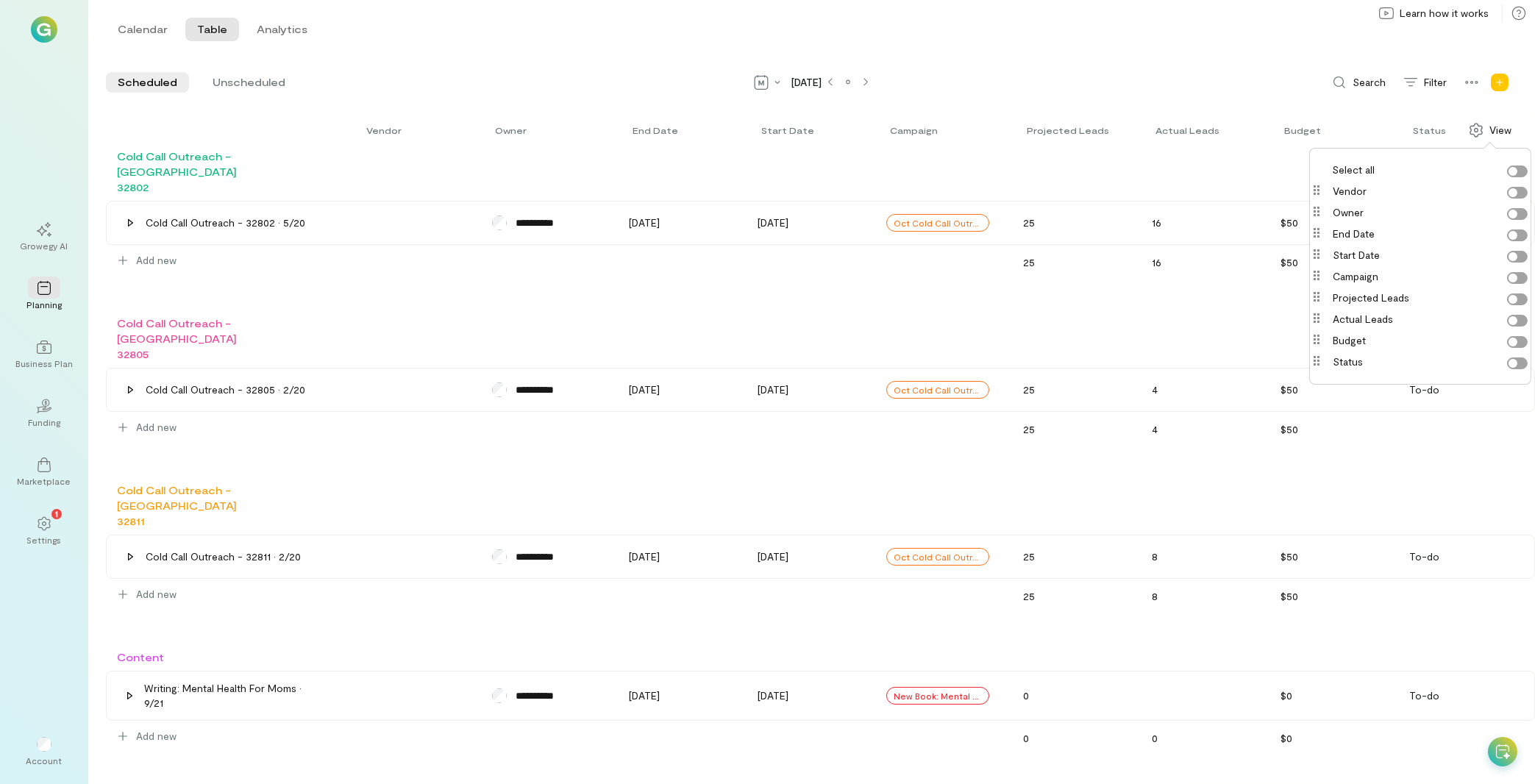
click at [1519, 238] on label "End date" at bounding box center [1430, 234] width 195 height 15
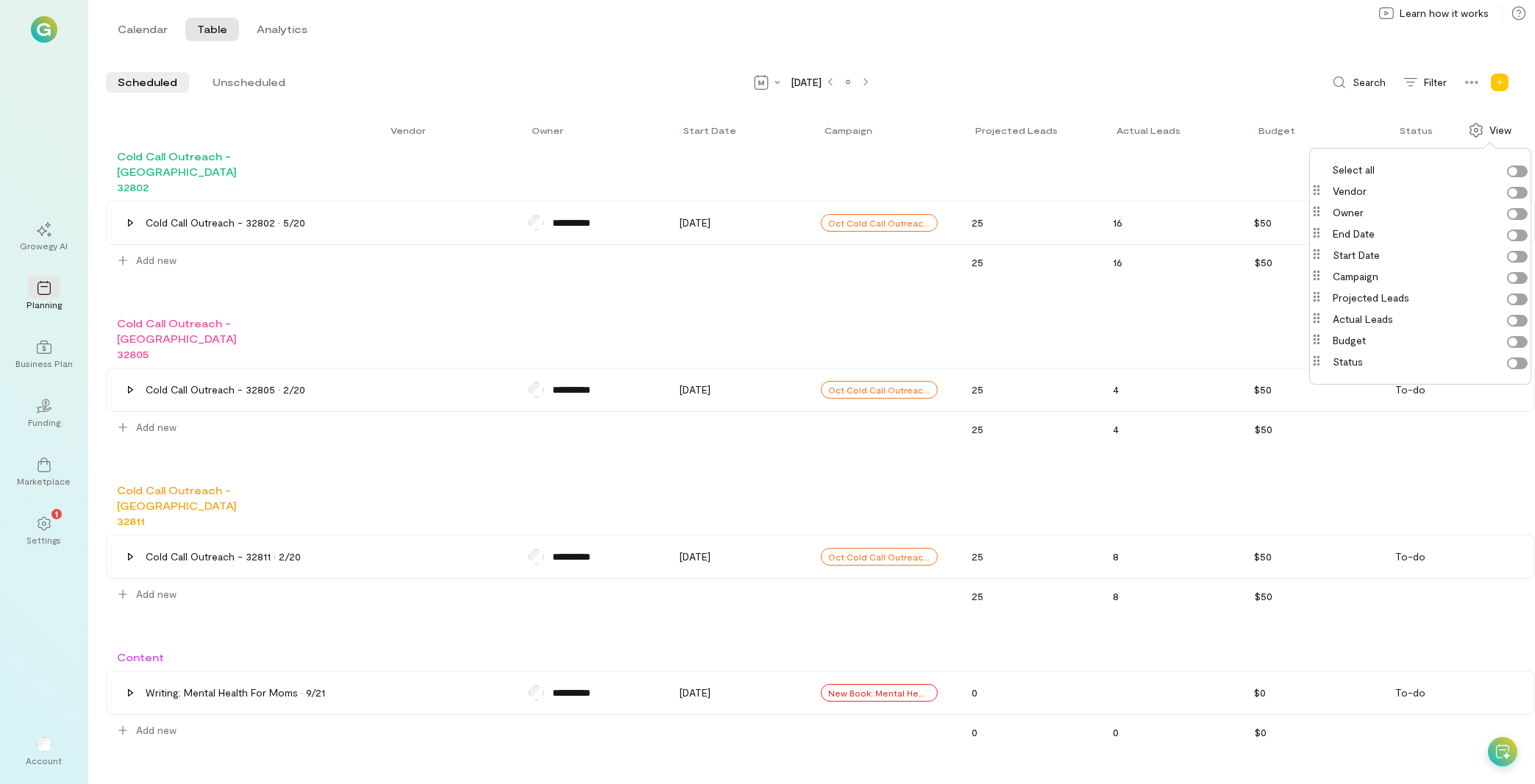
click at [1519, 238] on label "End date" at bounding box center [1430, 234] width 195 height 15
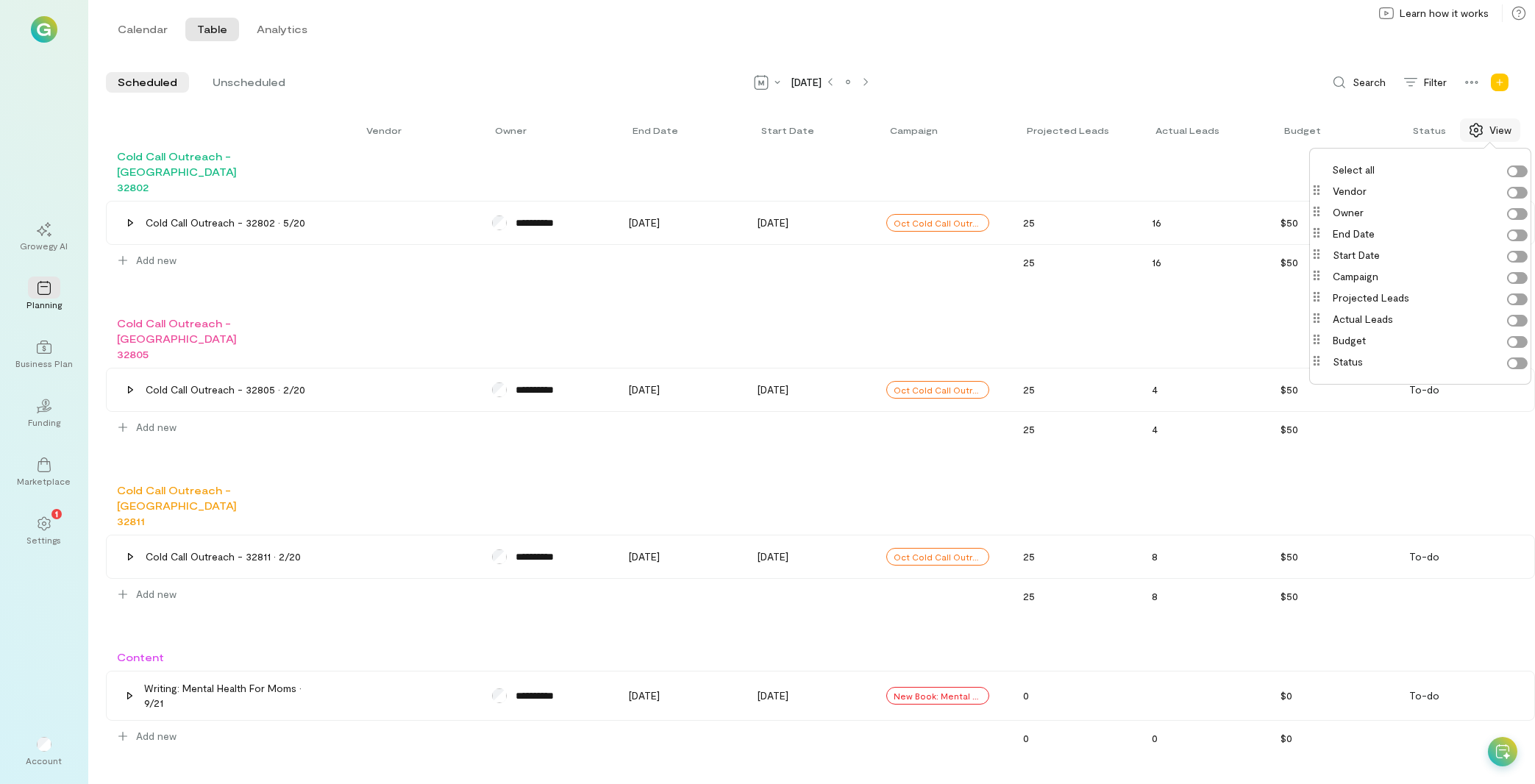
click at [1488, 131] on div "View" at bounding box center [1490, 130] width 43 height 15
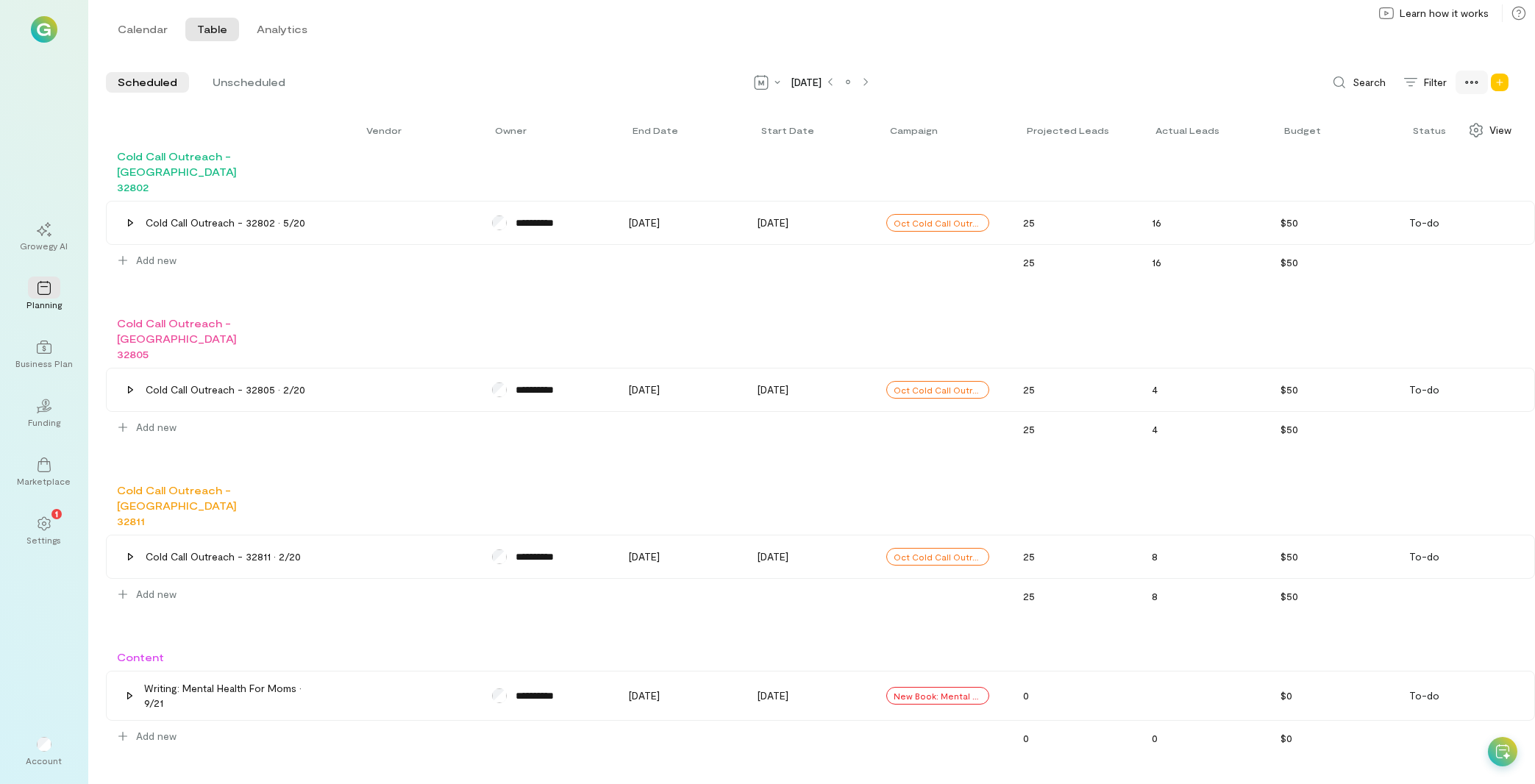
click at [1482, 86] on div at bounding box center [1472, 82] width 33 height 24
click at [259, 83] on span "Unscheduled" at bounding box center [248, 82] width 73 height 15
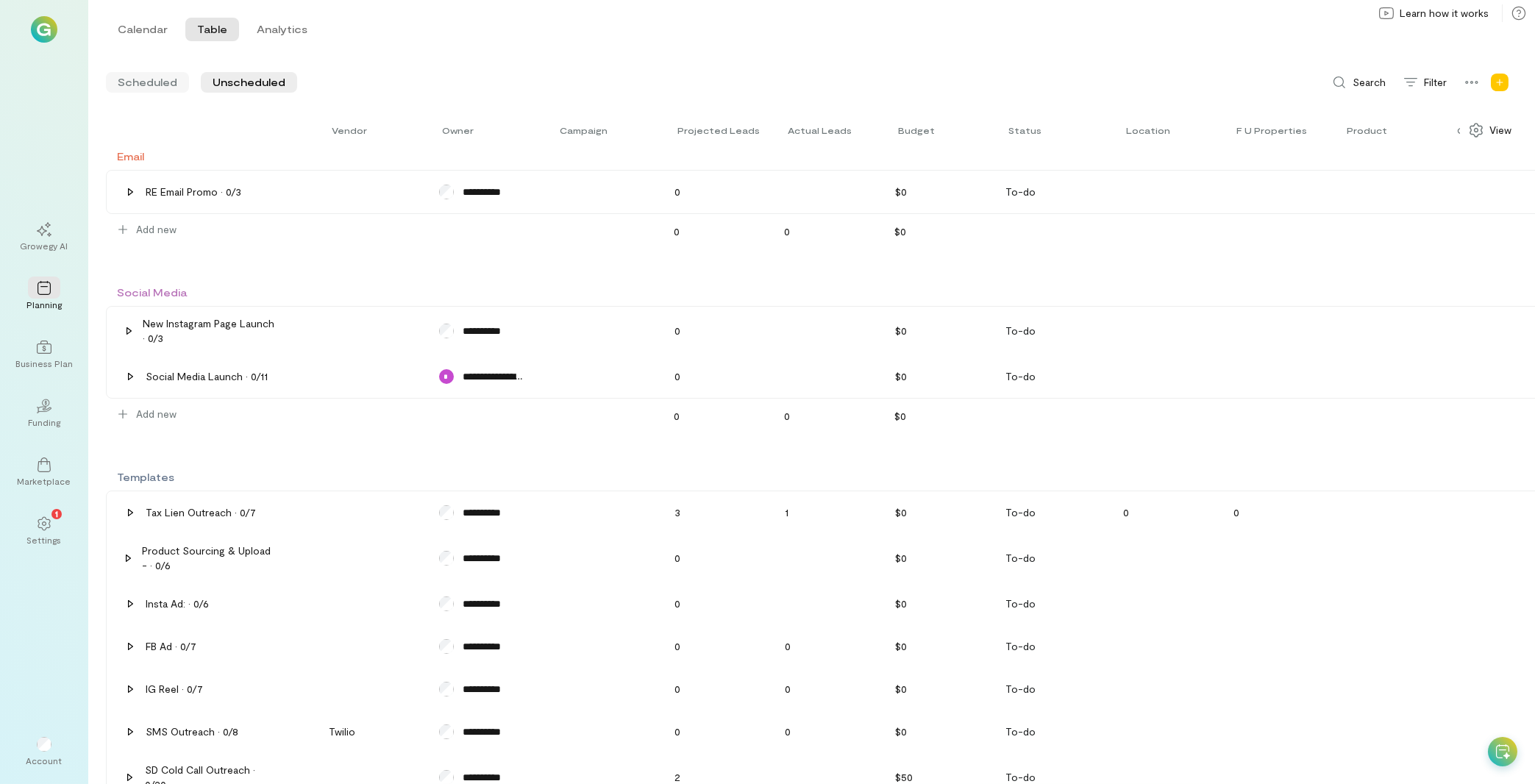
click at [142, 85] on span "Scheduled" at bounding box center [148, 82] width 60 height 15
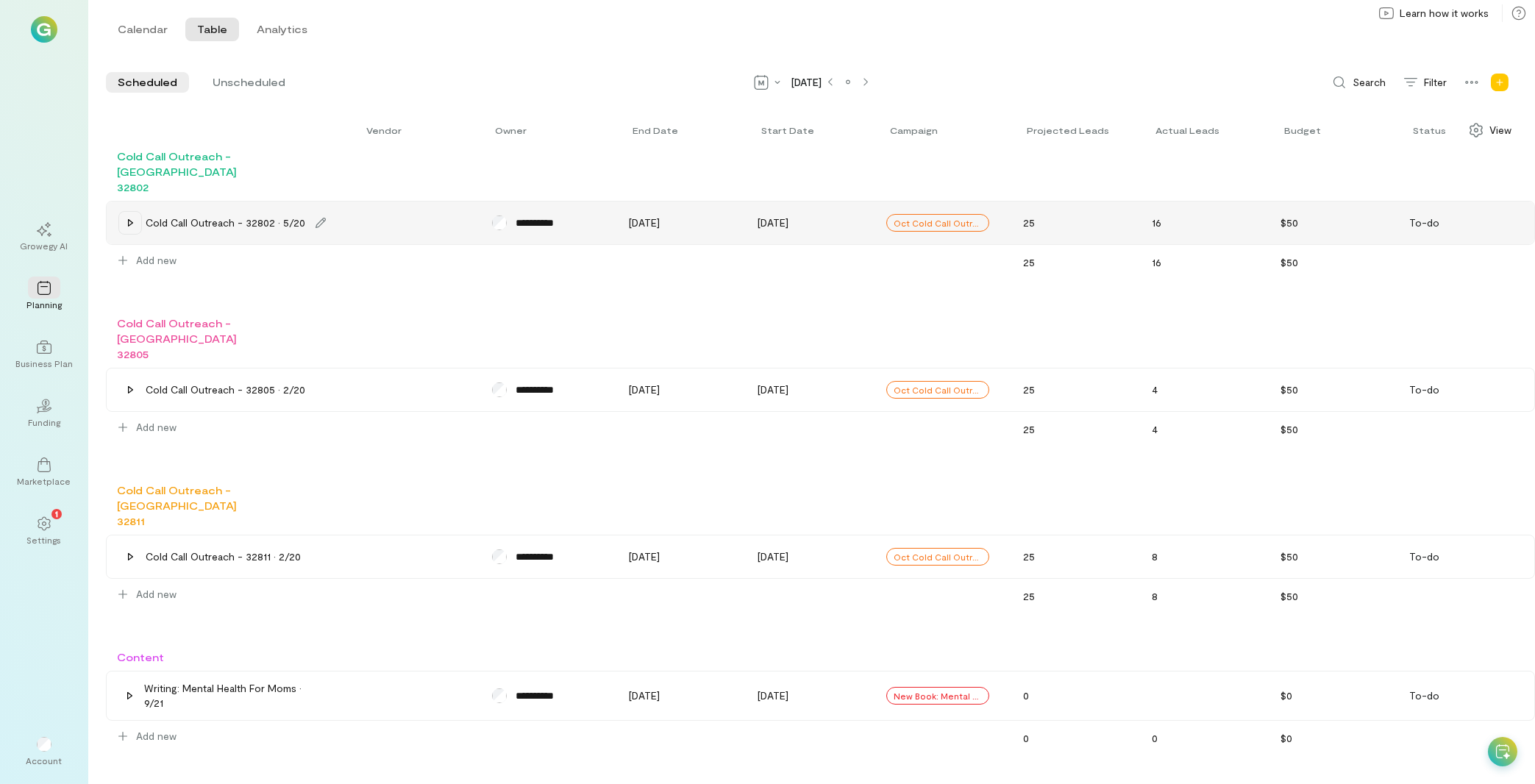
click at [134, 217] on icon at bounding box center [130, 222] width 12 height 12
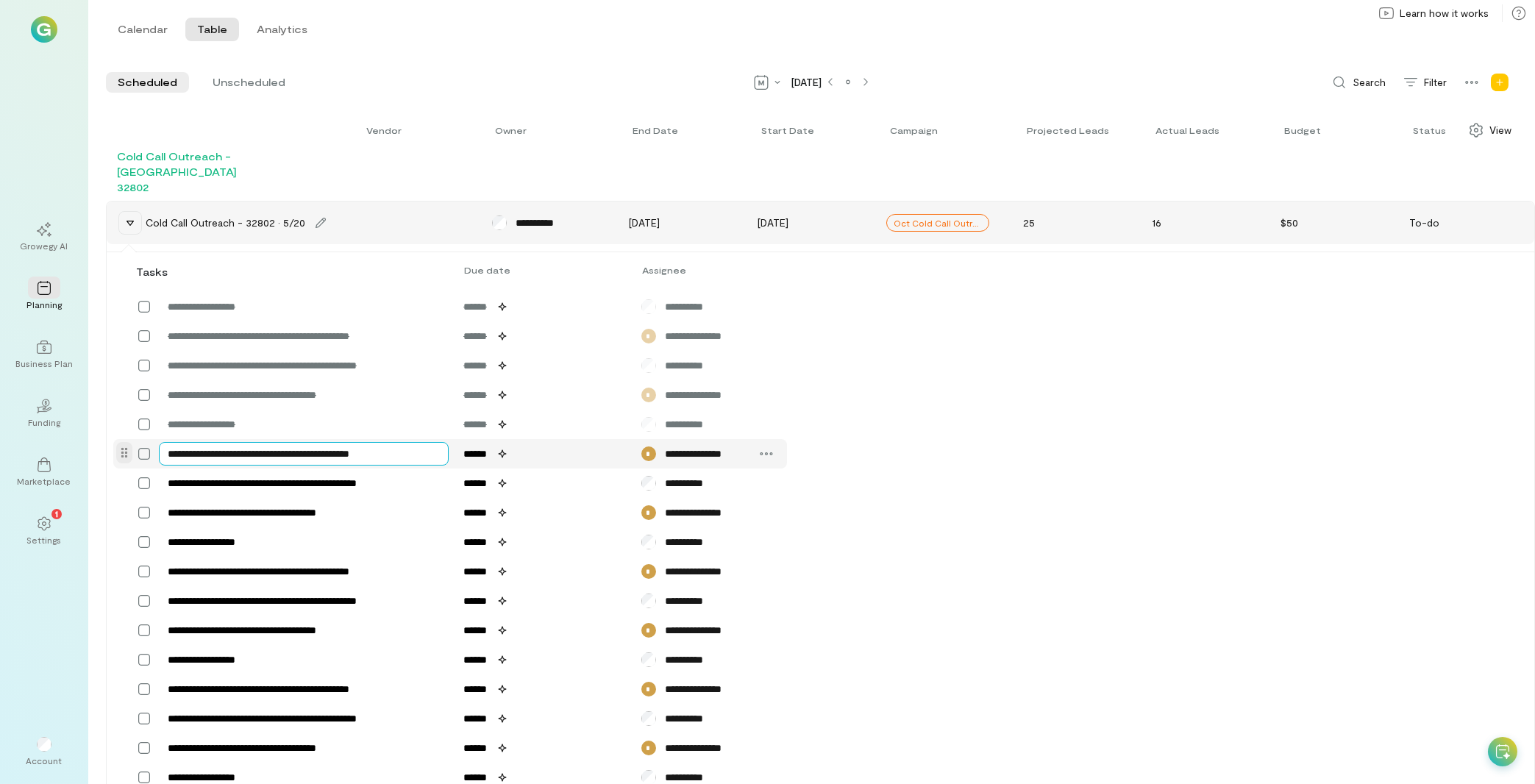
click at [375, 441] on textarea "**********" at bounding box center [304, 453] width 290 height 24
click at [128, 217] on icon at bounding box center [130, 222] width 12 height 12
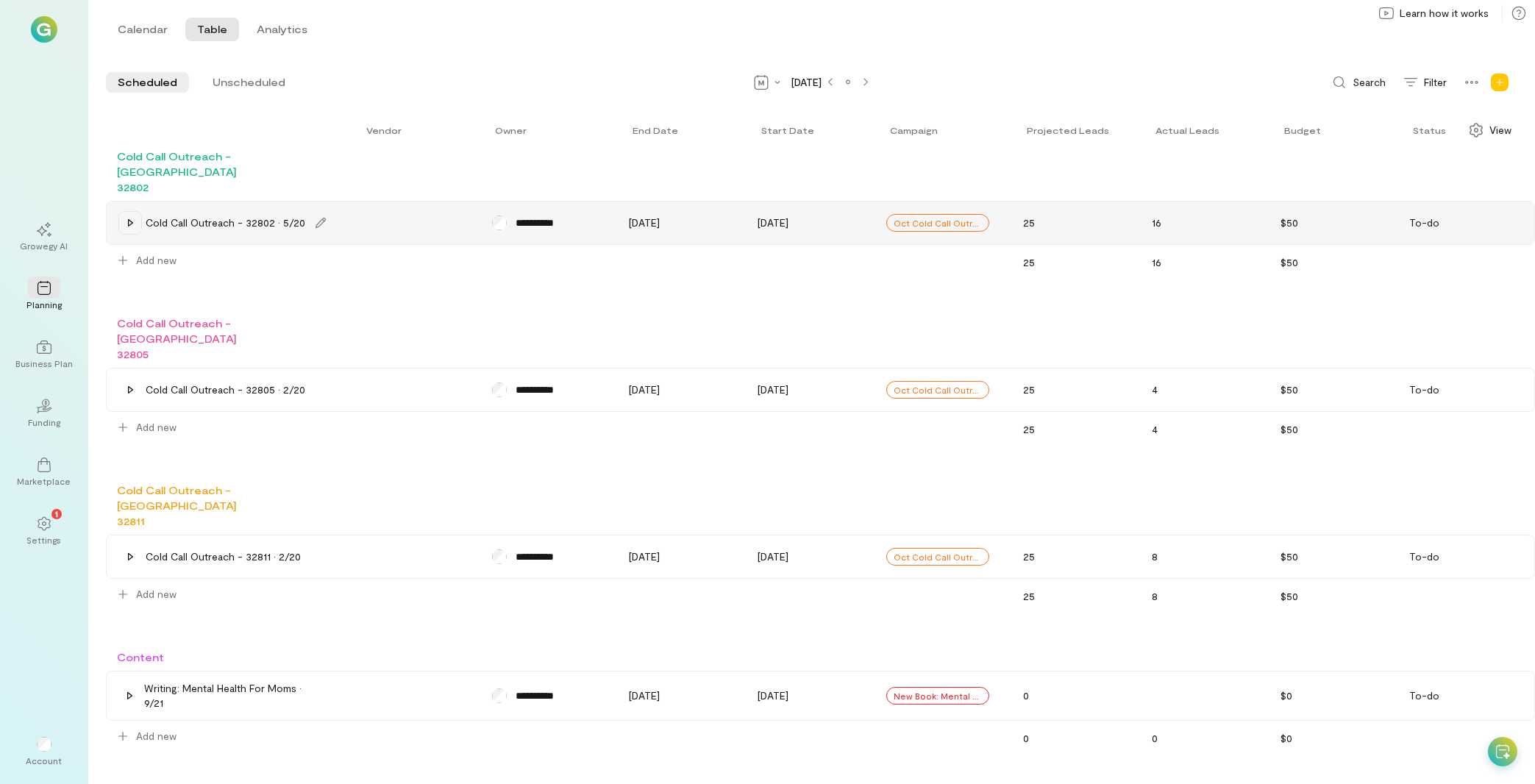
click at [1495, 744] on icon at bounding box center [1502, 751] width 15 height 15
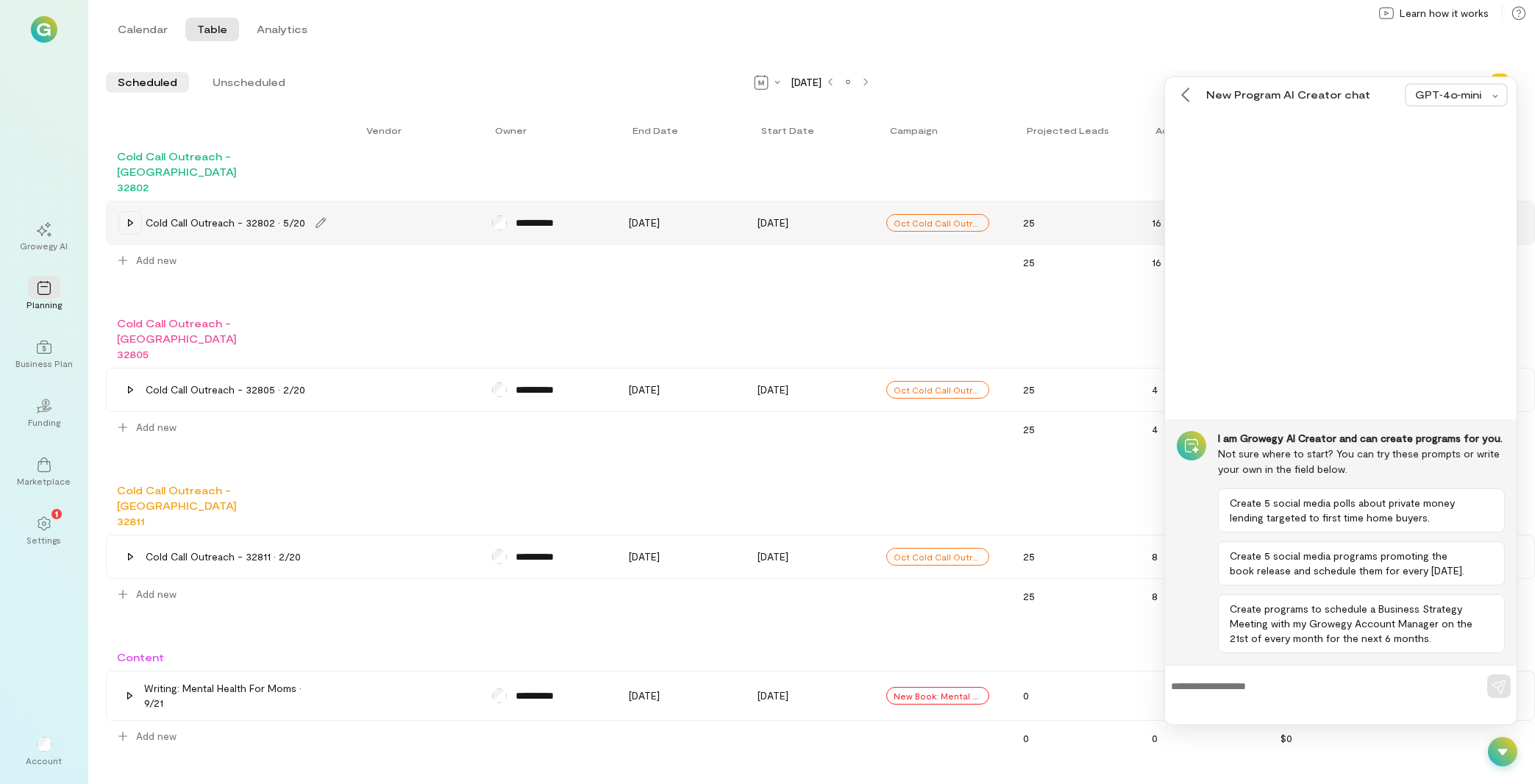
click at [1499, 744] on icon at bounding box center [1502, 751] width 15 height 15
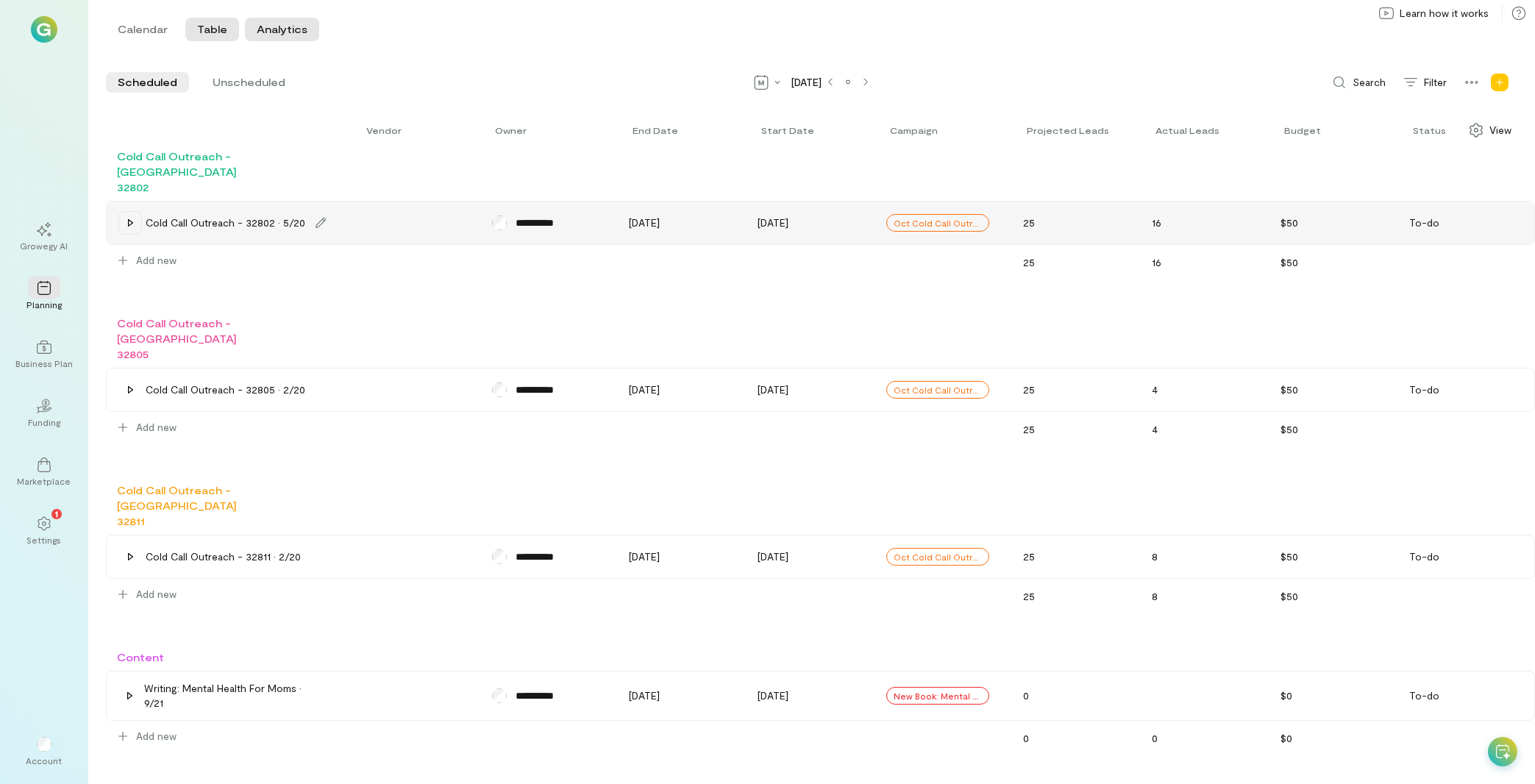
click at [272, 26] on button "Analytics" at bounding box center [282, 29] width 74 height 24
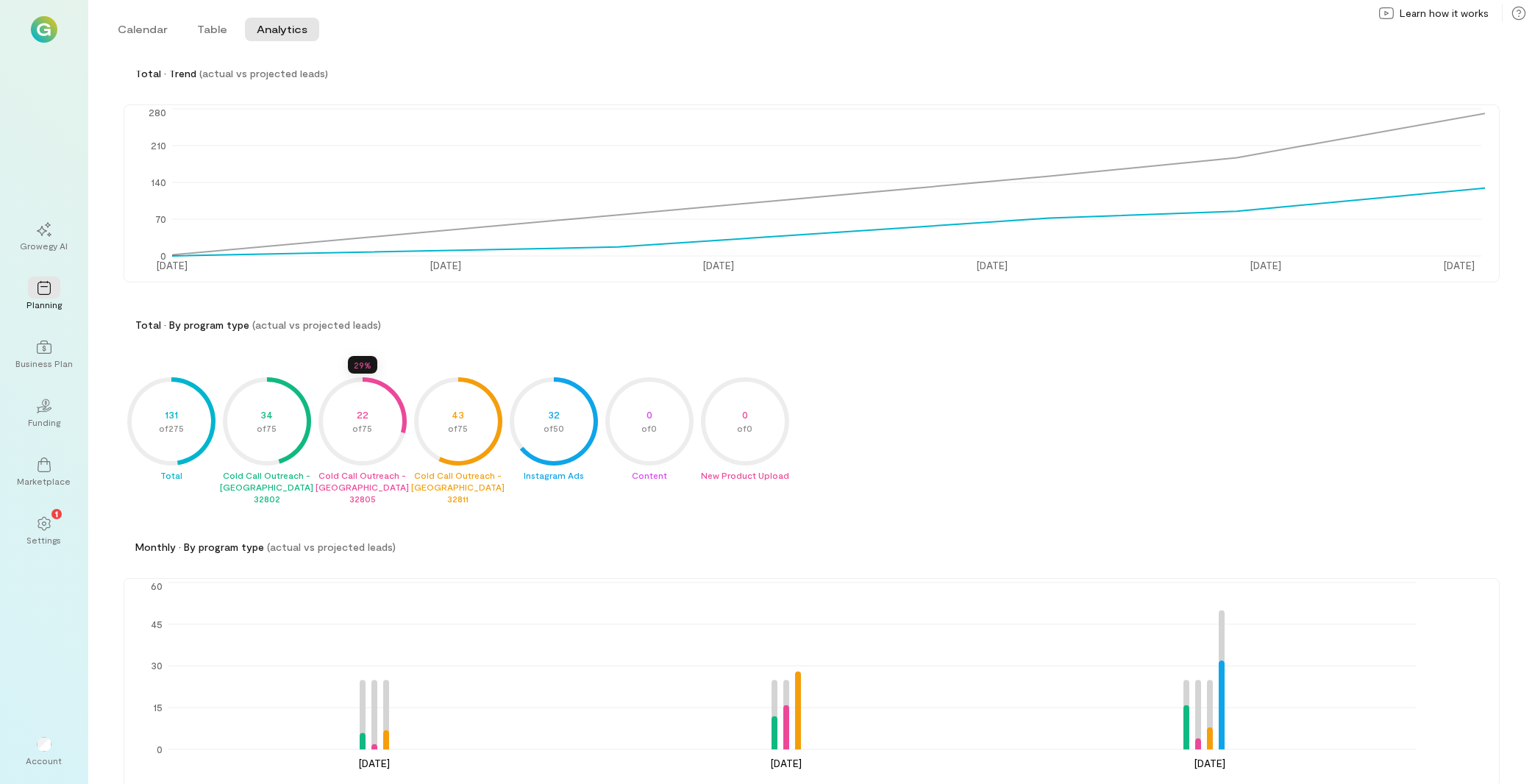
scroll to position [113, 0]
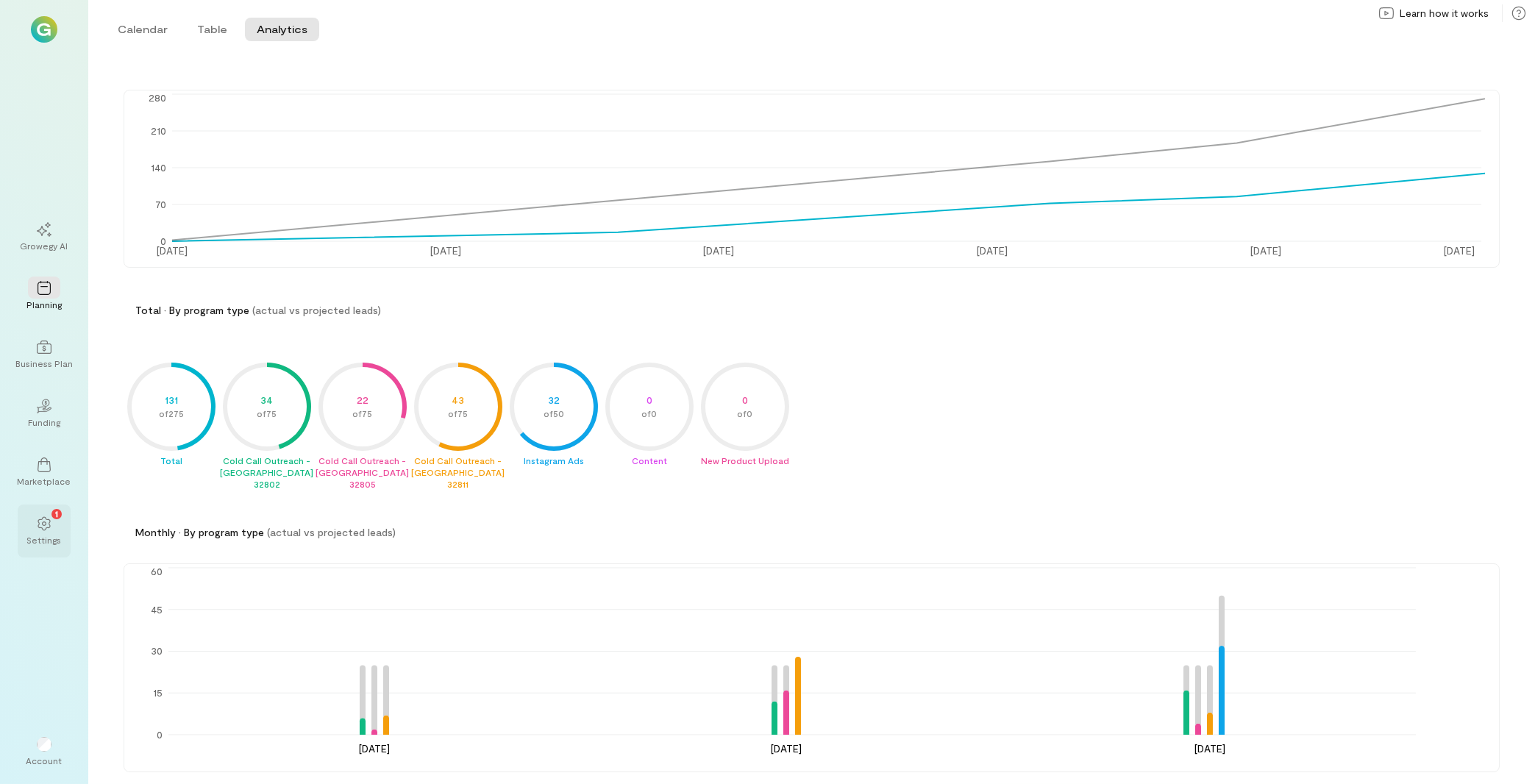
click at [53, 531] on div "1" at bounding box center [44, 523] width 33 height 22
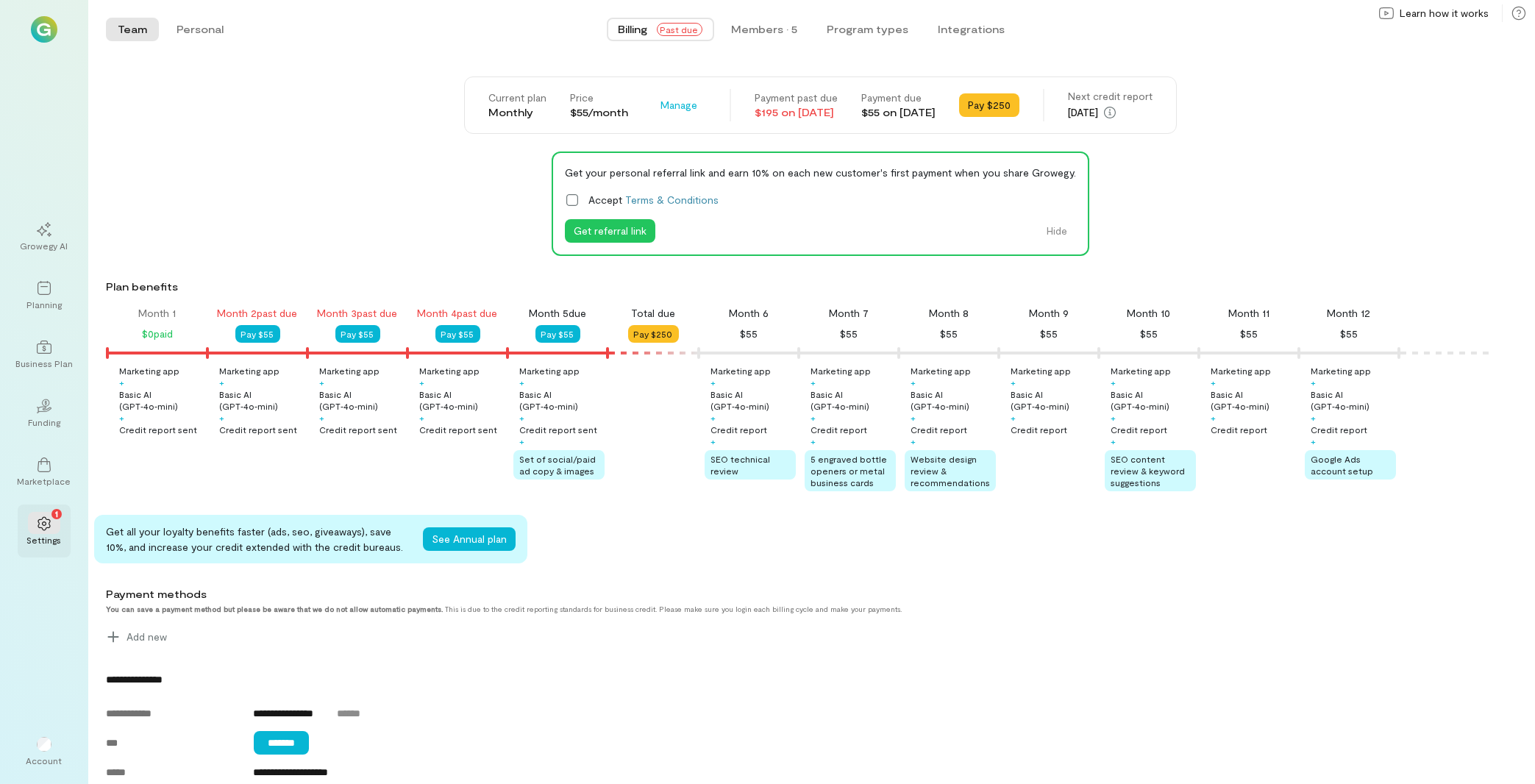
click at [41, 525] on icon at bounding box center [44, 523] width 15 height 15
click at [656, 31] on div "Billing Past due" at bounding box center [660, 29] width 83 height 15
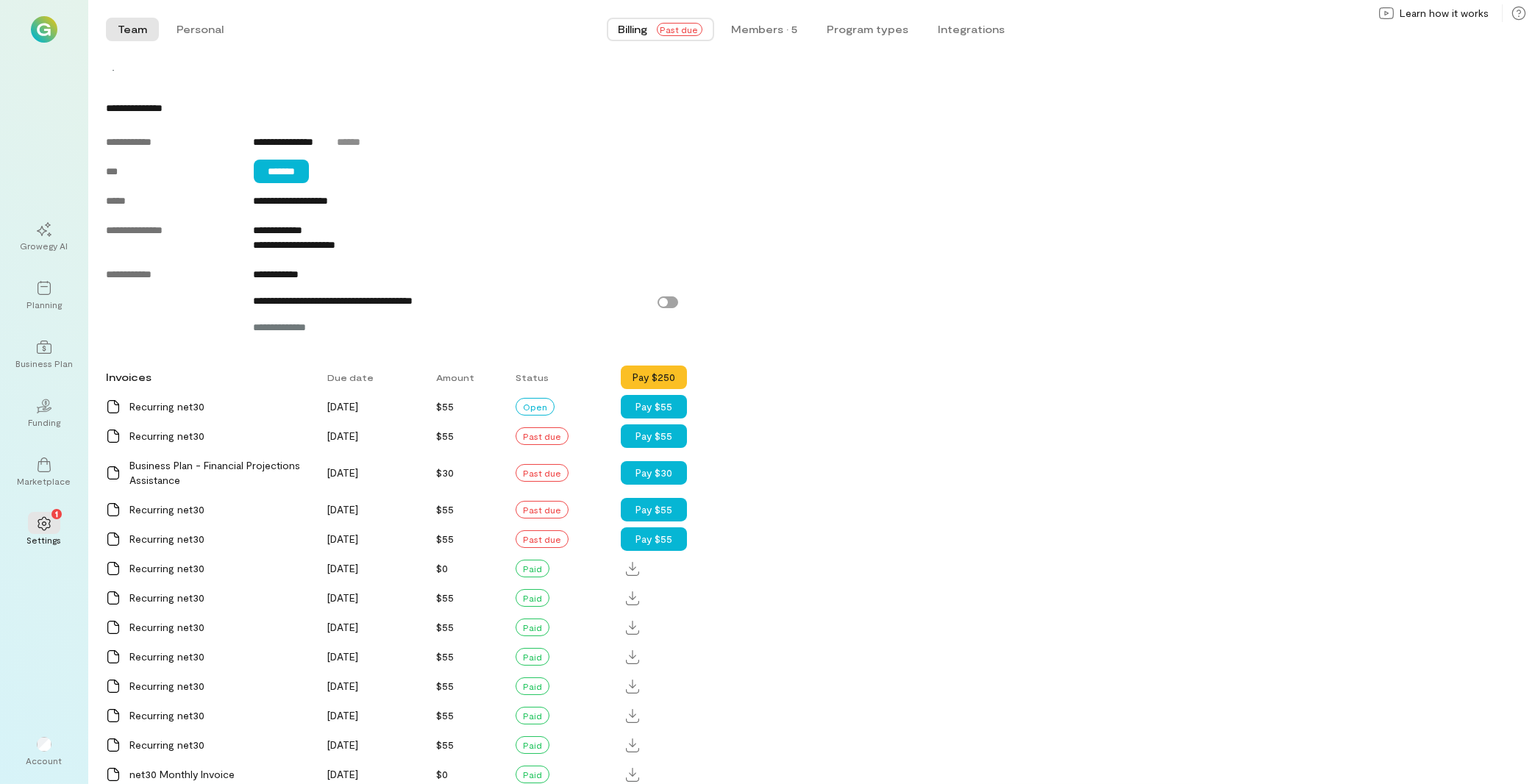
scroll to position [629, 0]
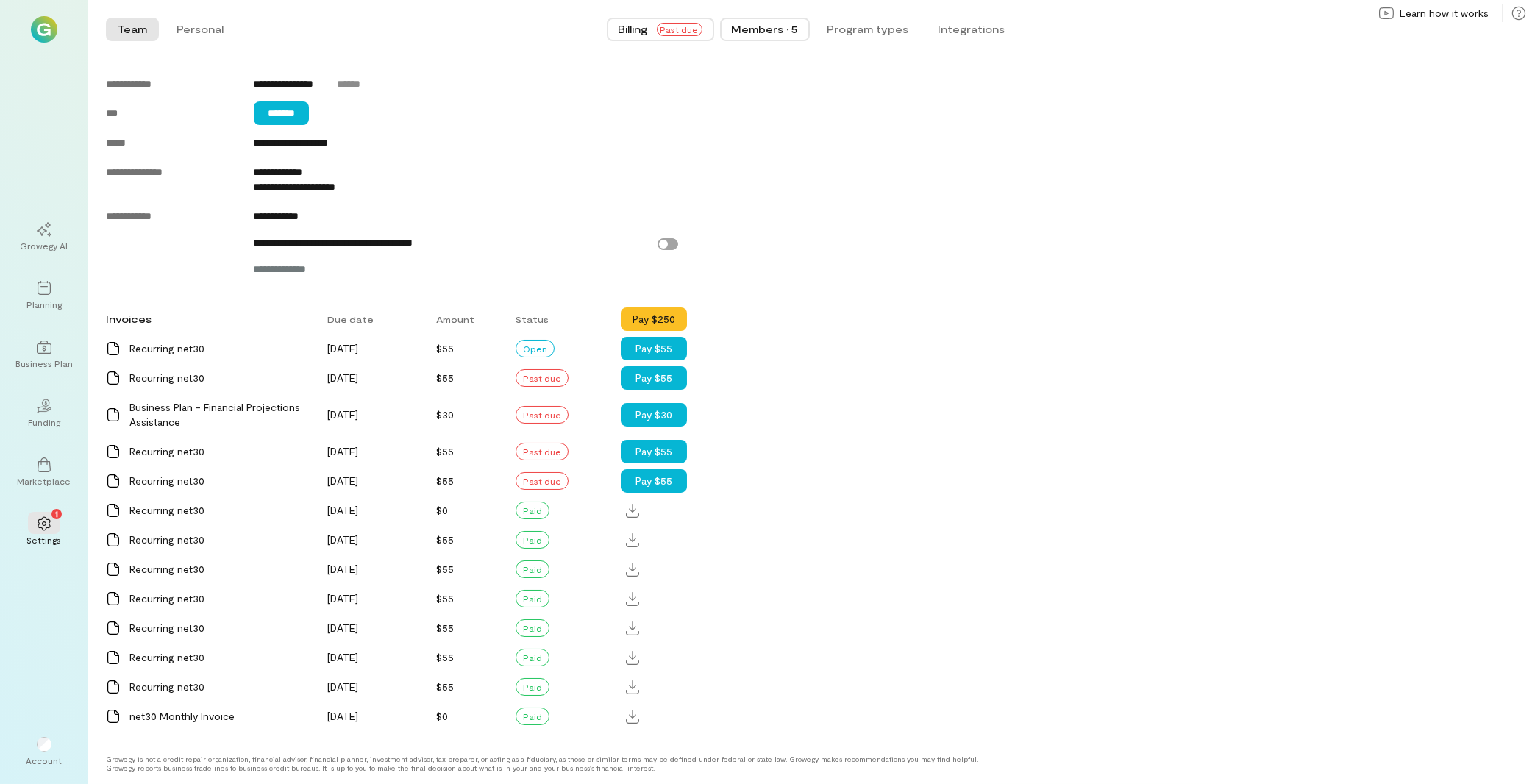
click at [770, 27] on div "Members · 5" at bounding box center [764, 29] width 66 height 15
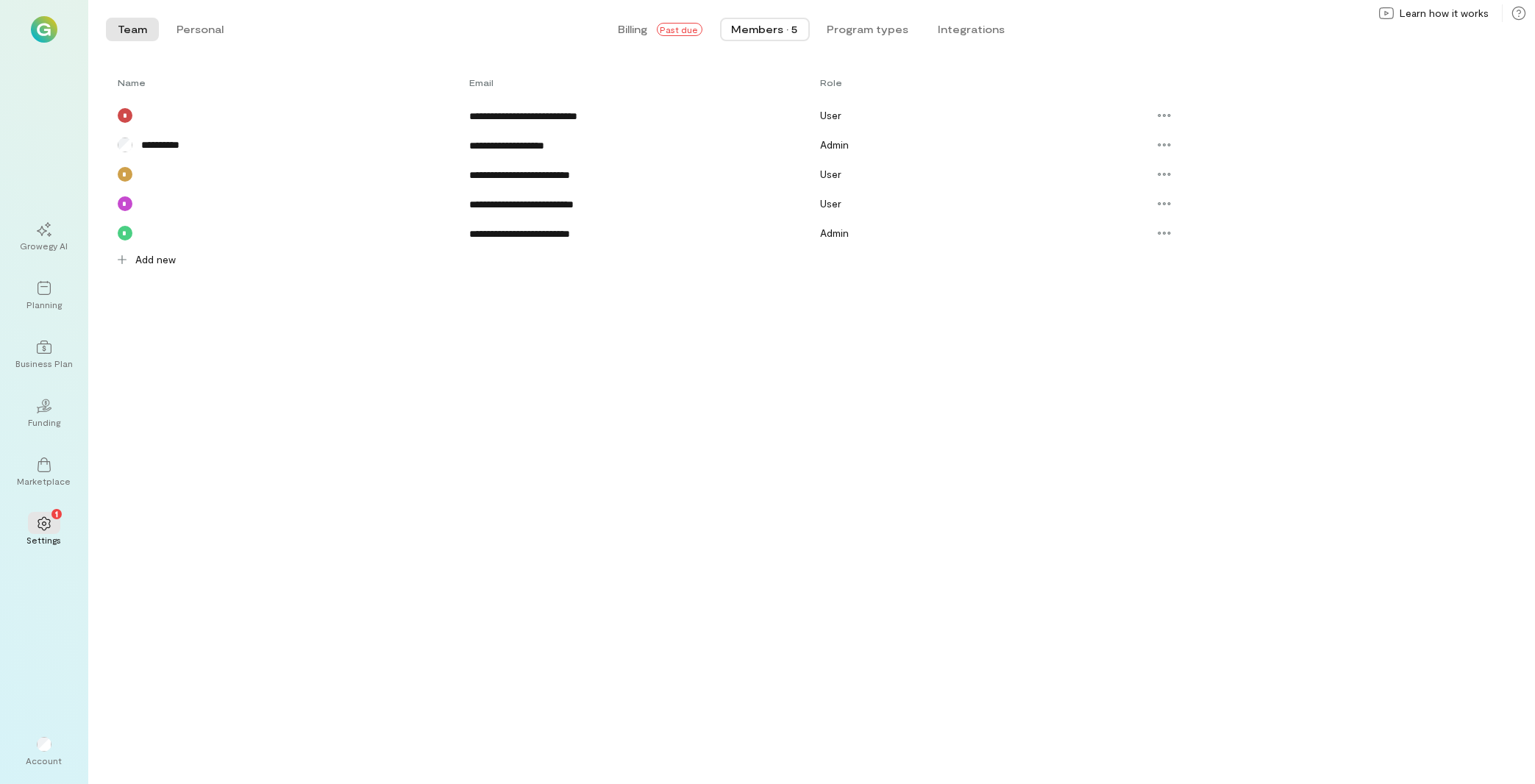
scroll to position [0, 0]
click at [157, 269] on div "Add new" at bounding box center [145, 259] width 79 height 24
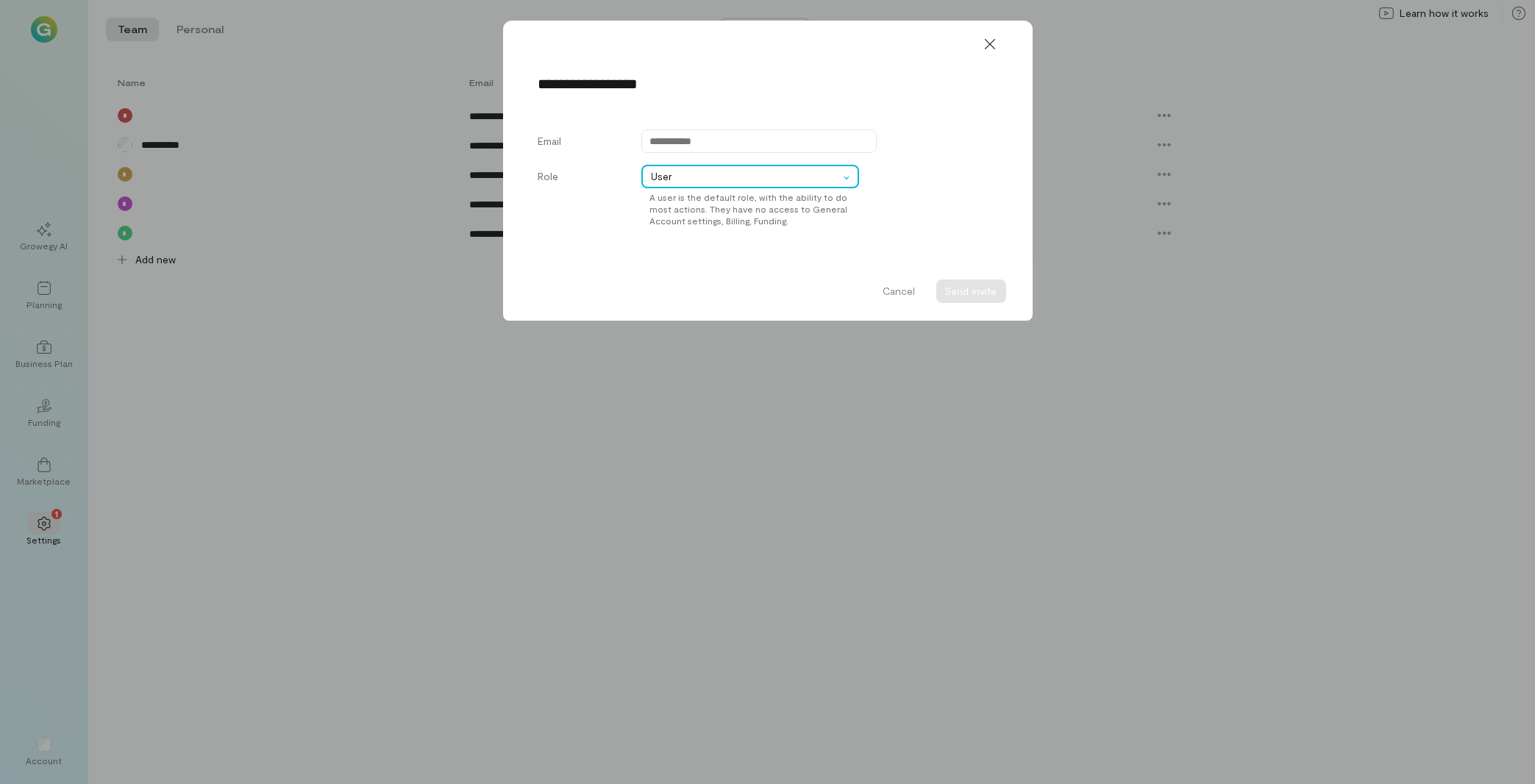
click at [789, 185] on div "User" at bounding box center [750, 177] width 218 height 24
click at [910, 290] on button "Cancel" at bounding box center [899, 291] width 50 height 24
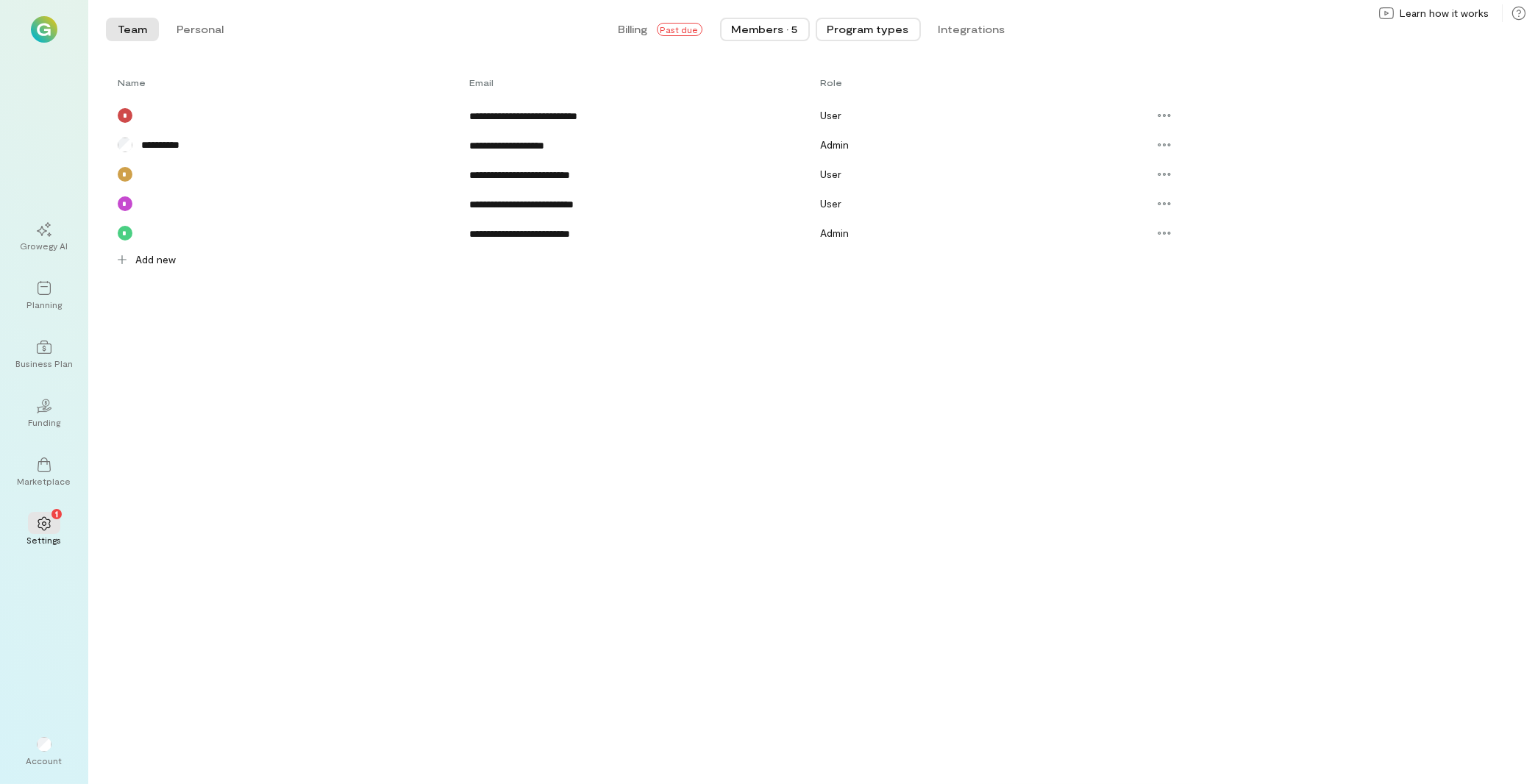
click at [872, 30] on button "Program types" at bounding box center [869, 29] width 105 height 24
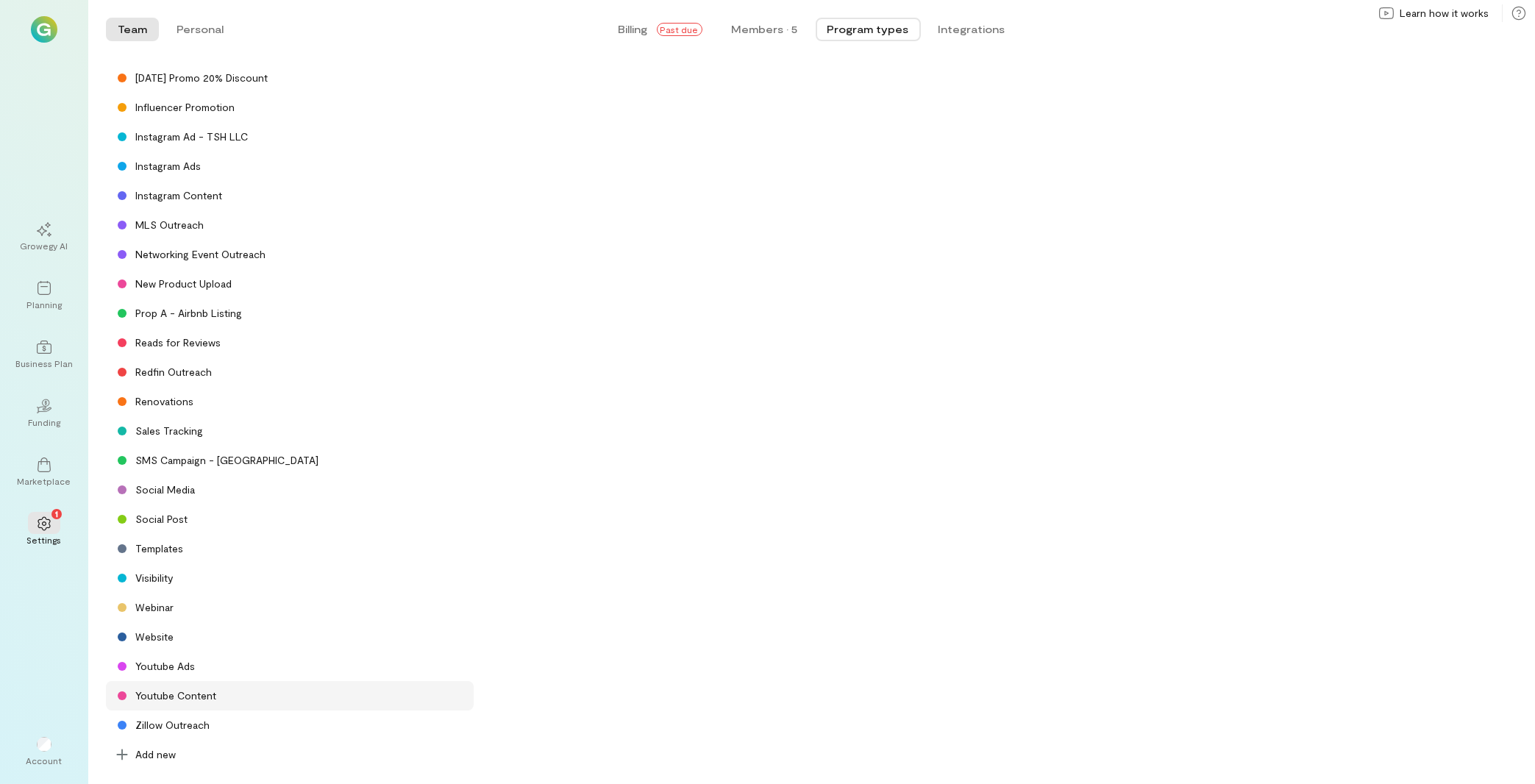
scroll to position [495, 0]
click at [204, 37] on button "Personal" at bounding box center [200, 29] width 71 height 24
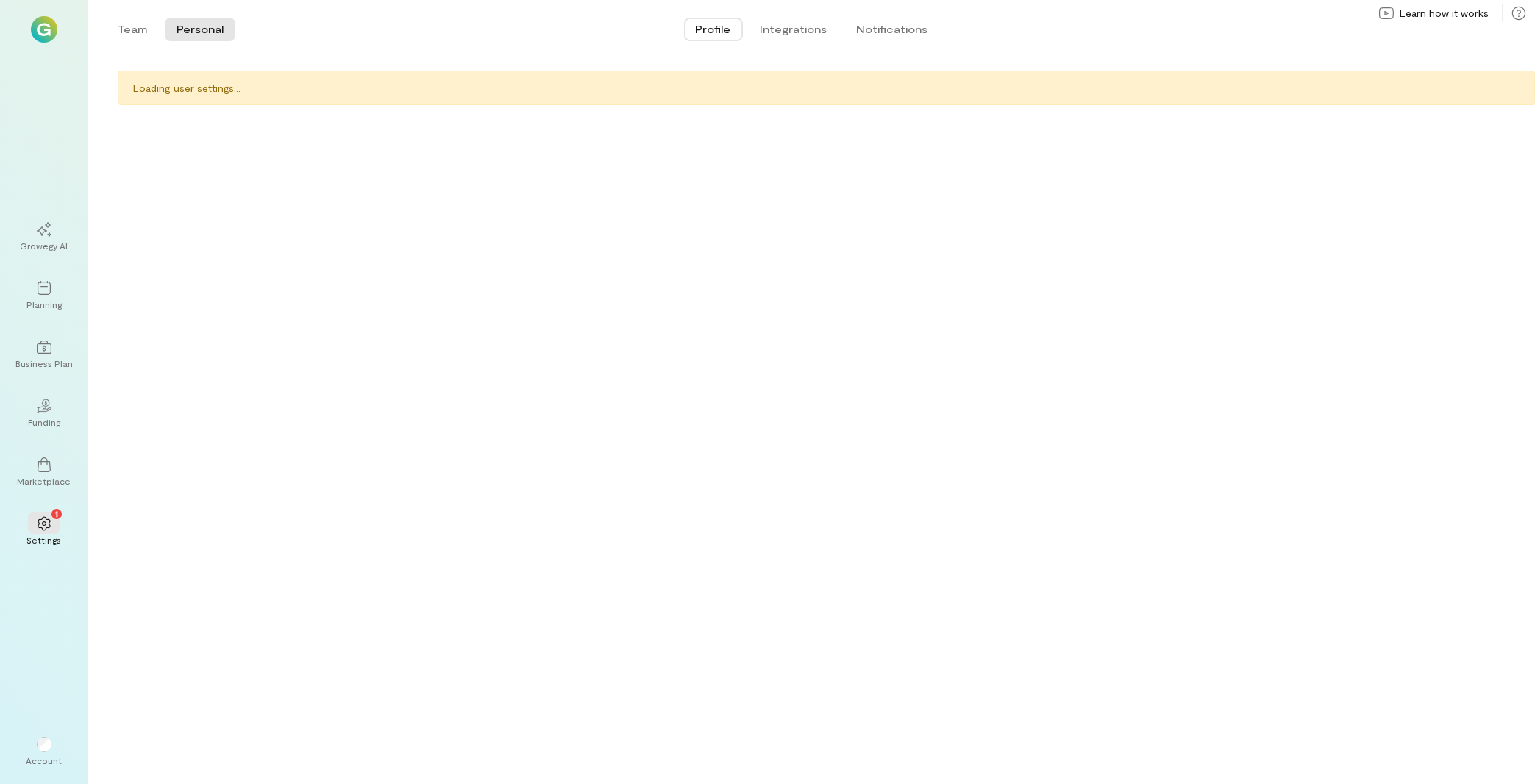
scroll to position [0, 0]
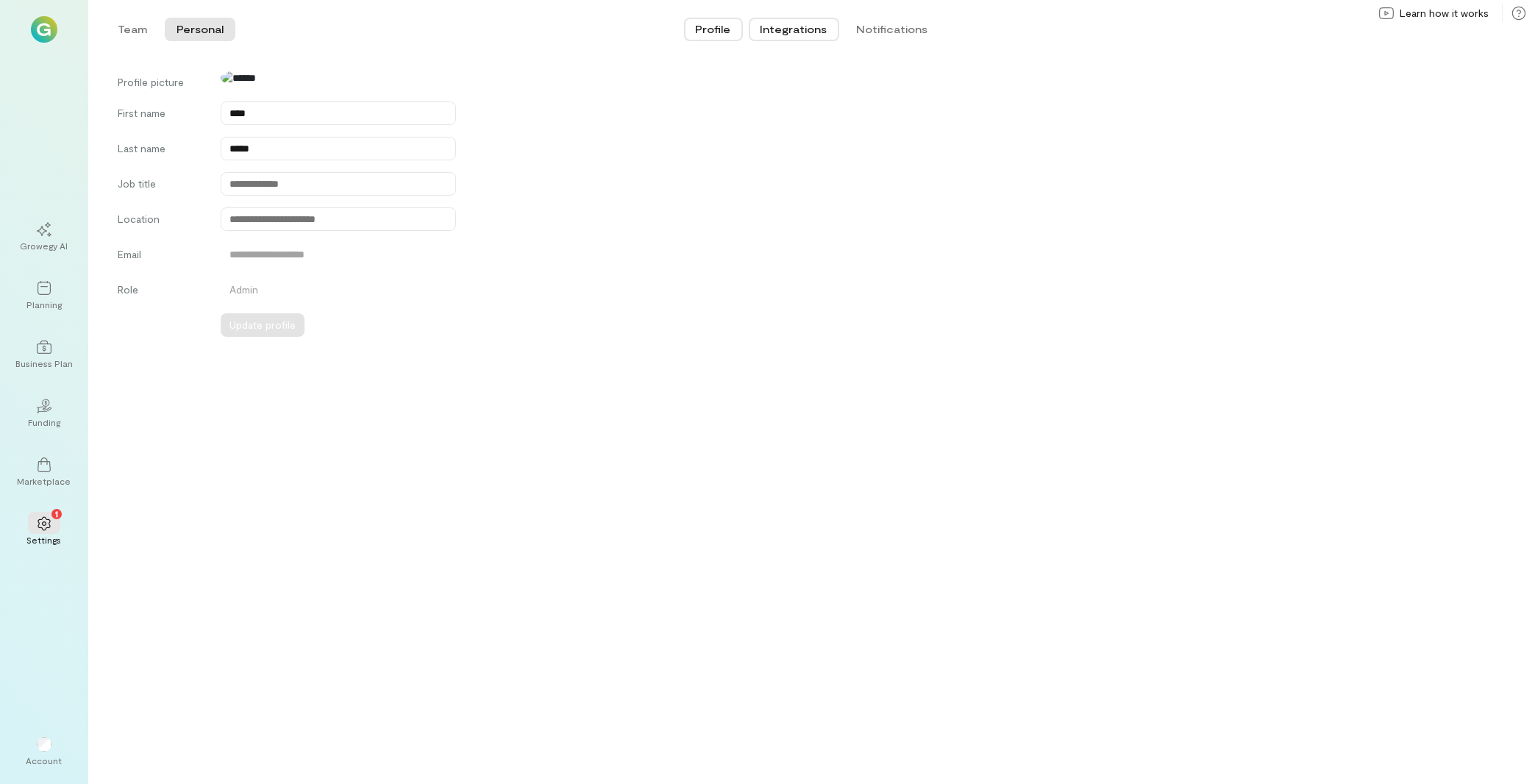
click at [811, 36] on button "Integrations" at bounding box center [794, 29] width 91 height 24
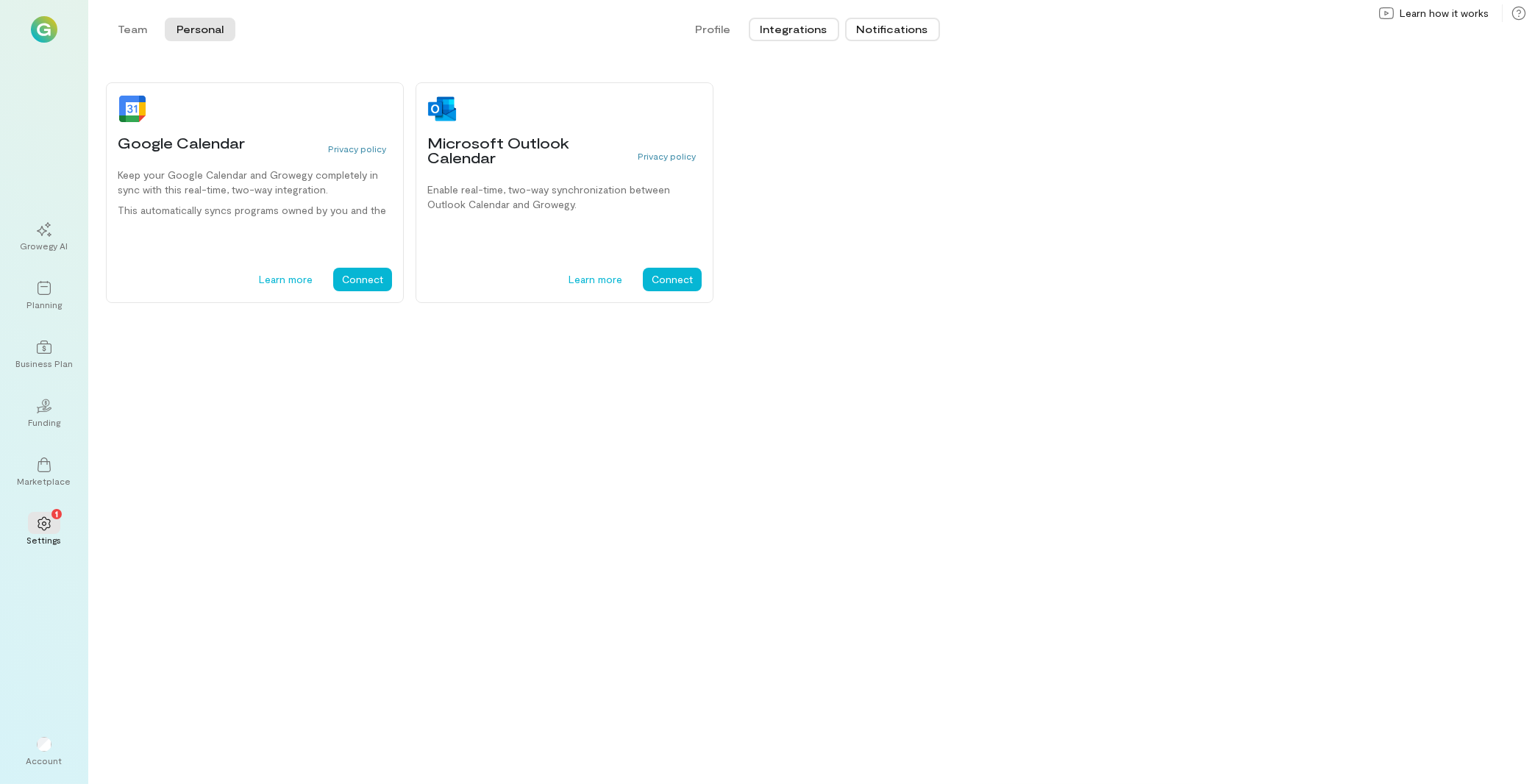
click at [916, 24] on button "Notifications" at bounding box center [892, 29] width 95 height 24
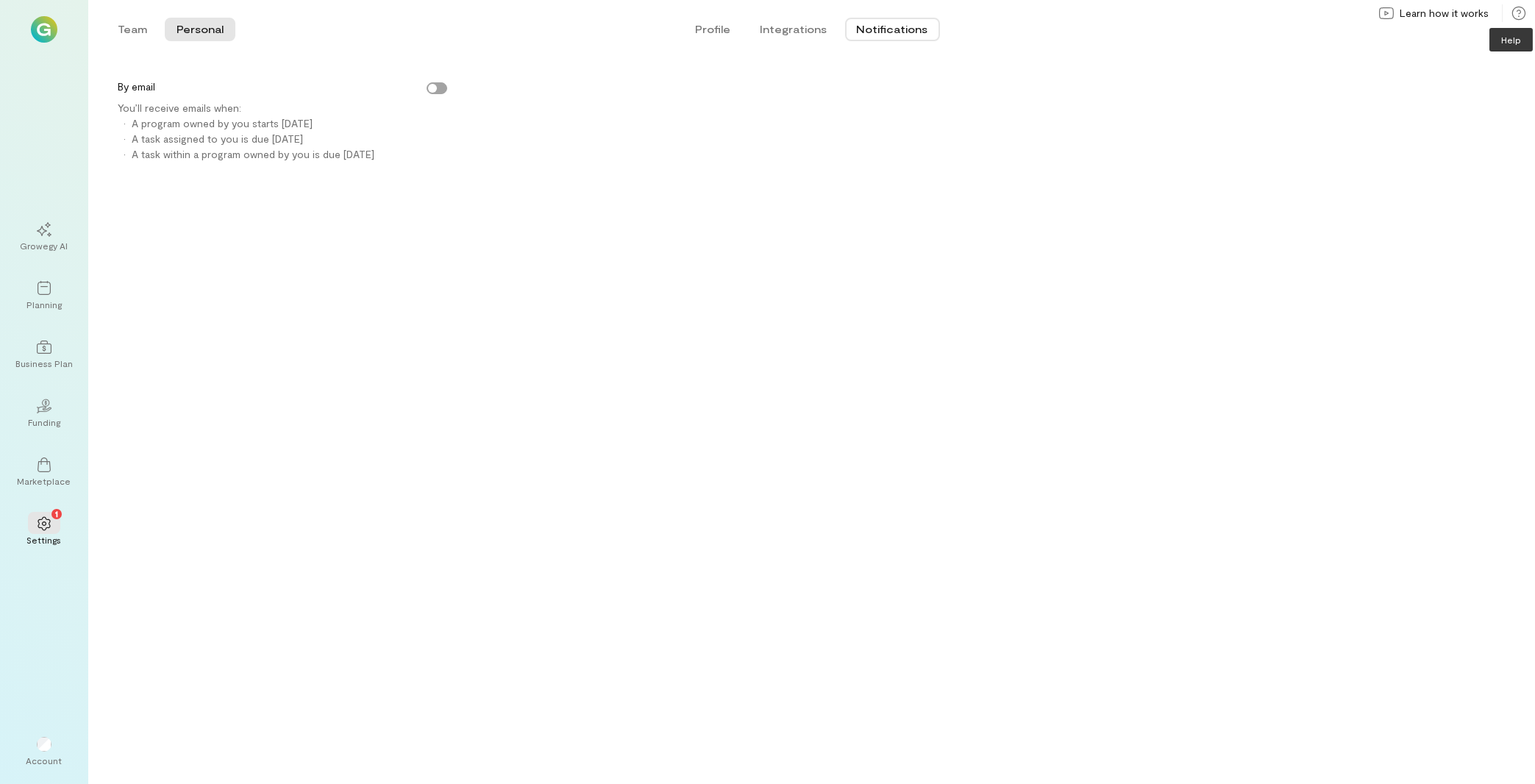
click at [1520, 9] on icon at bounding box center [1519, 13] width 15 height 15
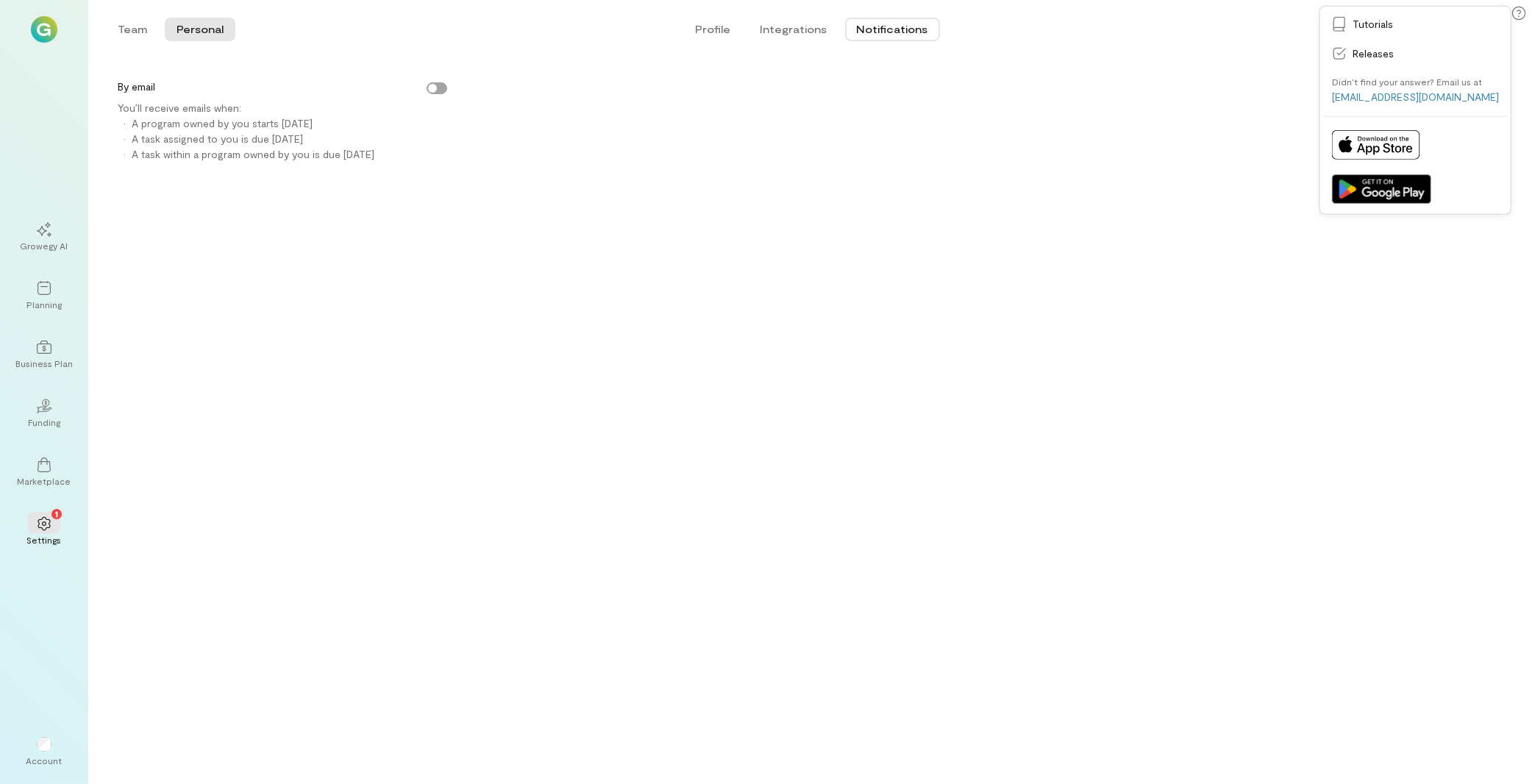
click at [984, 480] on div "By email You’ll receive emails when: · A program owned by you starts [DATE] · A…" at bounding box center [811, 427] width 1446 height 713
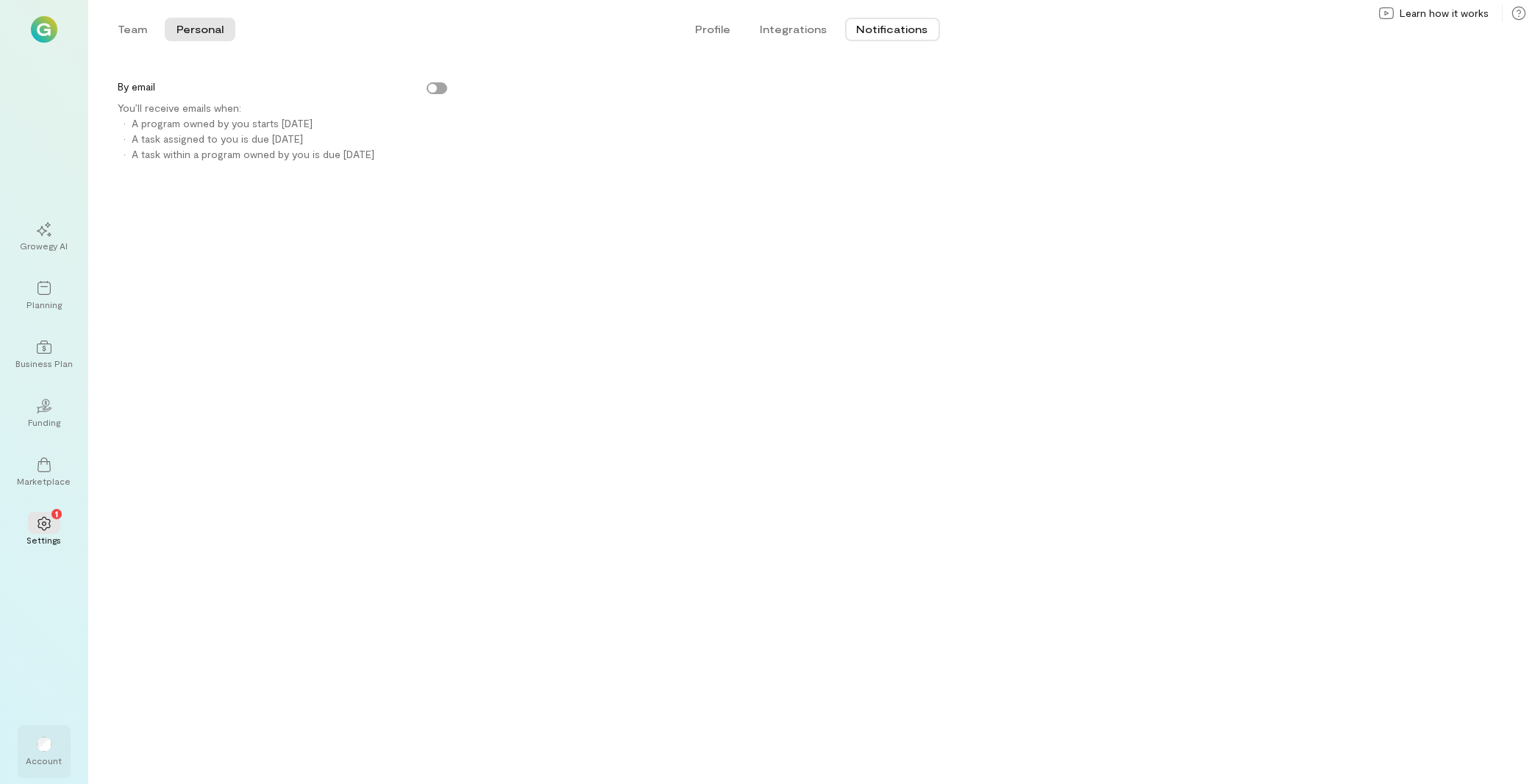
click at [35, 745] on div at bounding box center [44, 743] width 33 height 22
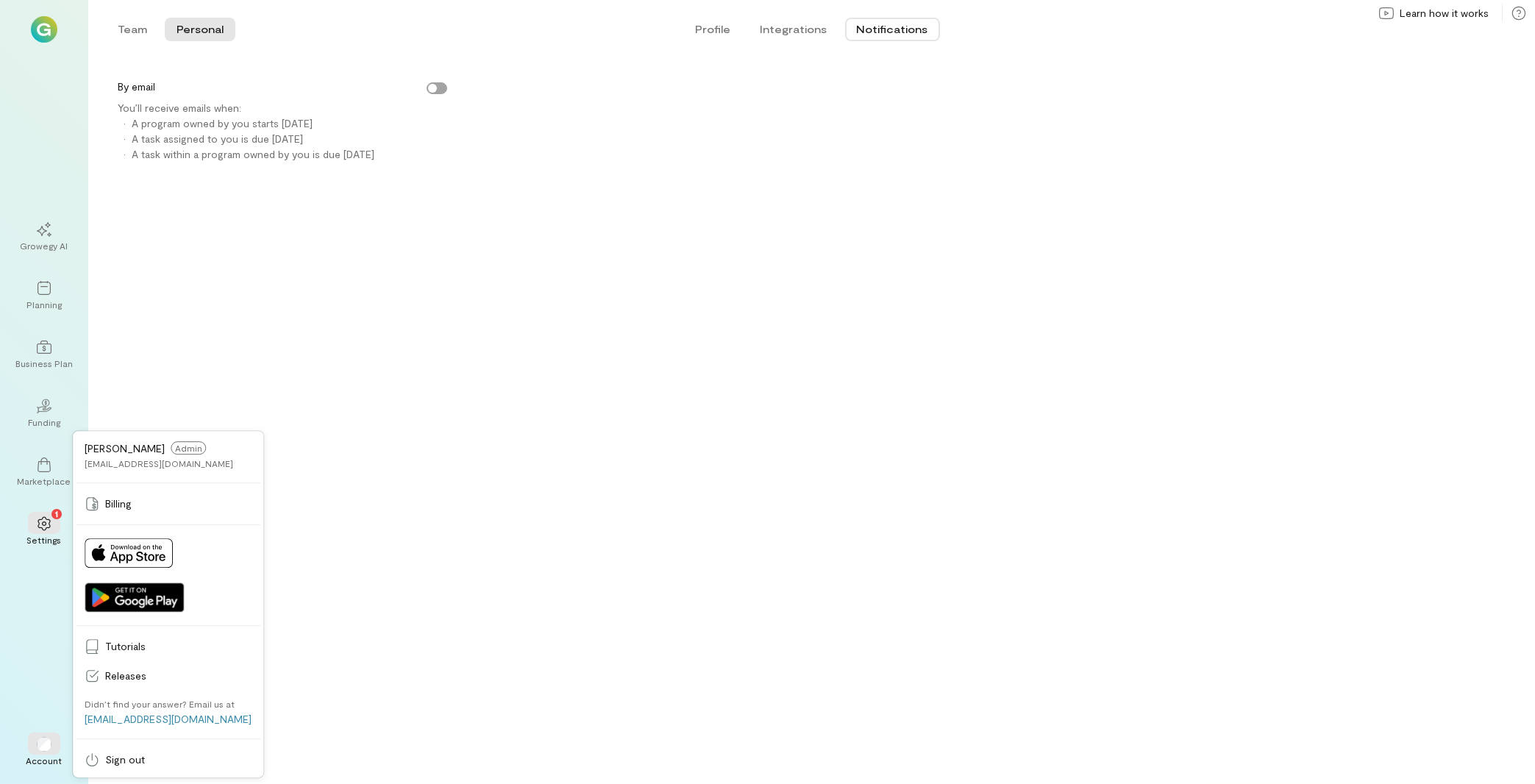
click at [635, 434] on div "By email You’ll receive emails when: · A program owned by you starts [DATE] · A…" at bounding box center [811, 427] width 1446 height 713
